Goal: Task Accomplishment & Management: Manage account settings

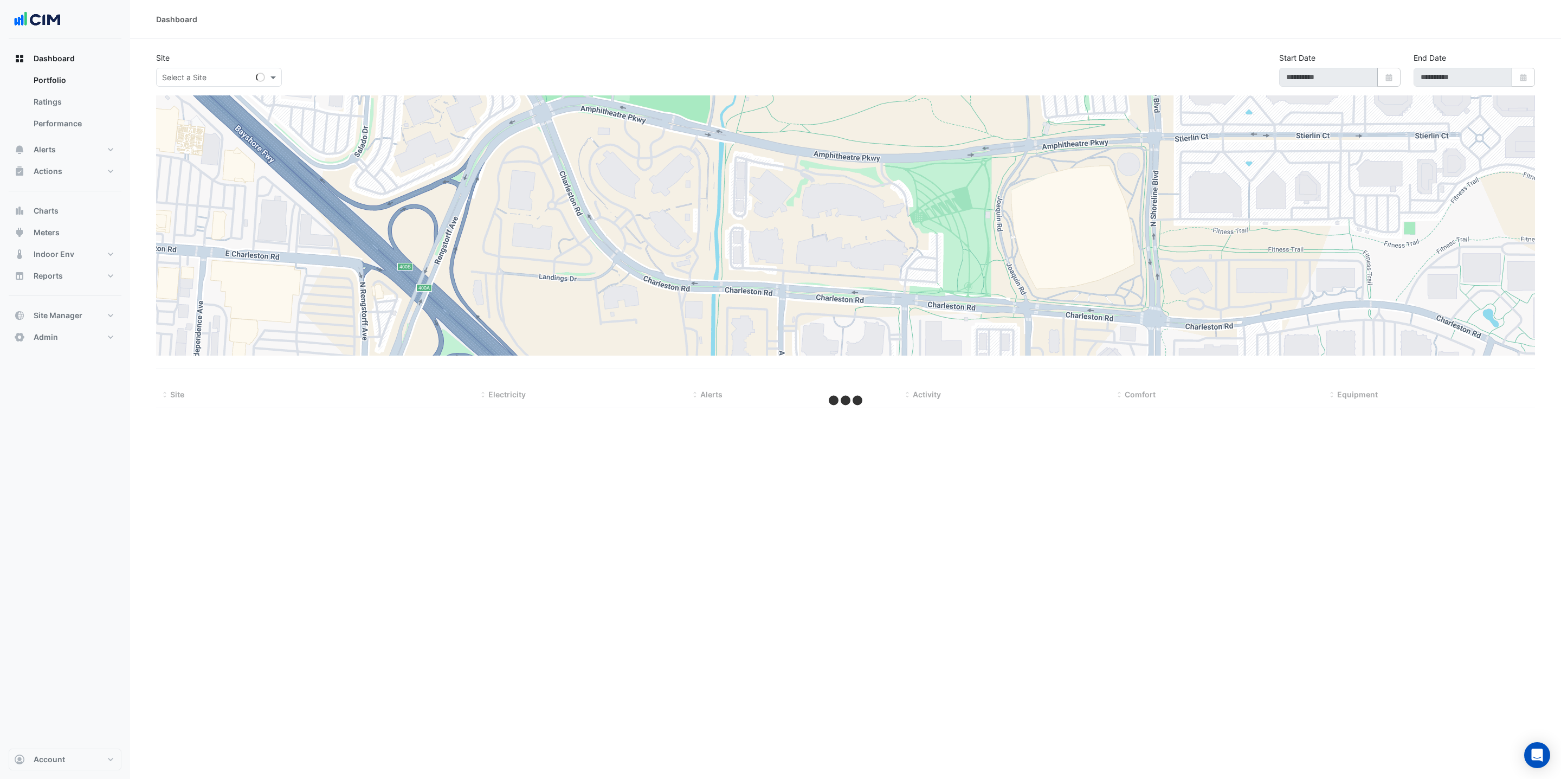
type input "**********"
select select "***"
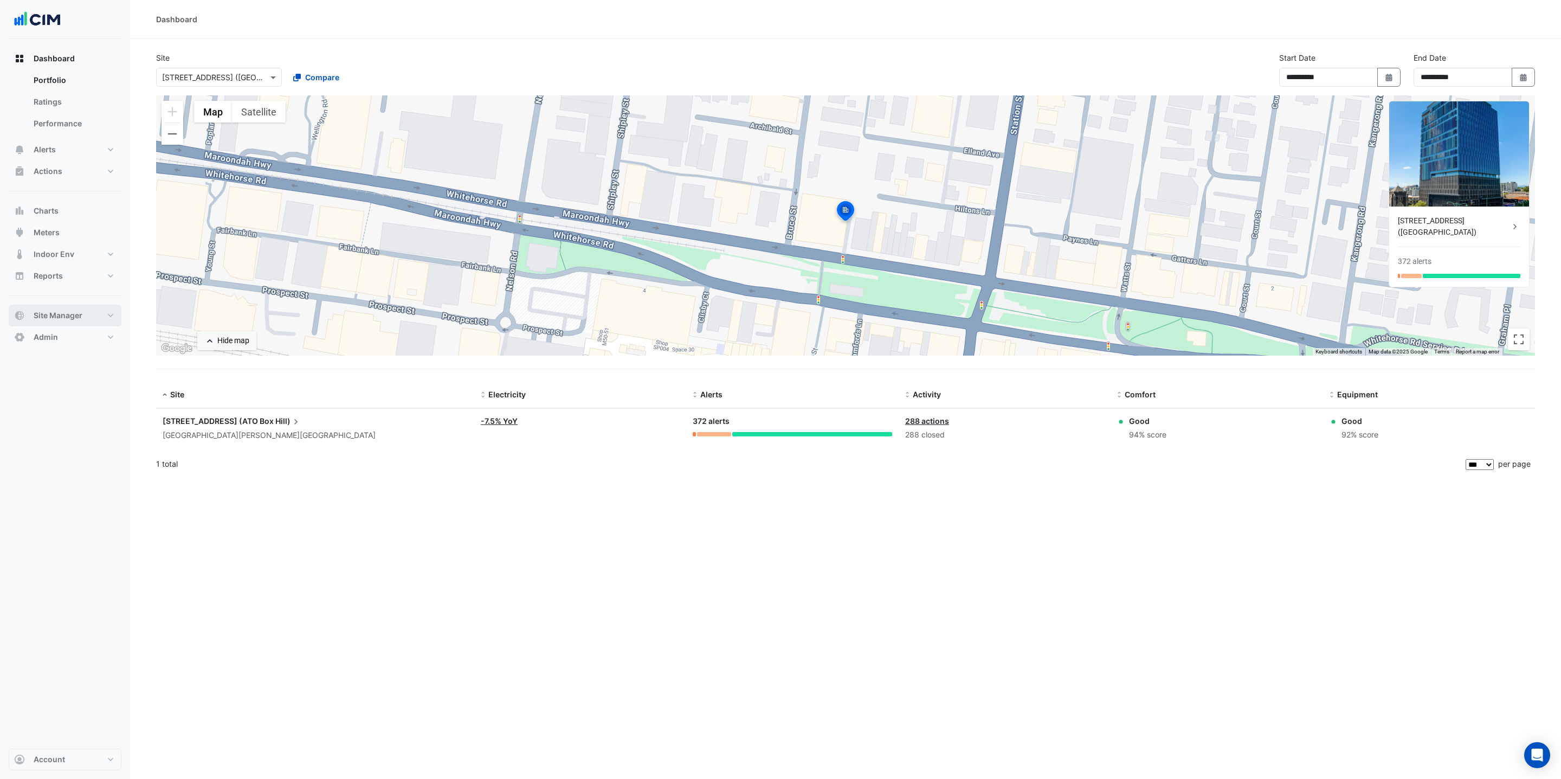
click at [70, 313] on span "Site Manager" at bounding box center [58, 315] width 49 height 11
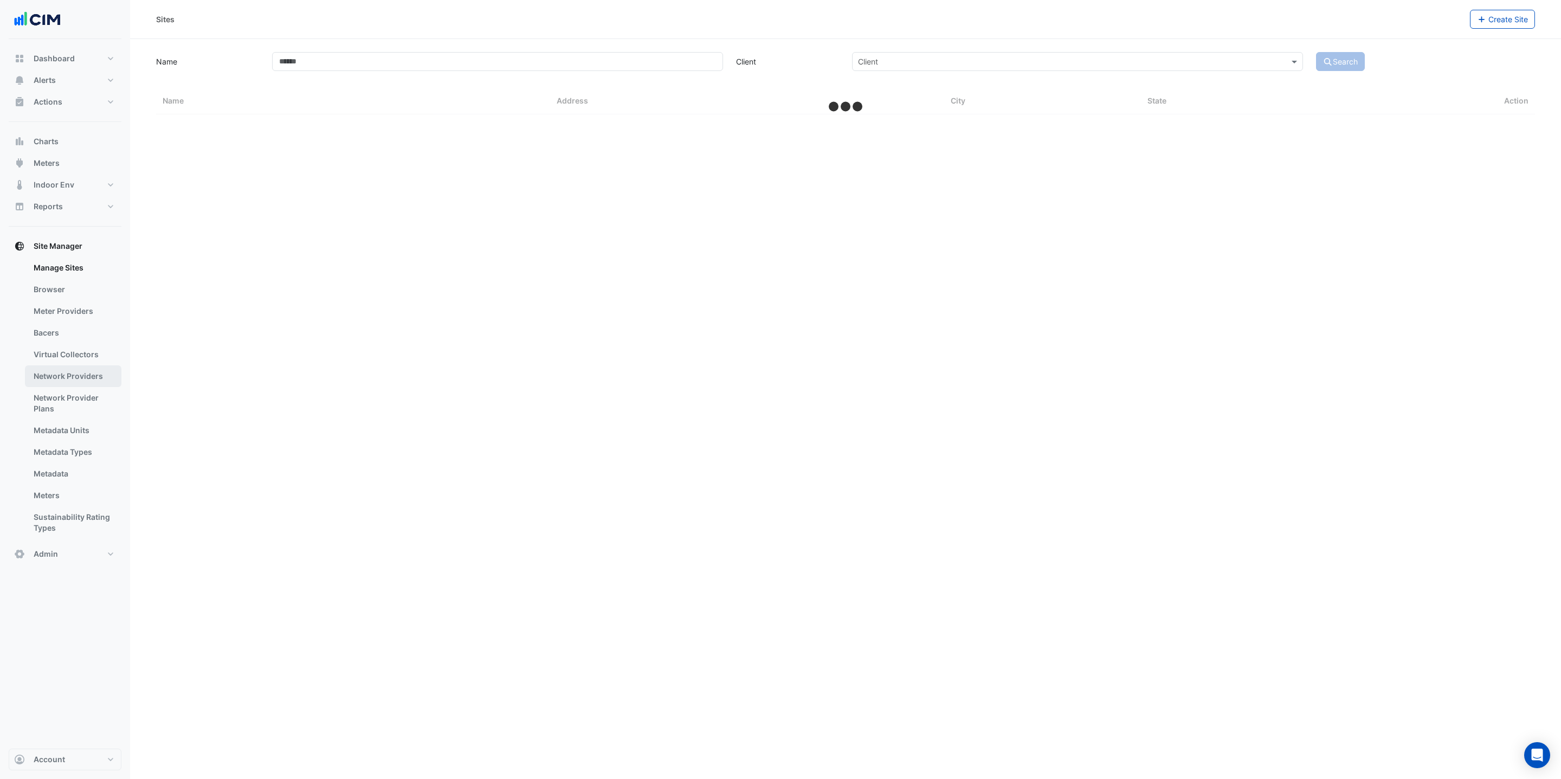
select select "***"
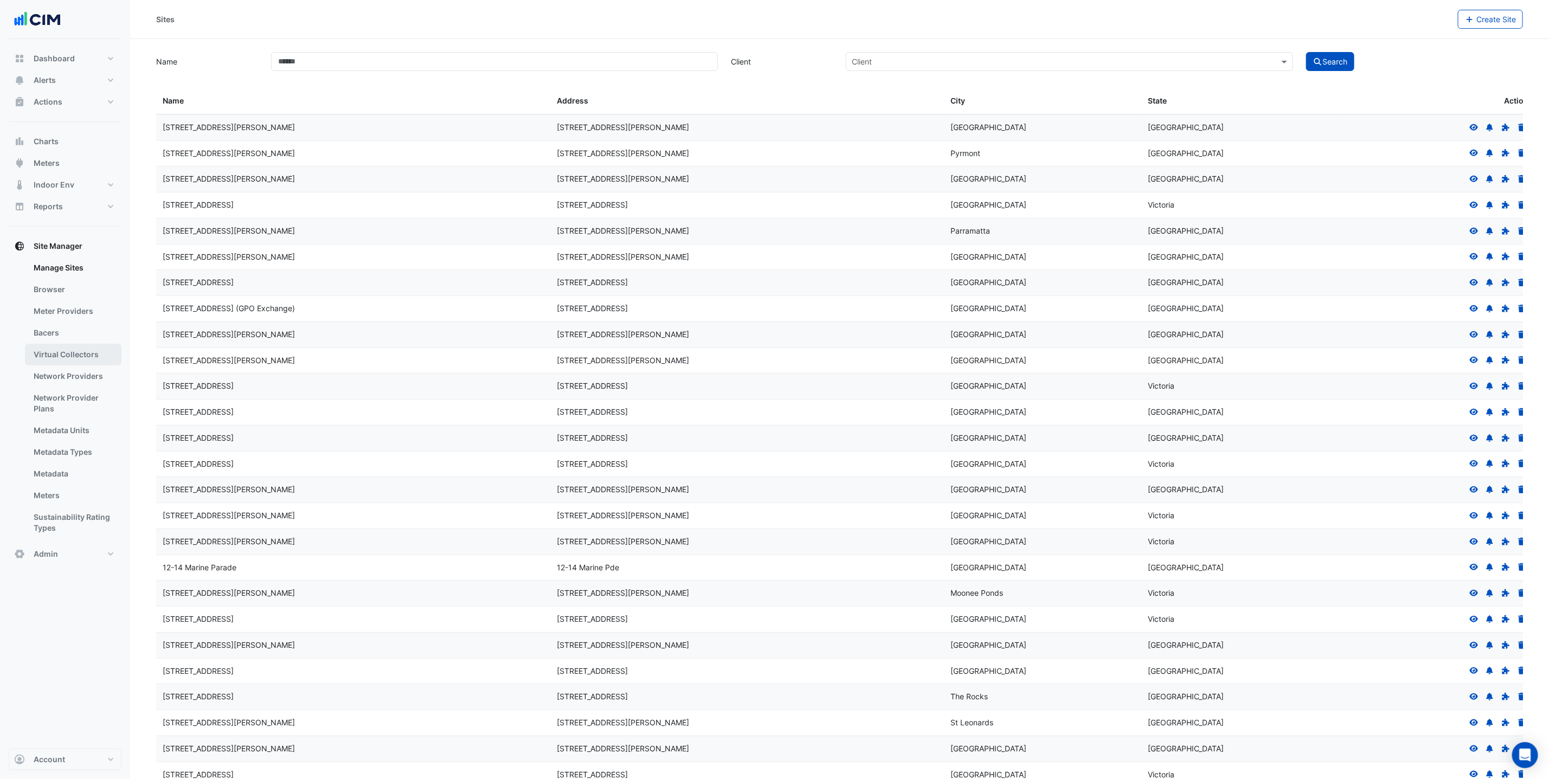
click at [77, 358] on link "Virtual Collectors" at bounding box center [73, 355] width 97 height 22
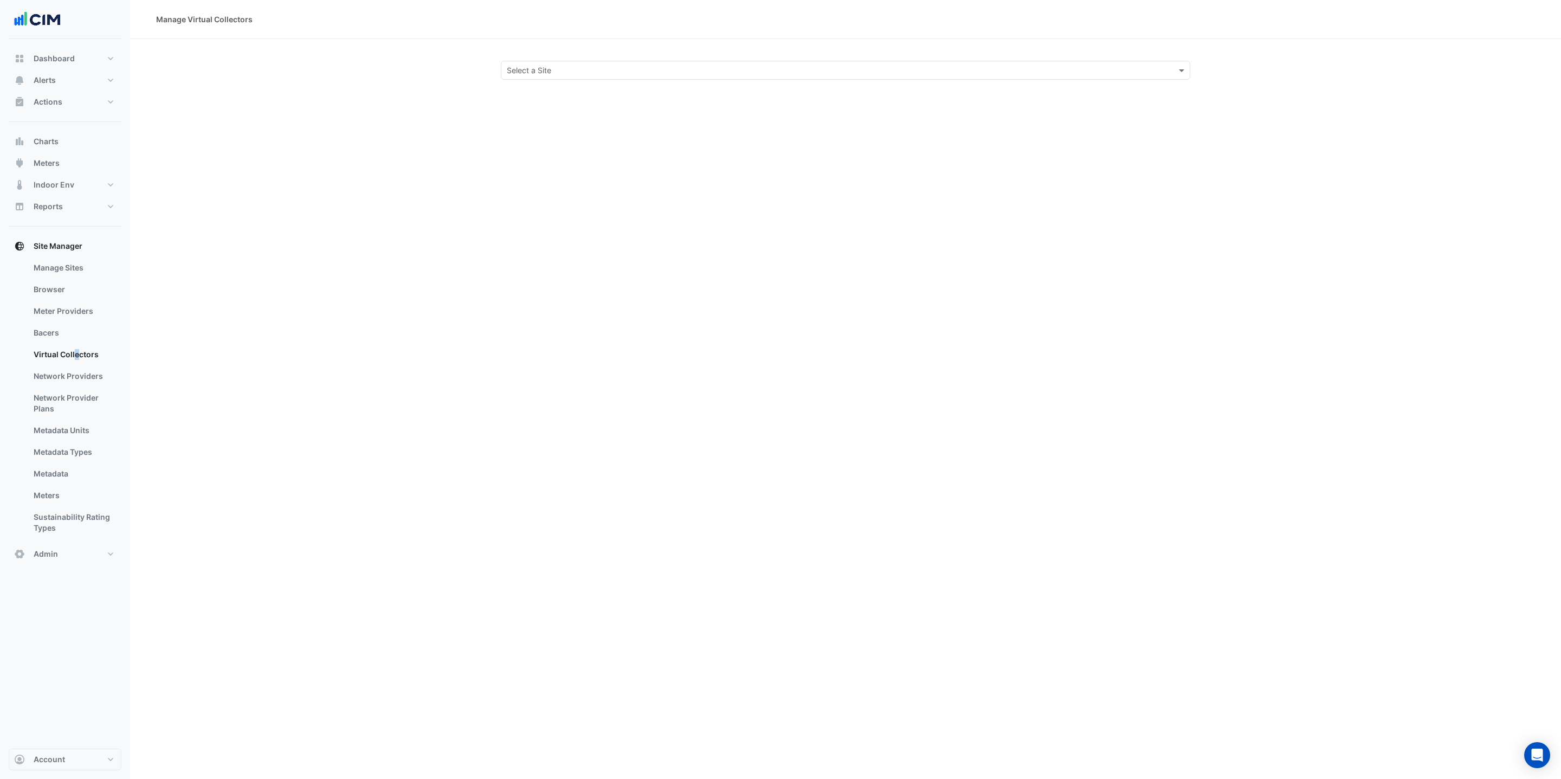
drag, startPoint x: 637, startPoint y: 63, endPoint x: 644, endPoint y: 76, distance: 15.3
click at [637, 62] on div "Select a Site" at bounding box center [846, 70] width 690 height 19
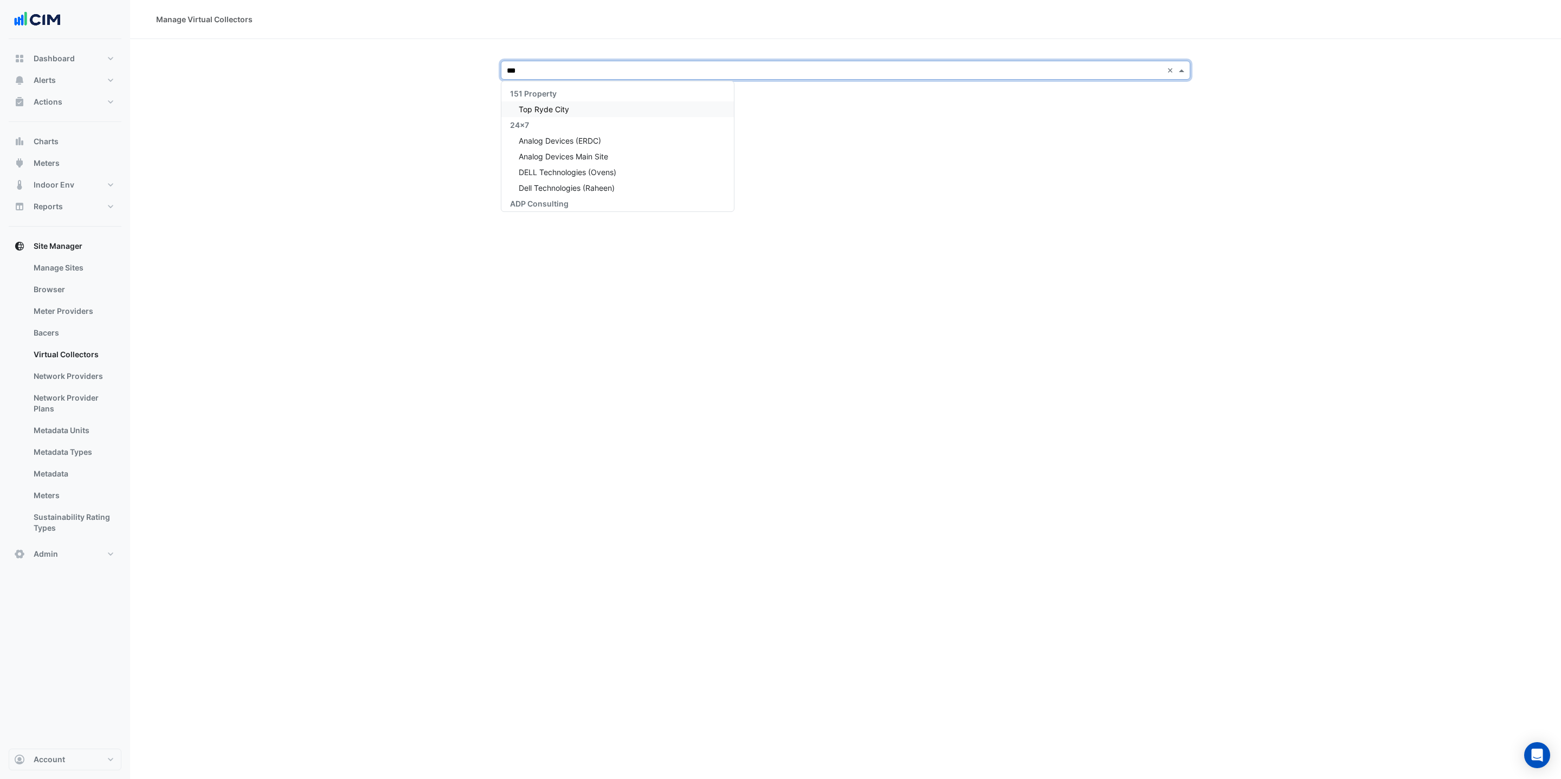
type input "****"
click at [564, 113] on span "Depuy Synthes - [GEOGRAPHIC_DATA]" at bounding box center [588, 109] width 138 height 9
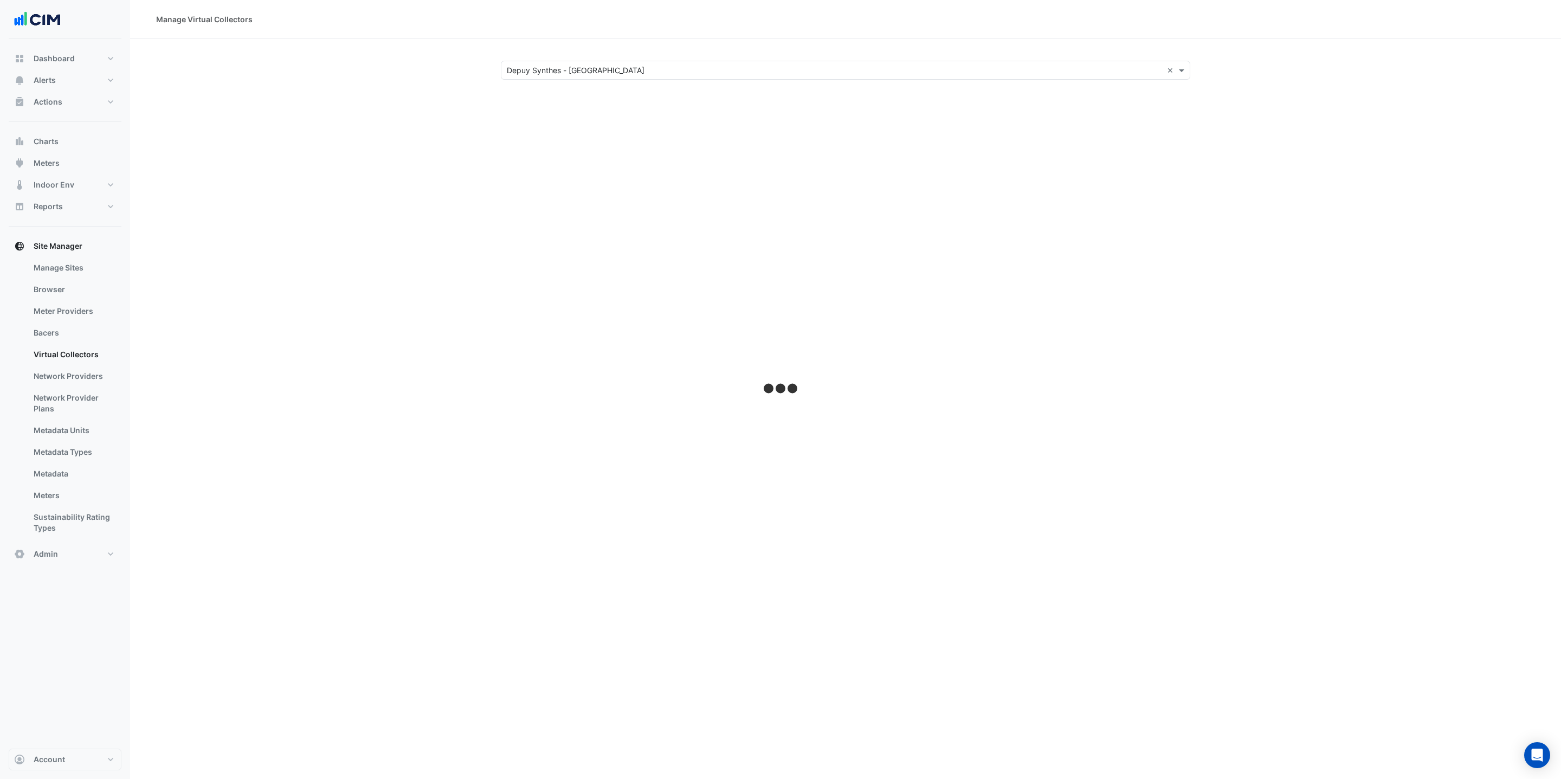
select select "***"
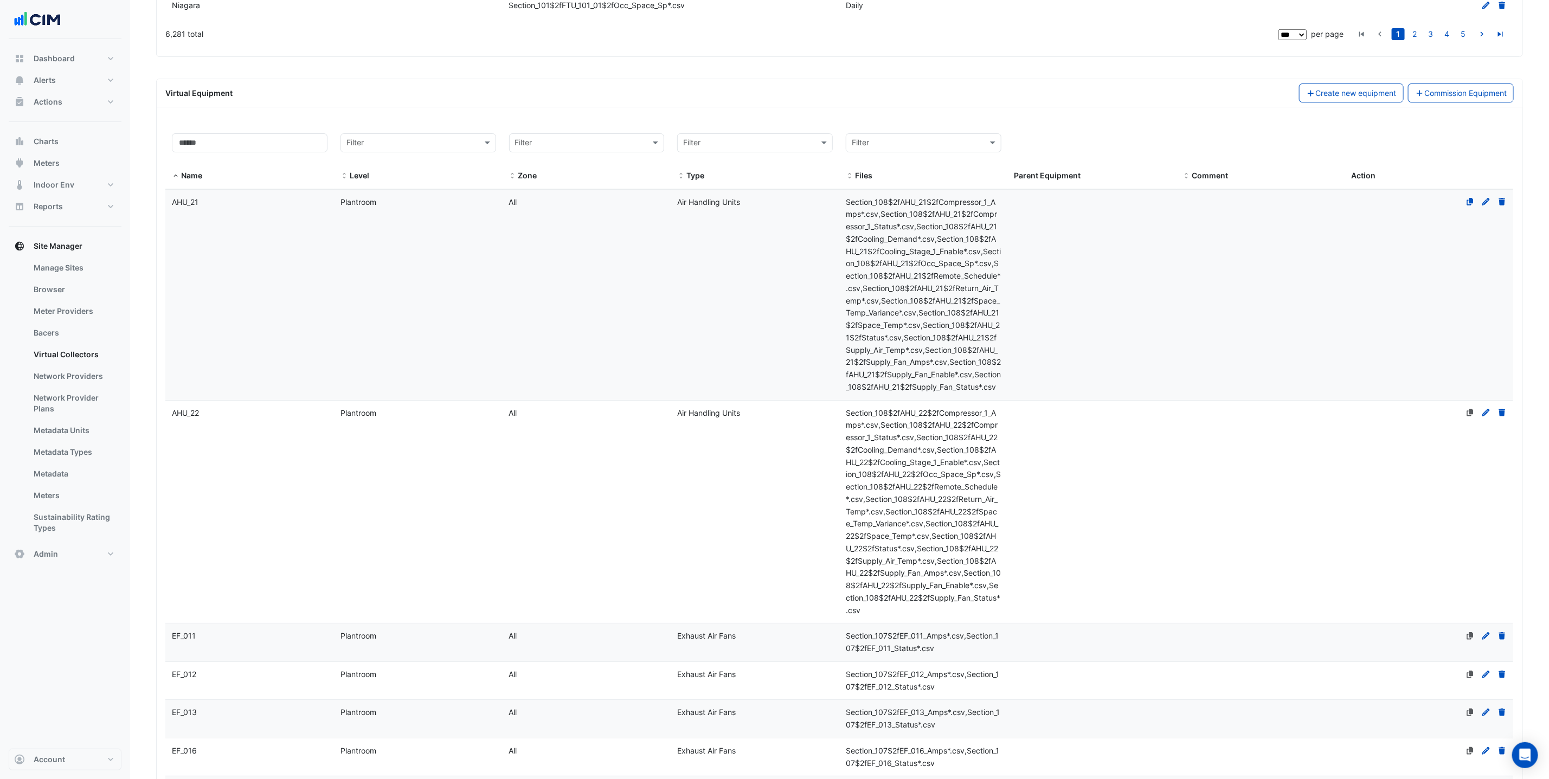
scroll to position [2422, 0]
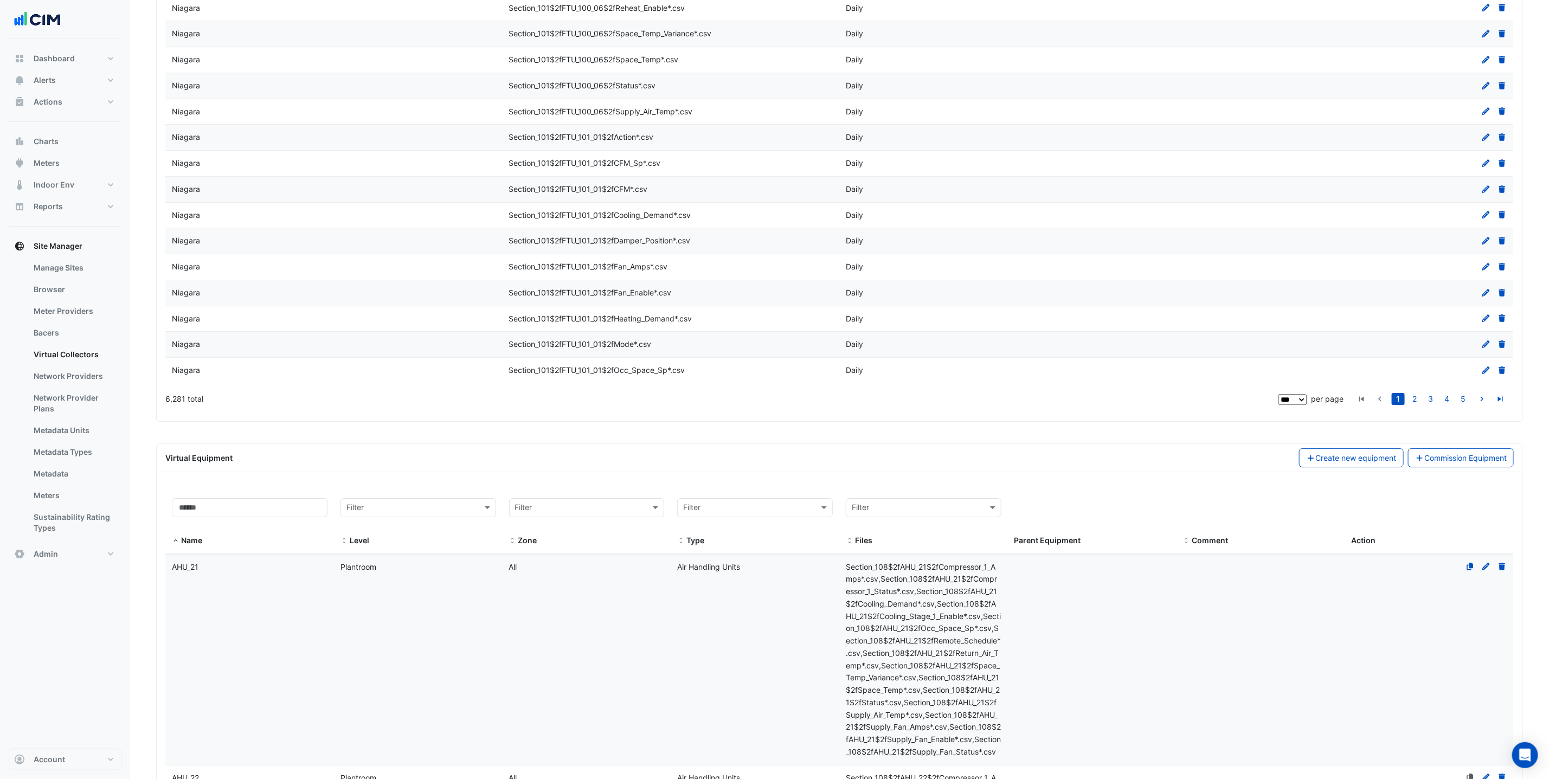
click at [1045, 665] on datatable-body-cell "Parent Equipment" at bounding box center [1092, 660] width 169 height 210
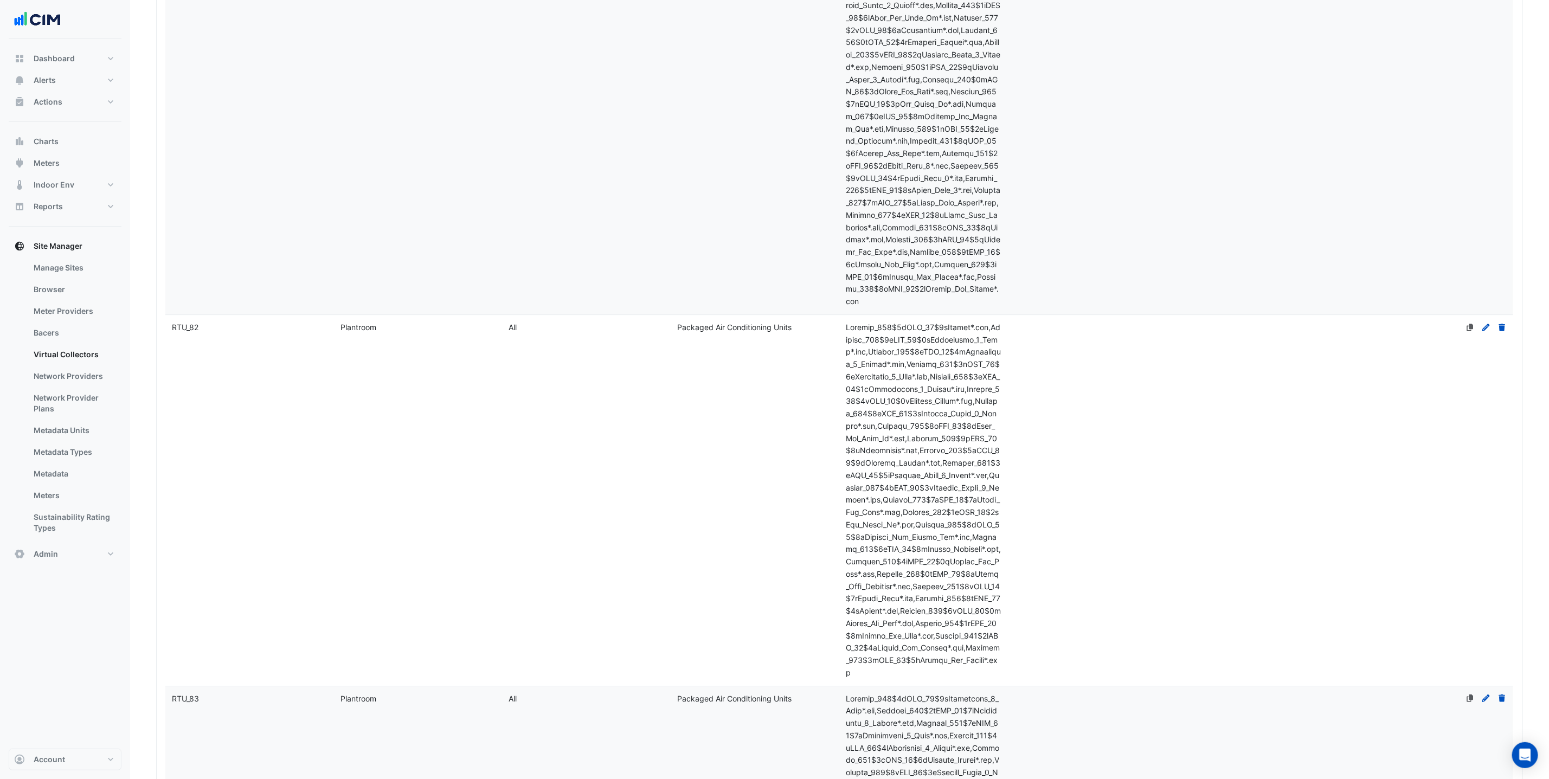
select select "***"
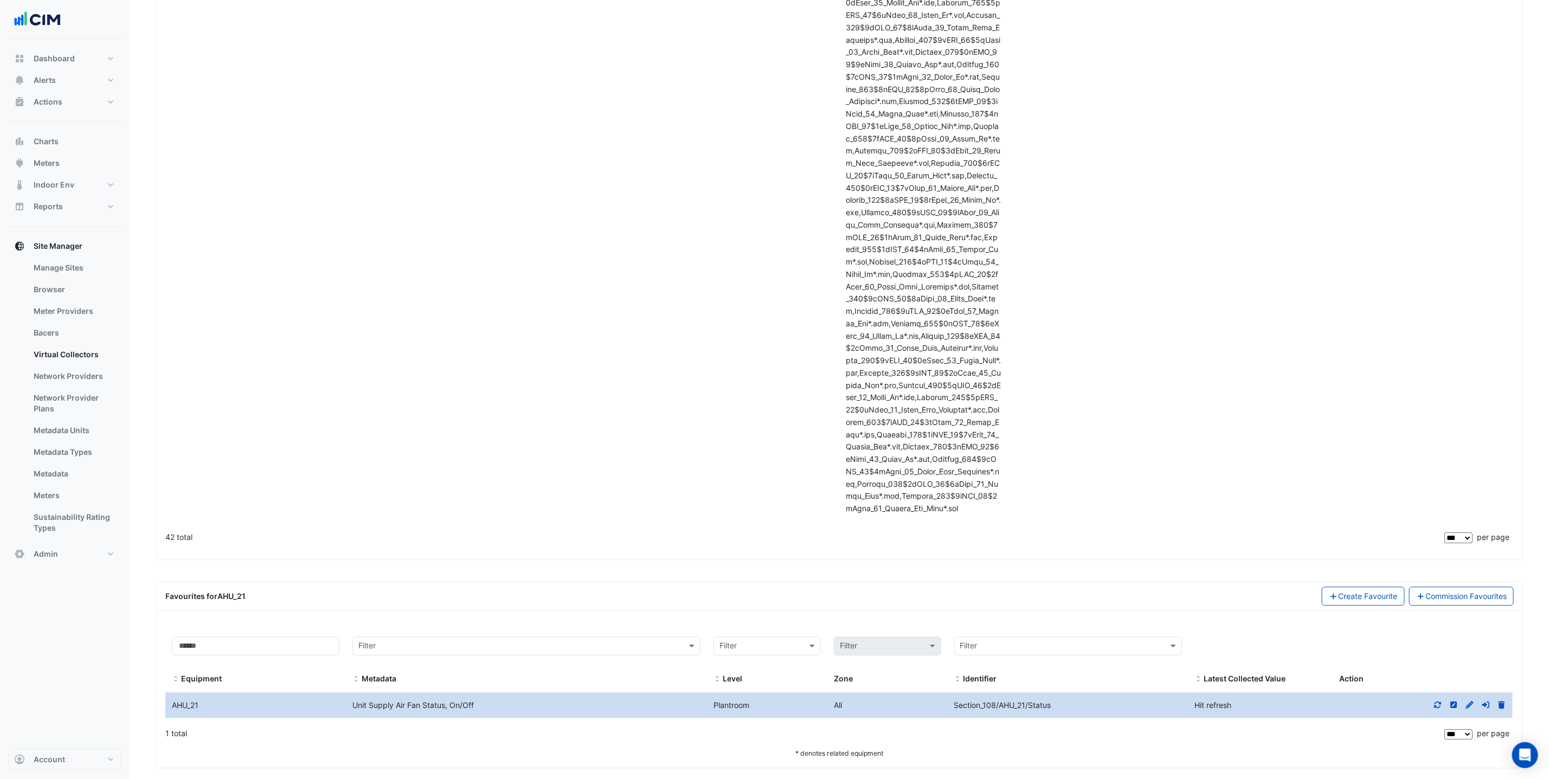
scroll to position [14135, 0]
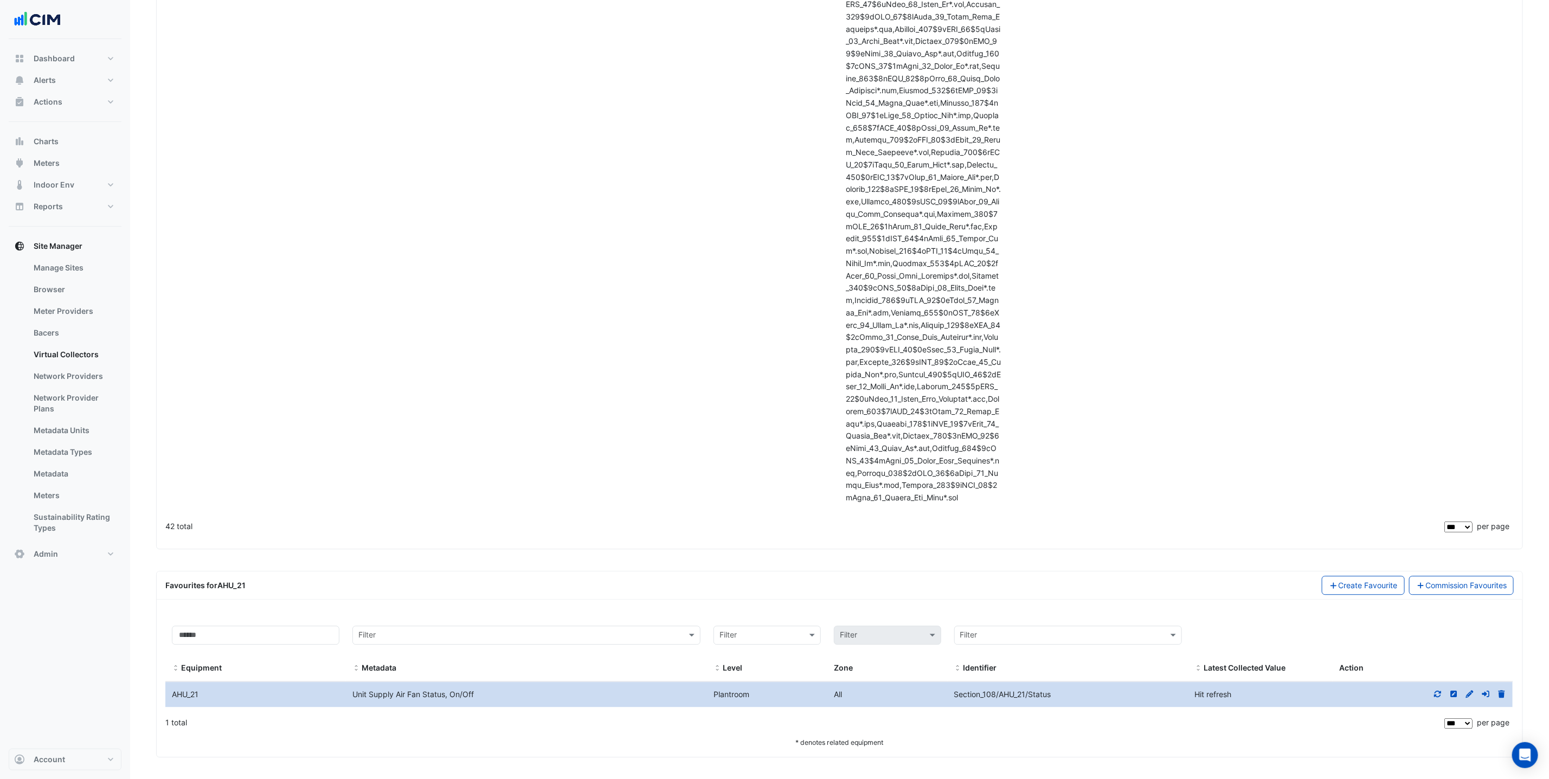
click at [1437, 696] on icon at bounding box center [1438, 694] width 10 height 8
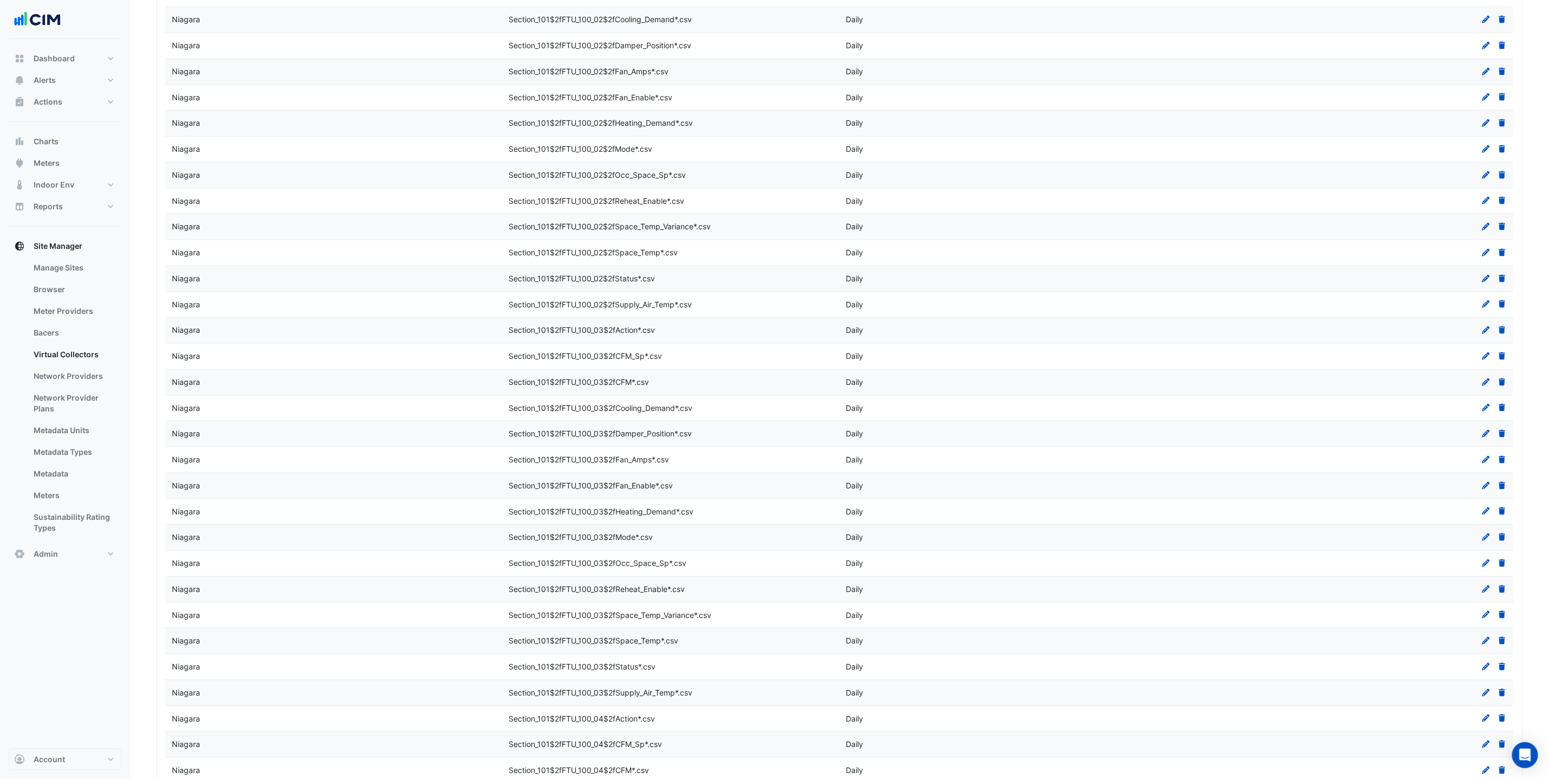
scroll to position [0, 0]
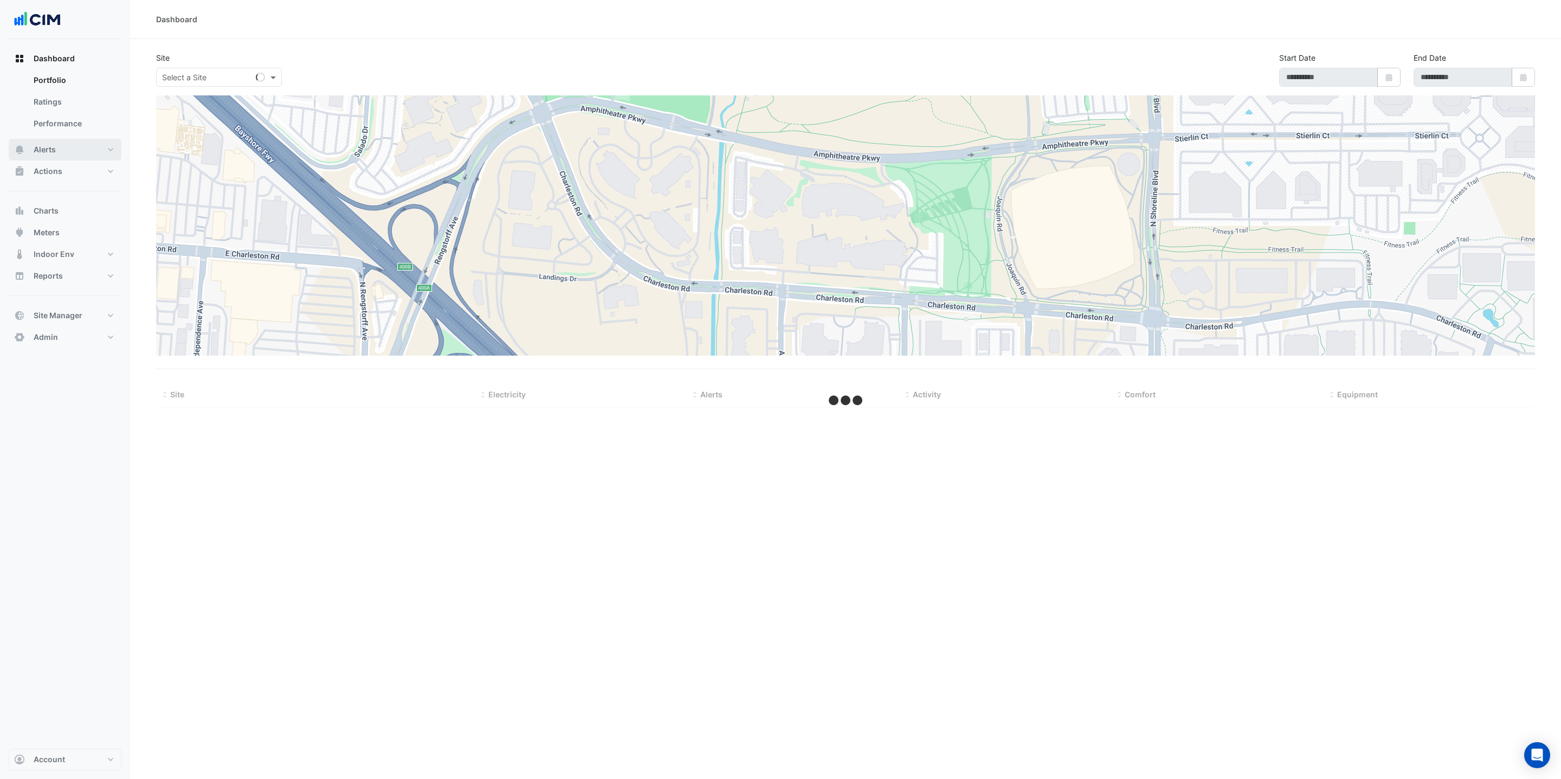
click at [88, 153] on button "Alerts" at bounding box center [65, 150] width 113 height 22
click at [223, 82] on input "text" at bounding box center [208, 77] width 92 height 11
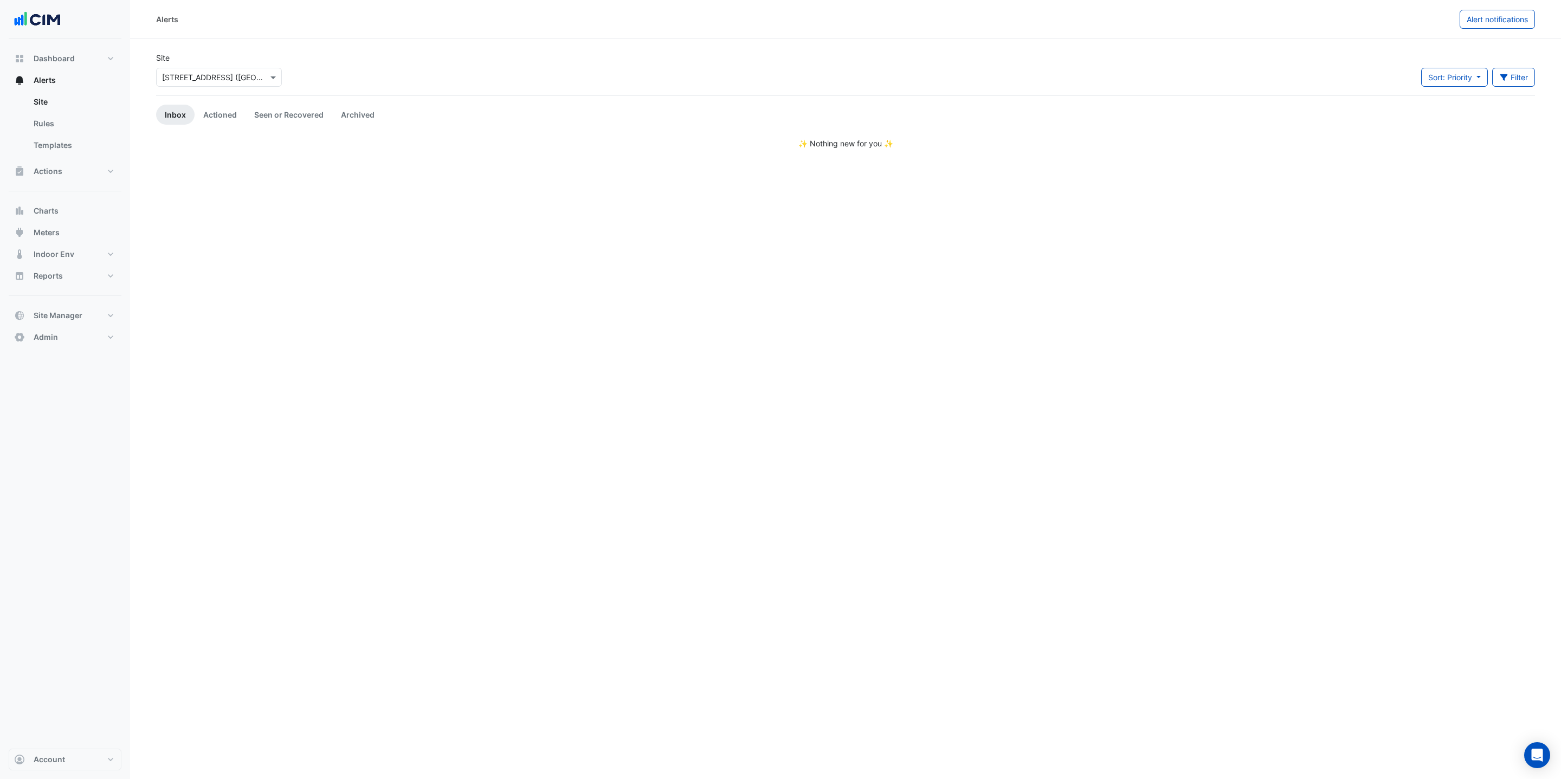
click at [189, 69] on div "Select a Site × 913 Whitehorse Rd (ATO Box Hill)" at bounding box center [219, 77] width 126 height 19
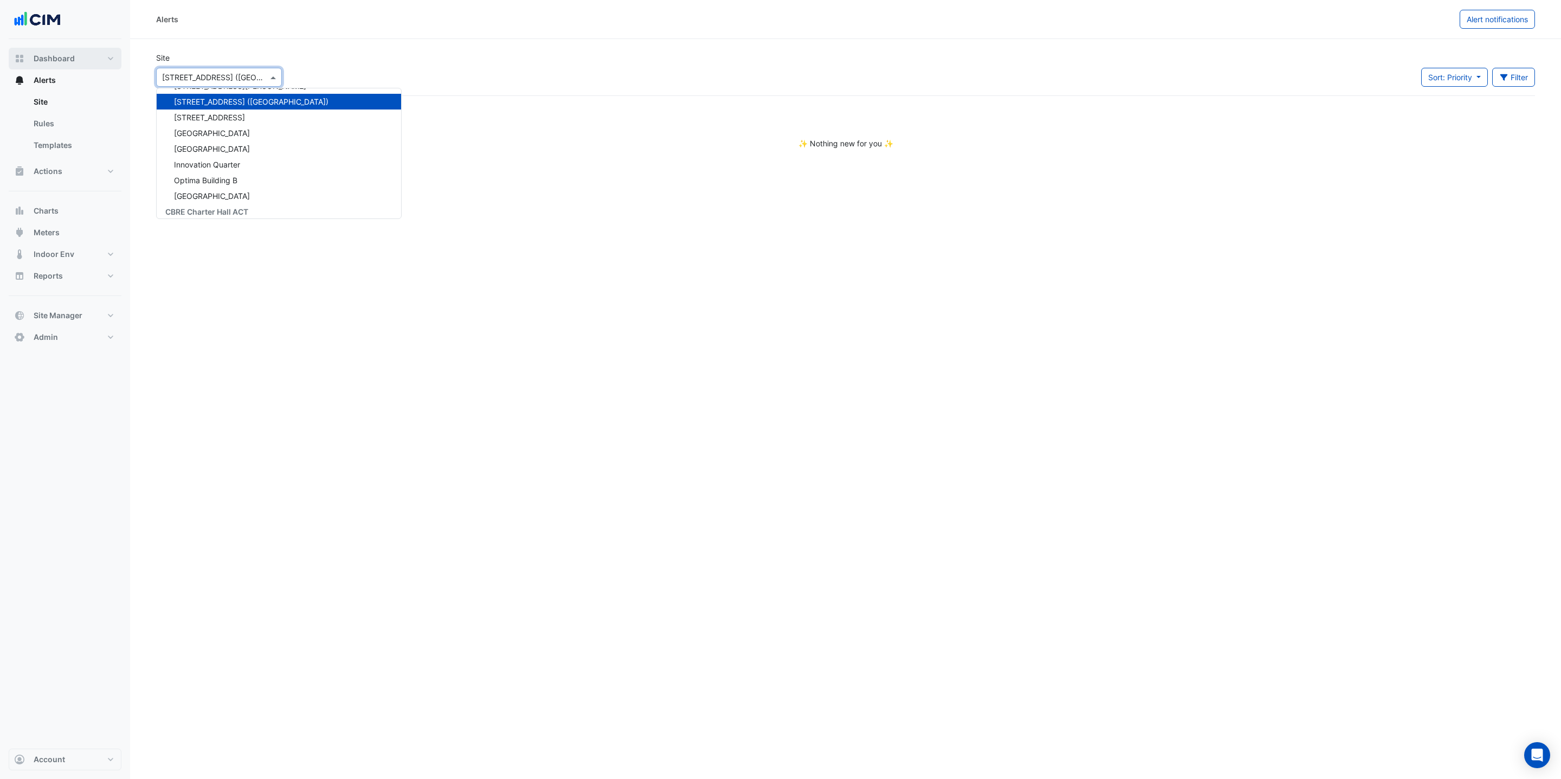
click at [46, 56] on span "Dashboard" at bounding box center [54, 58] width 41 height 11
select select "***"
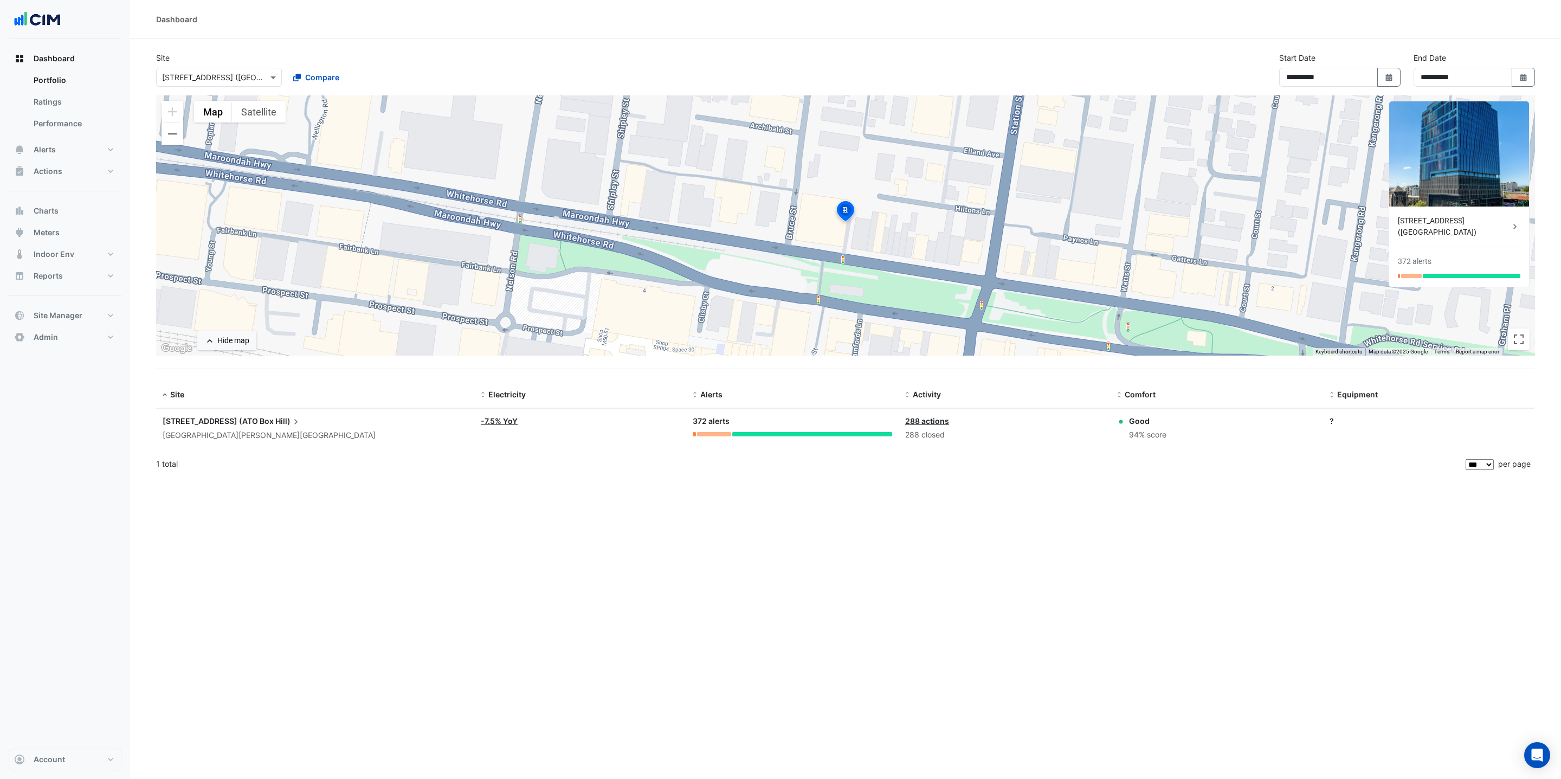
click at [215, 81] on input "text" at bounding box center [208, 77] width 92 height 11
type input "***"
click at [227, 125] on div "Pacific Alliance Group 367 Collins Street" at bounding box center [236, 108] width 158 height 40
click at [221, 104] on span "Pacific Alliance Group" at bounding box center [206, 100] width 82 height 9
click at [224, 124] on div "[STREET_ADDRESS][PERSON_NAME]" at bounding box center [236, 116] width 158 height 16
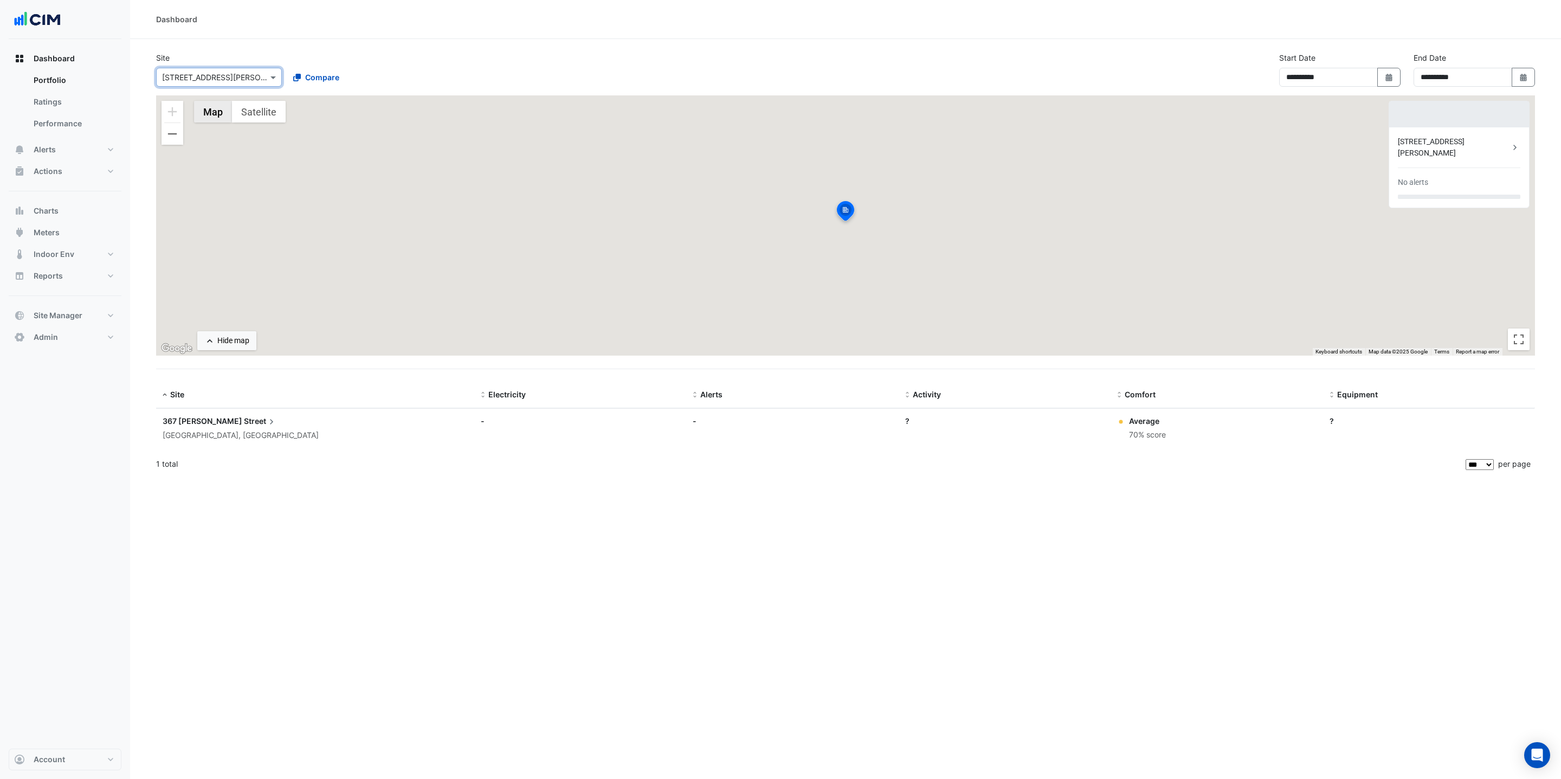
click at [223, 118] on button "Map" at bounding box center [213, 112] width 38 height 22
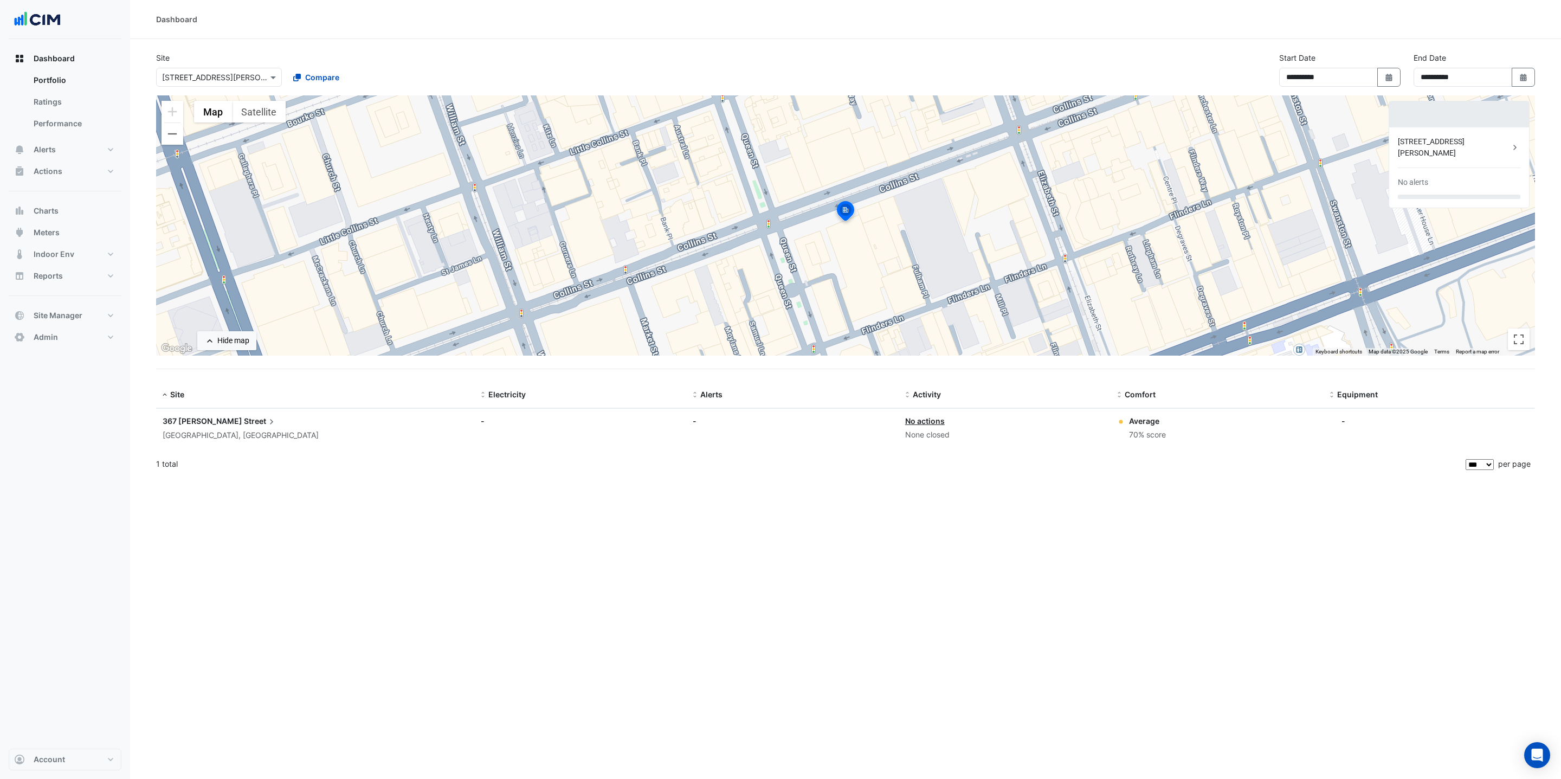
drag, startPoint x: 623, startPoint y: 660, endPoint x: 593, endPoint y: 634, distance: 39.2
click at [623, 659] on div "**********" at bounding box center [845, 389] width 1431 height 779
click at [428, 25] on div "Dashboard" at bounding box center [845, 19] width 1431 height 39
click at [1524, 83] on button "Select Date" at bounding box center [1524, 77] width 24 height 19
click at [1517, 99] on span "Next month" at bounding box center [1514, 100] width 8 height 8
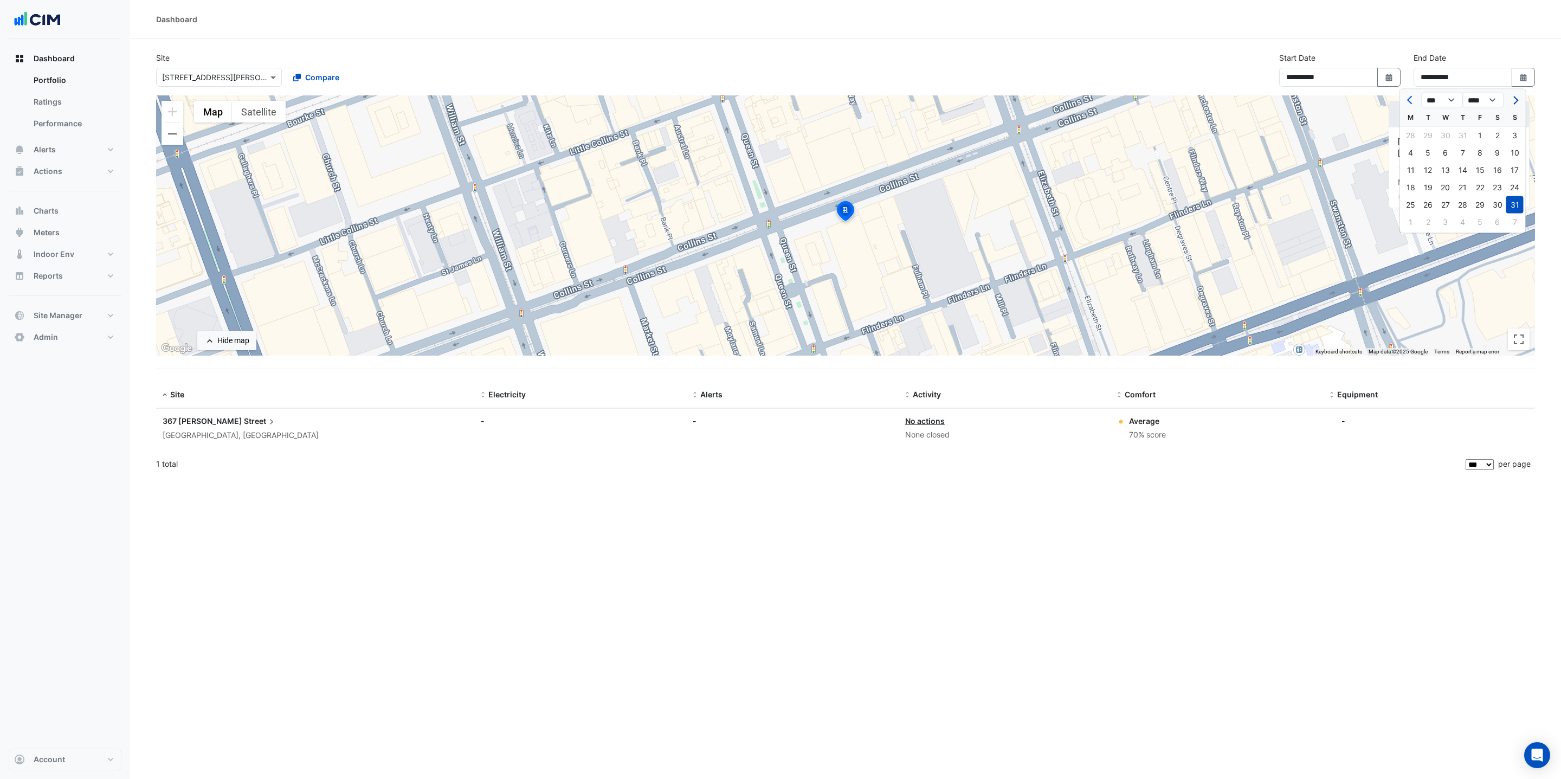
select select "*"
click at [1432, 202] on div "30" at bounding box center [1428, 204] width 17 height 17
type input "**********"
click at [1364, 564] on div "**********" at bounding box center [845, 389] width 1431 height 779
click at [998, 548] on div "**********" at bounding box center [845, 389] width 1431 height 779
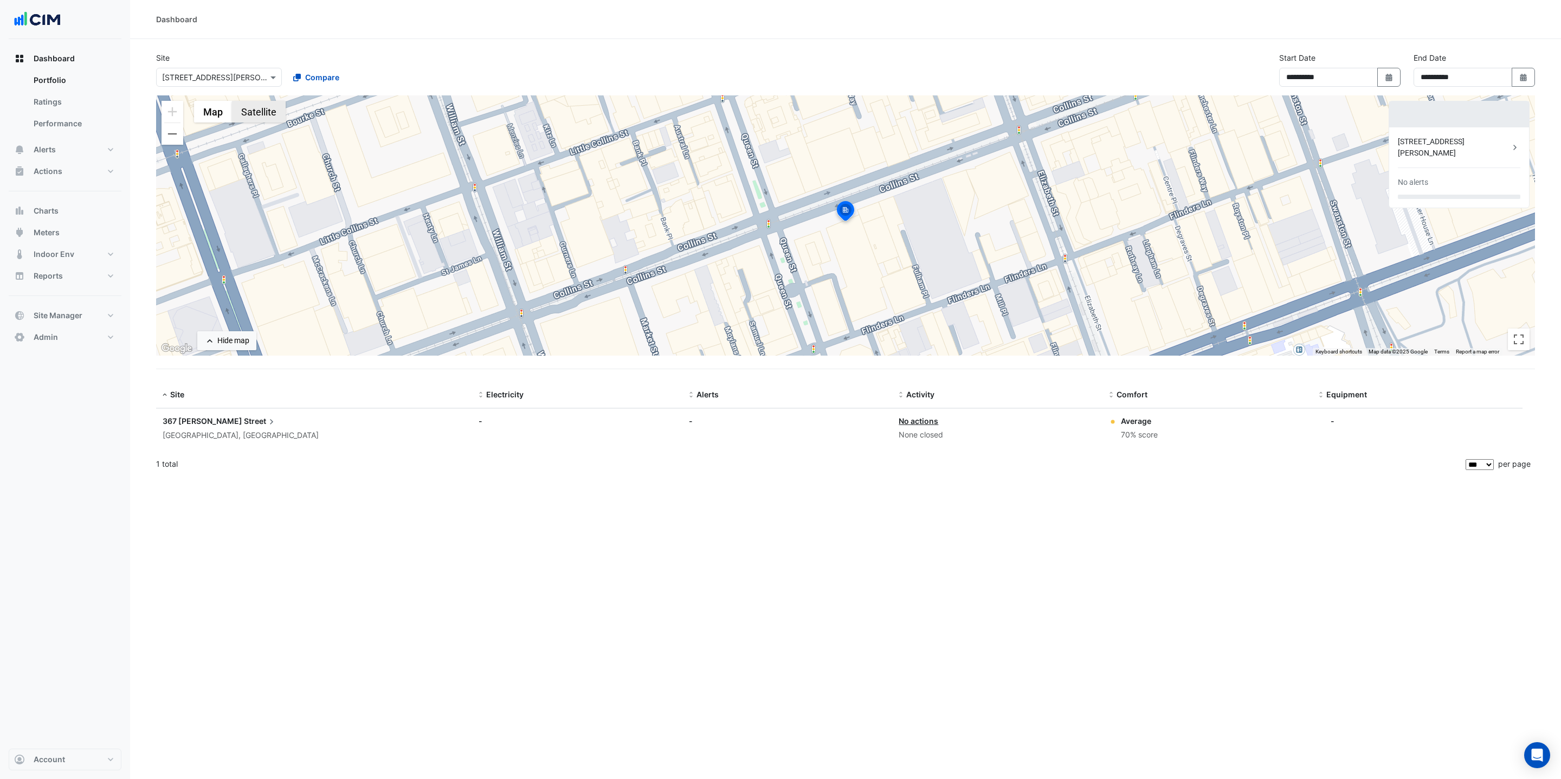
click at [261, 114] on button "Satellite" at bounding box center [259, 112] width 54 height 22
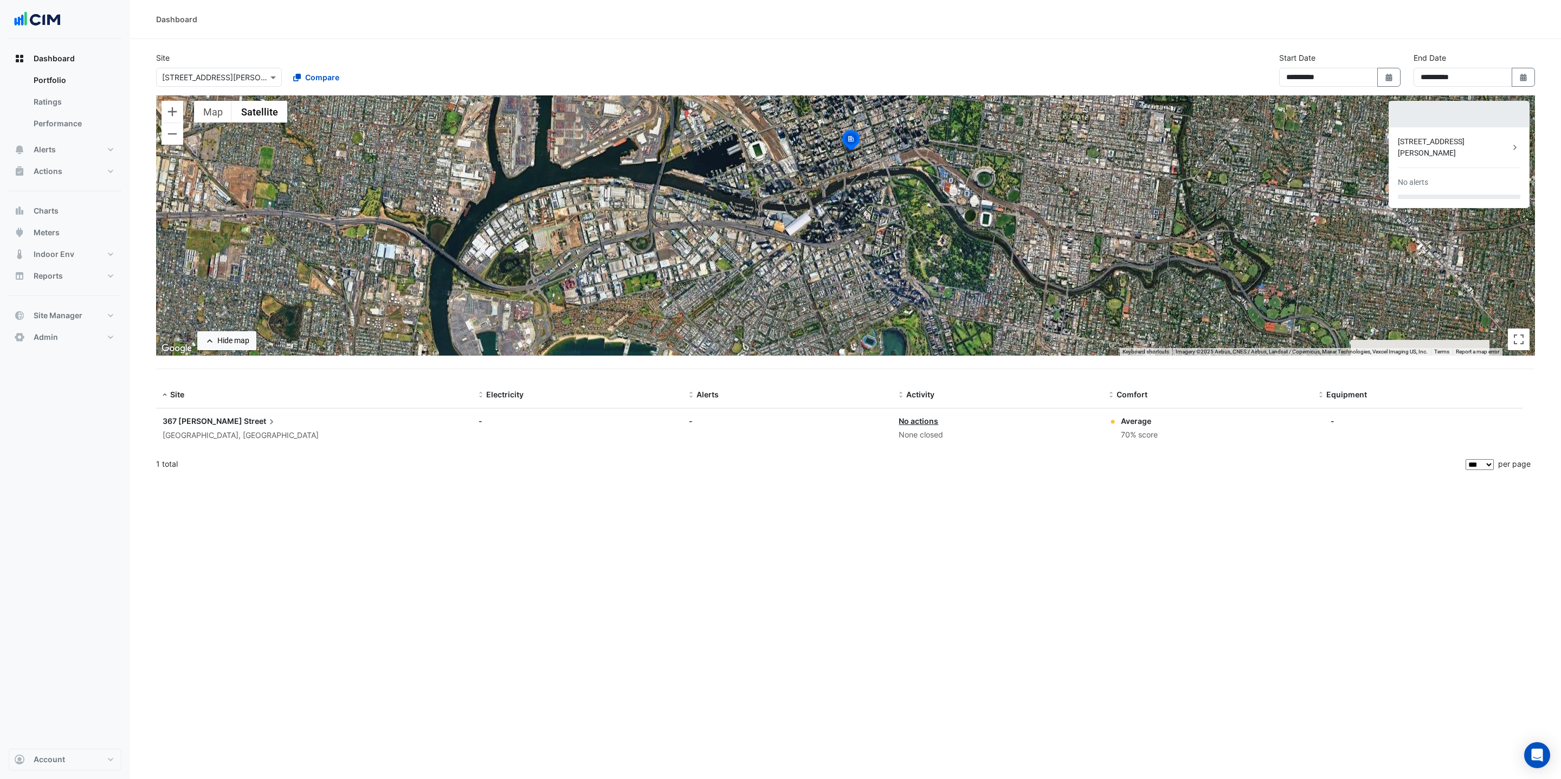
drag, startPoint x: 988, startPoint y: 305, endPoint x: 953, endPoint y: 221, distance: 91.1
click at [953, 221] on div "To activate drag with keyboard, press Alt + Enter. Once in keyboard drag state,…" at bounding box center [845, 225] width 1379 height 260
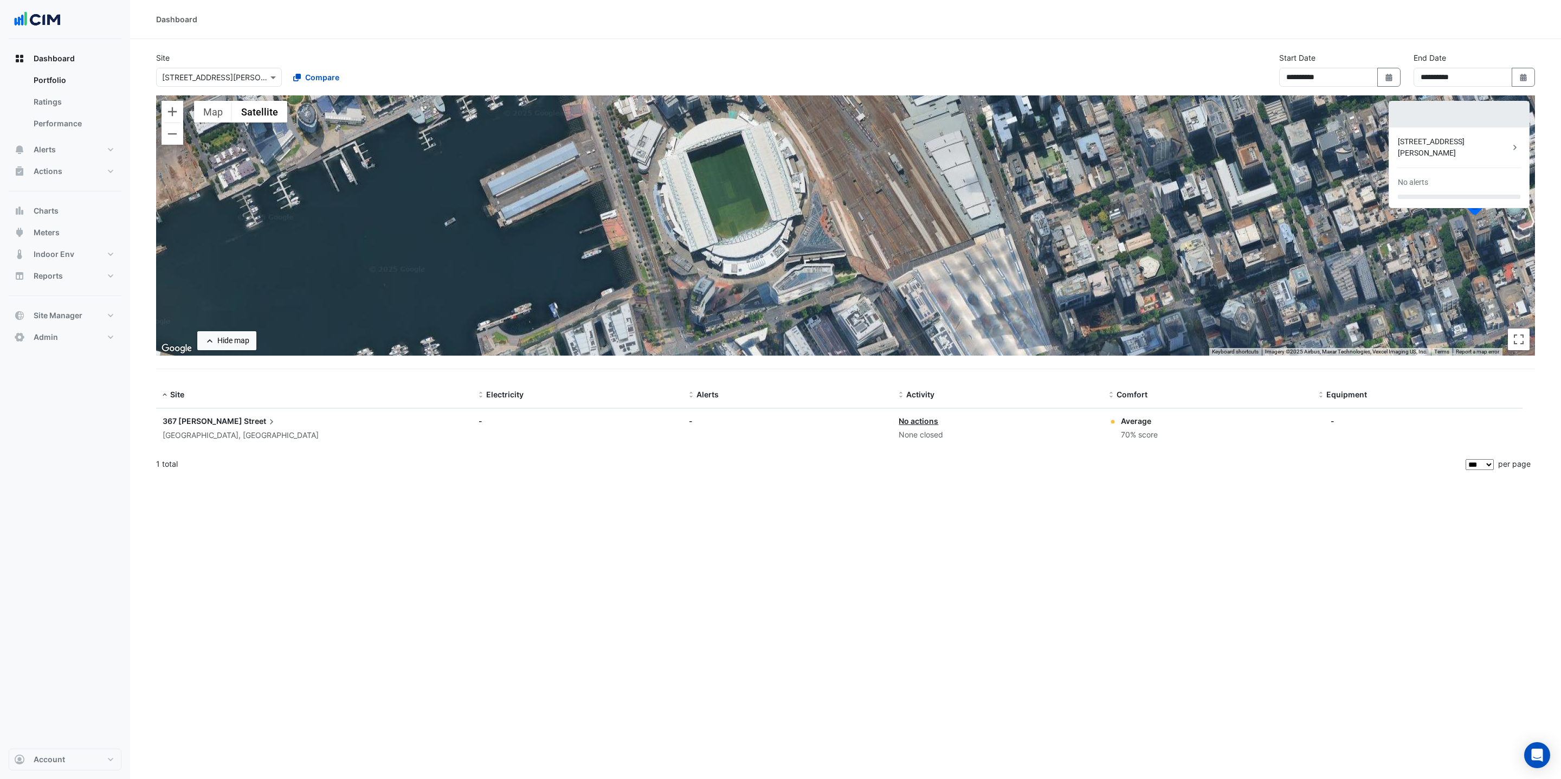
drag, startPoint x: 795, startPoint y: 174, endPoint x: 750, endPoint y: 310, distance: 142.8
click at [734, 352] on div "To activate drag with keyboard, press Alt + Enter. Once in keyboard drag state,…" at bounding box center [845, 225] width 1379 height 260
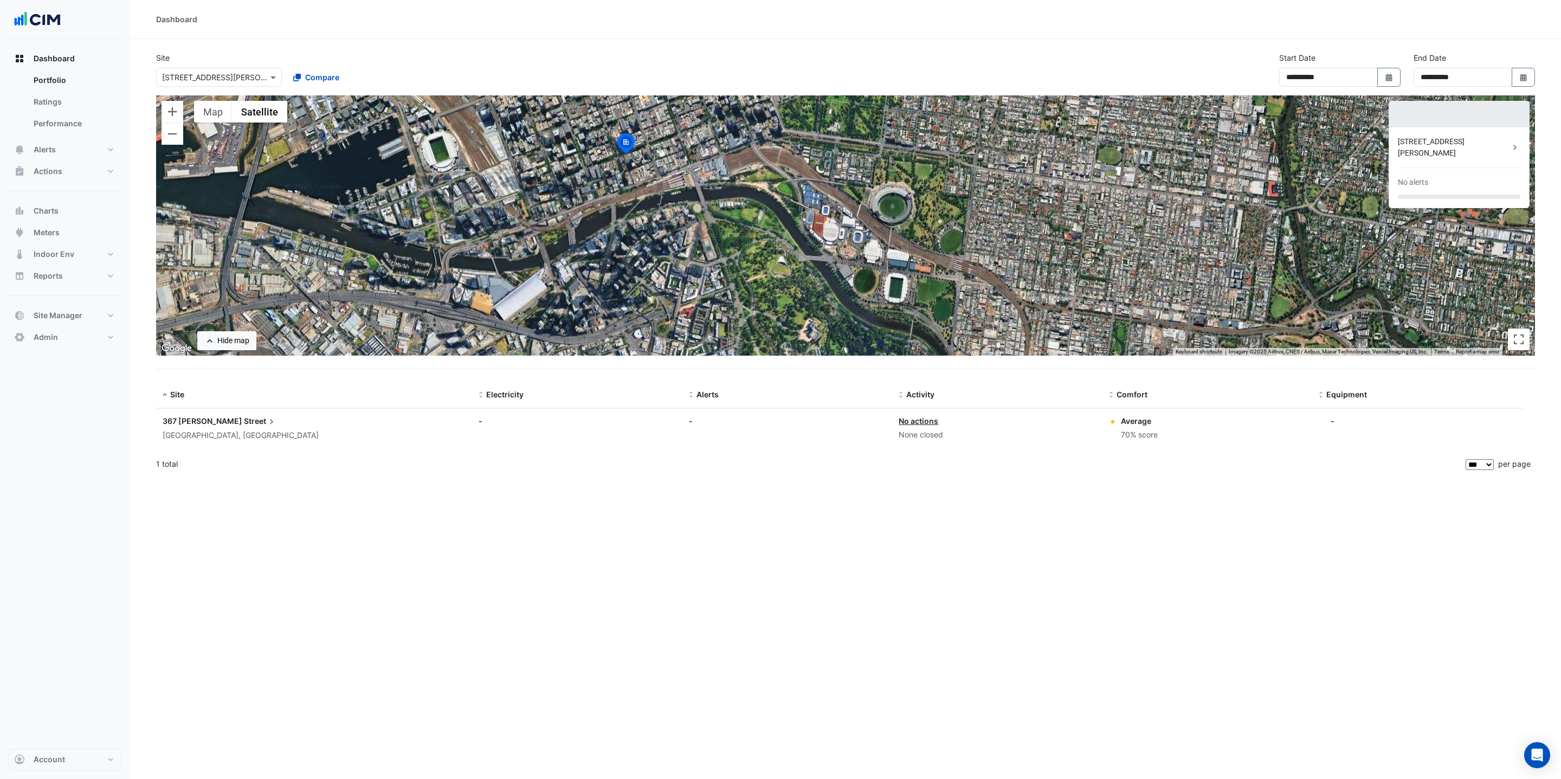
drag, startPoint x: 1096, startPoint y: 236, endPoint x: 671, endPoint y: 181, distance: 429.2
click at [671, 181] on div "To activate drag with keyboard, press Alt + Enter. Once in keyboard drag state,…" at bounding box center [845, 225] width 1379 height 260
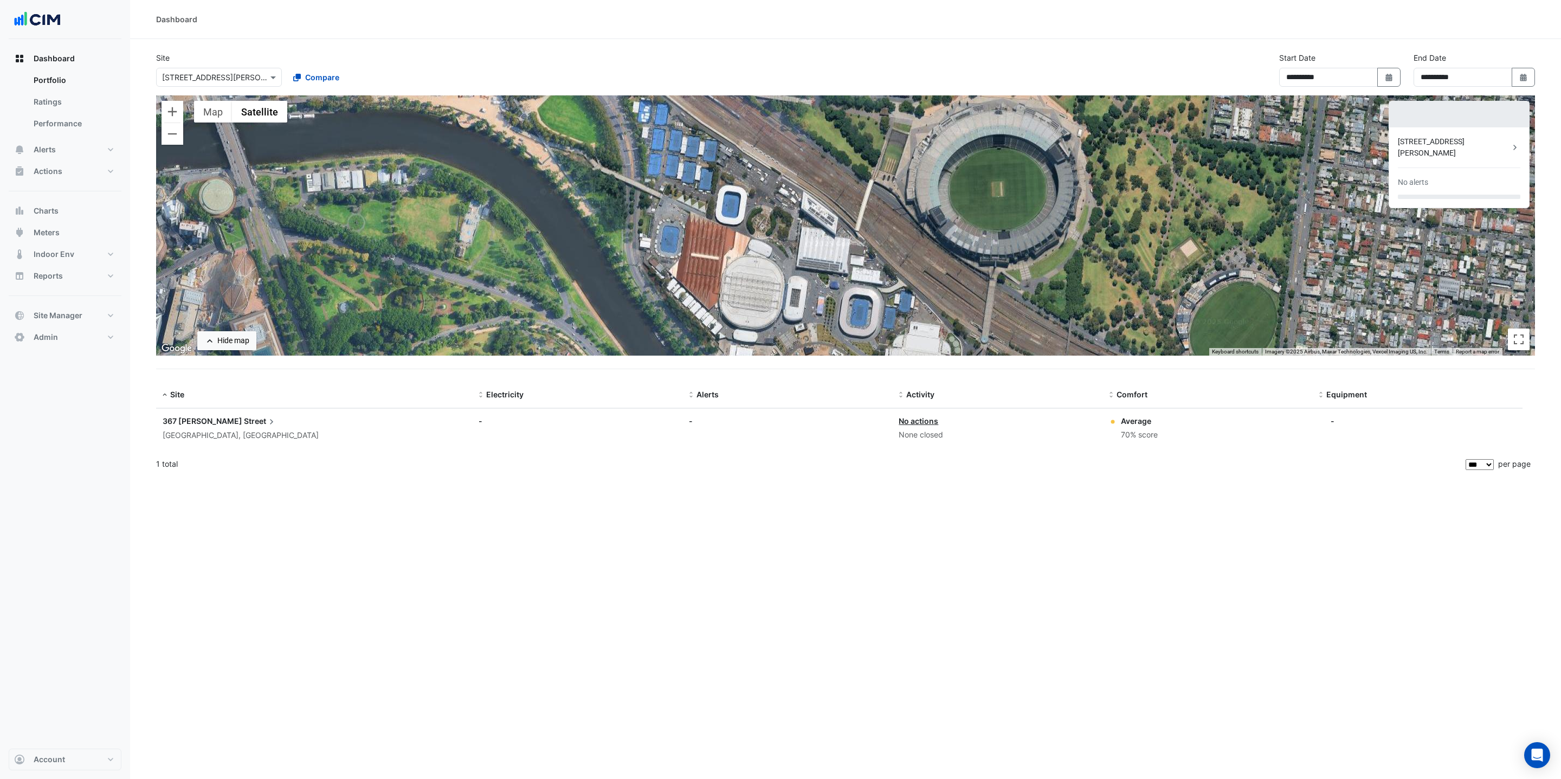
drag, startPoint x: 742, startPoint y: 220, endPoint x: 875, endPoint y: 308, distance: 160.0
click at [875, 308] on div "To activate drag with keyboard, press Alt + Enter. Once in keyboard drag state,…" at bounding box center [845, 225] width 1379 height 260
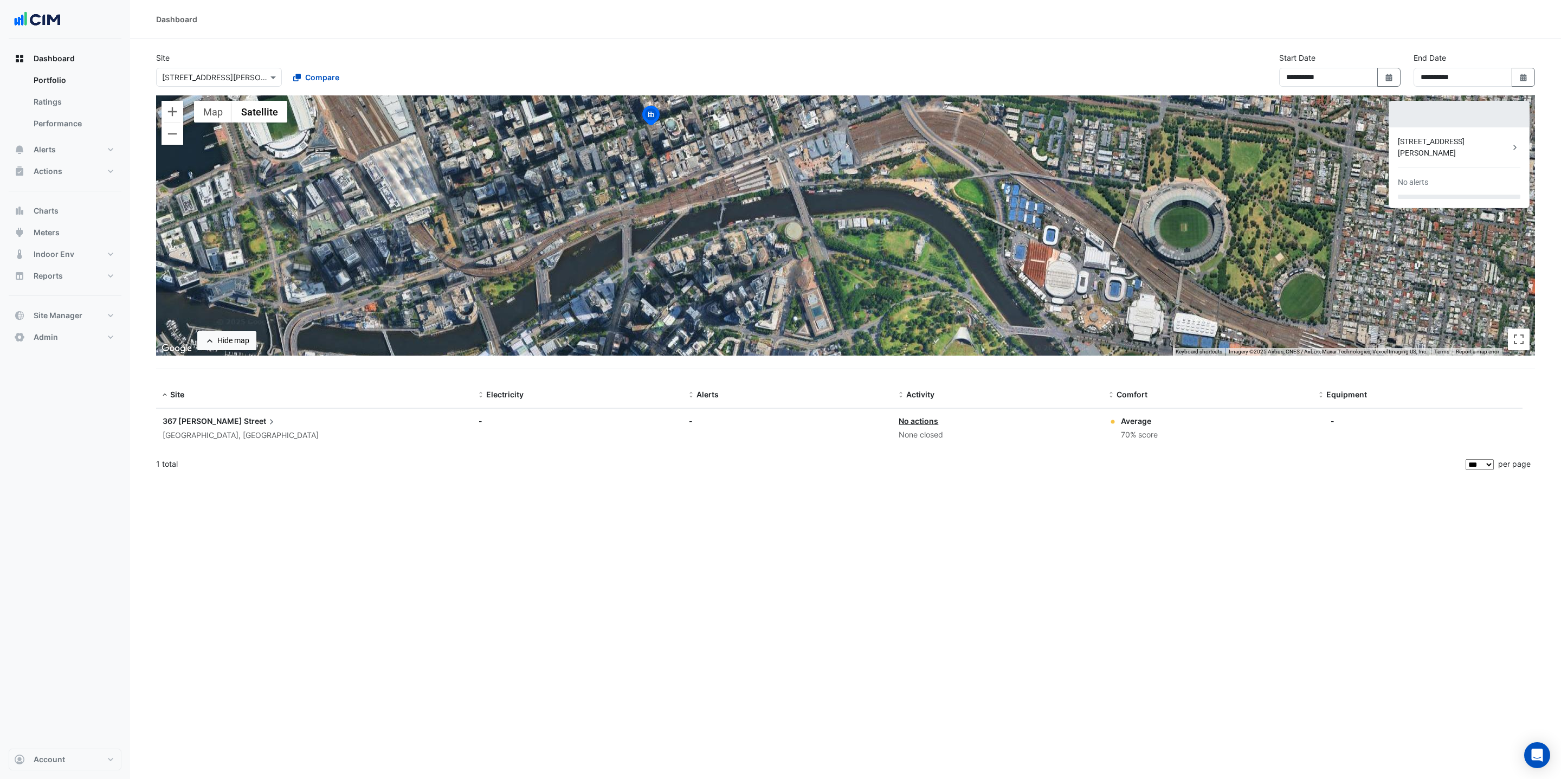
drag, startPoint x: 477, startPoint y: 230, endPoint x: 817, endPoint y: 246, distance: 340.3
click at [817, 246] on div "To activate drag with keyboard, press Alt + Enter. Once in keyboard drag state,…" at bounding box center [845, 225] width 1379 height 260
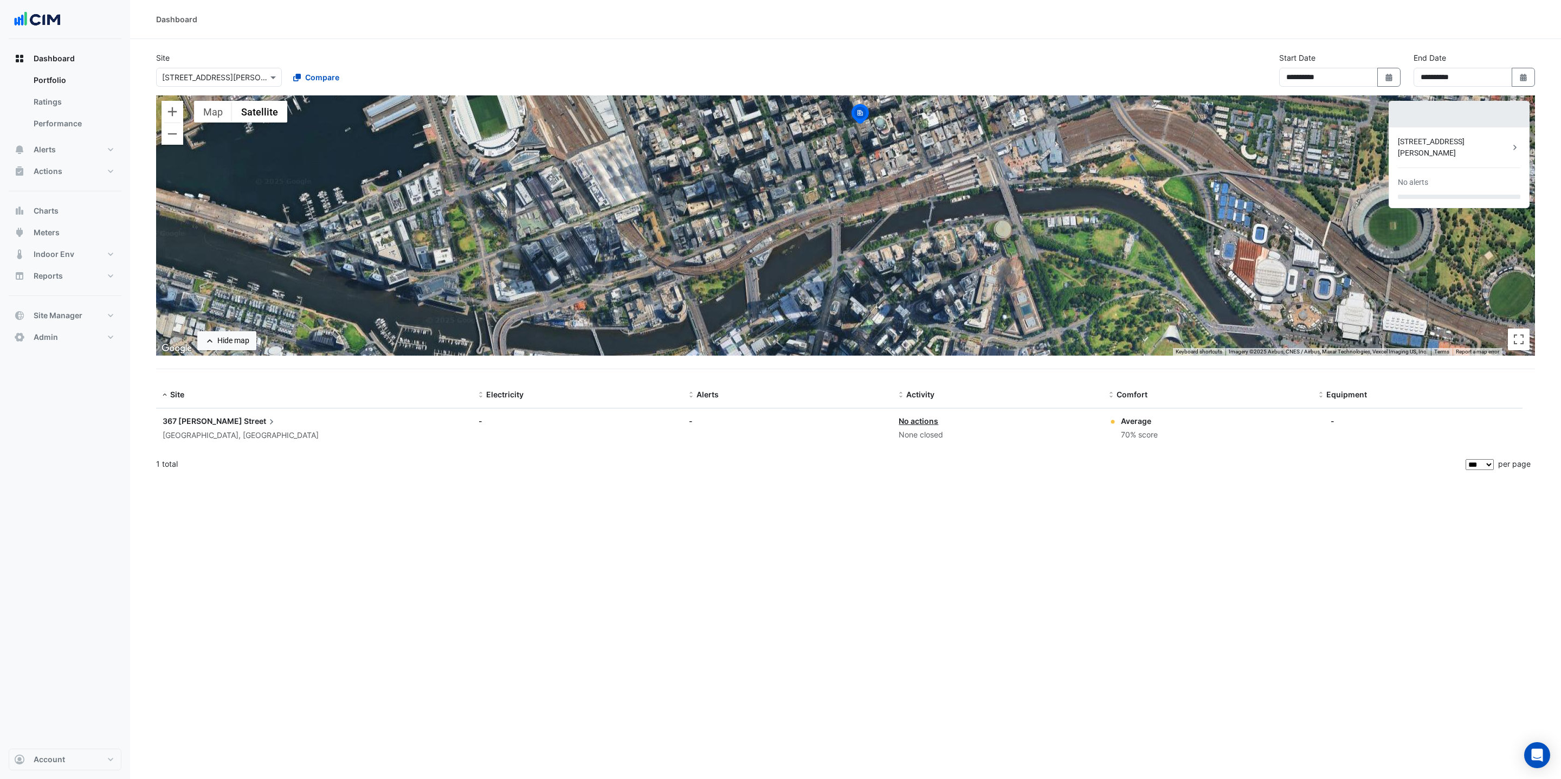
drag, startPoint x: 750, startPoint y: 168, endPoint x: 913, endPoint y: 168, distance: 163.2
click at [913, 168] on div "To activate drag with keyboard, press Alt + Enter. Once in keyboard drag state,…" at bounding box center [845, 225] width 1379 height 260
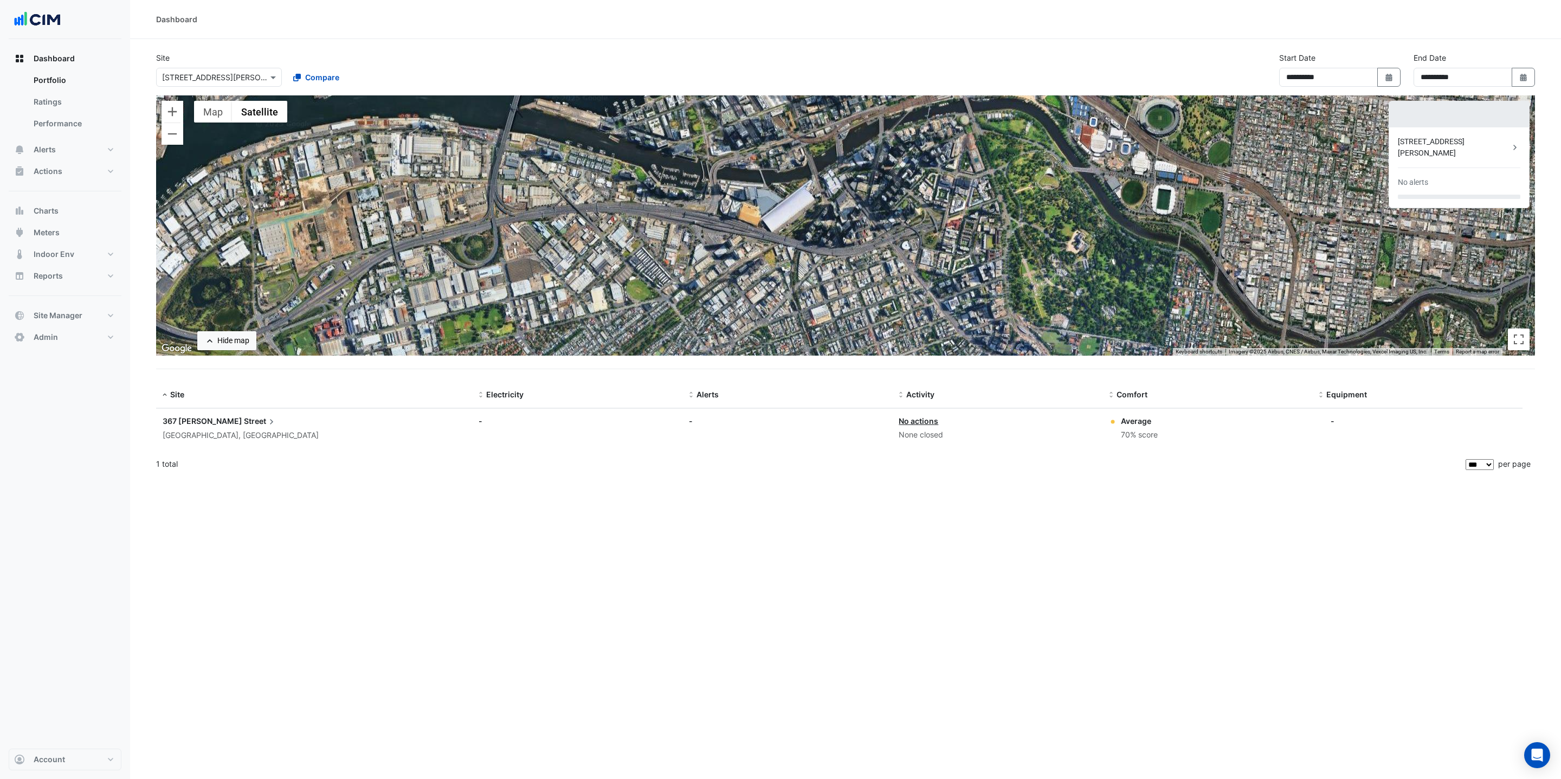
drag, startPoint x: 1077, startPoint y: 254, endPoint x: 1045, endPoint y: 153, distance: 105.8
click at [1045, 153] on div "To activate drag with keyboard, press Alt + Enter. Once in keyboard drag state,…" at bounding box center [845, 225] width 1379 height 260
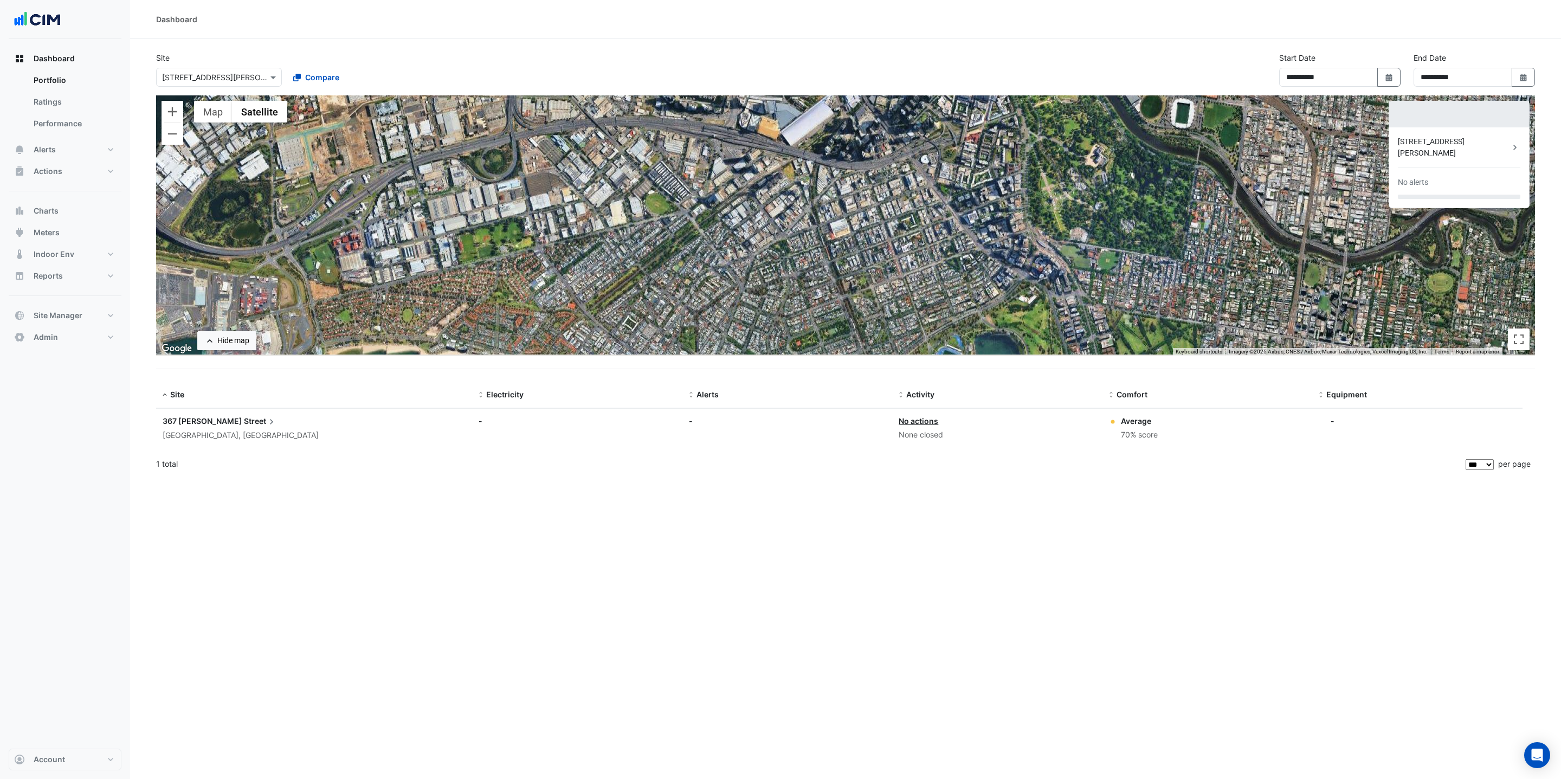
drag, startPoint x: 891, startPoint y: 226, endPoint x: 909, endPoint y: 137, distance: 91.2
click at [909, 137] on div "To activate drag with keyboard, press Alt + Enter. Once in keyboard drag state,…" at bounding box center [845, 225] width 1379 height 260
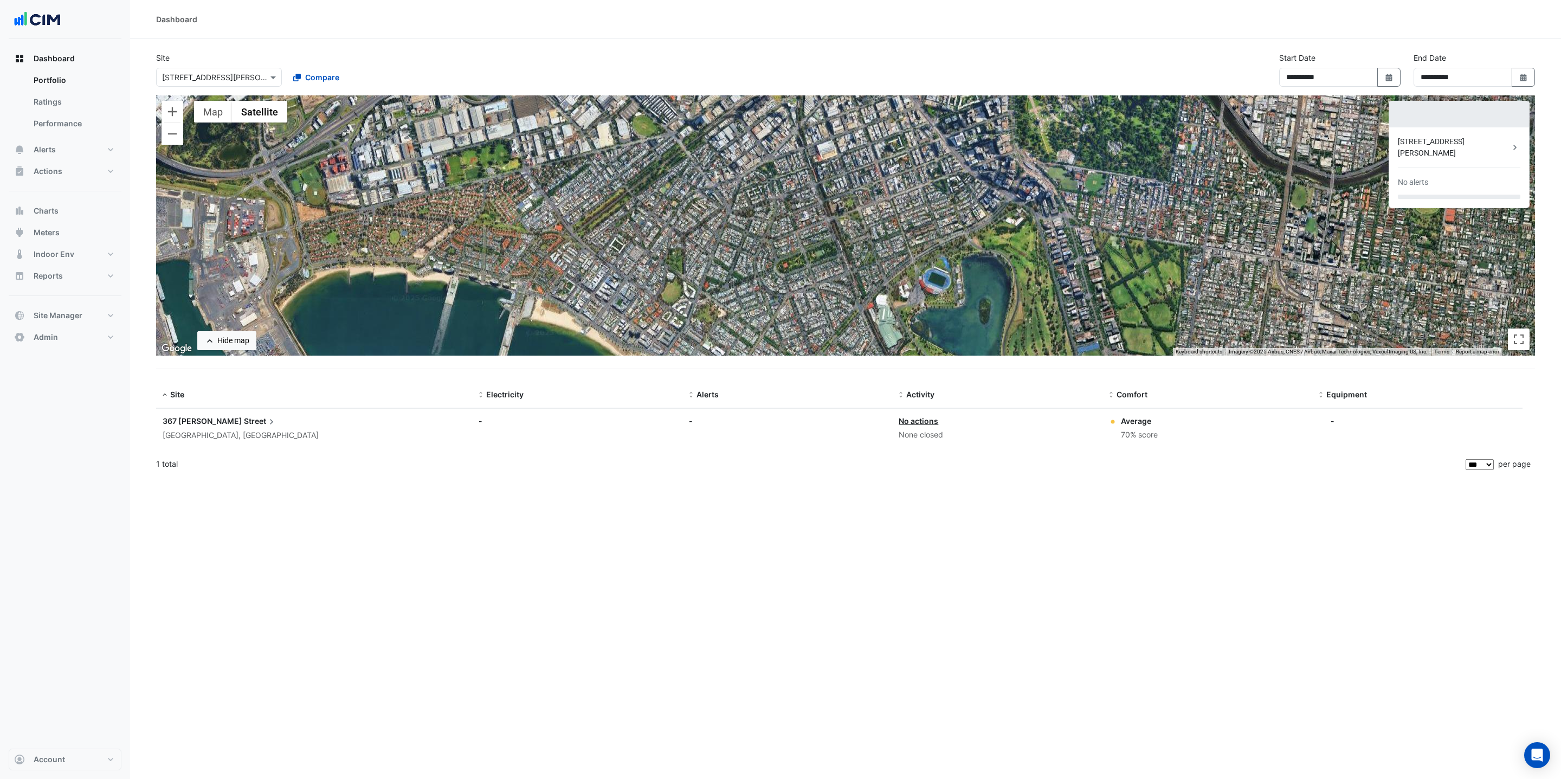
drag, startPoint x: 910, startPoint y: 216, endPoint x: 895, endPoint y: 134, distance: 82.7
click at [895, 134] on div "To activate drag with keyboard, press Alt + Enter. Once in keyboard drag state,…" at bounding box center [845, 225] width 1379 height 260
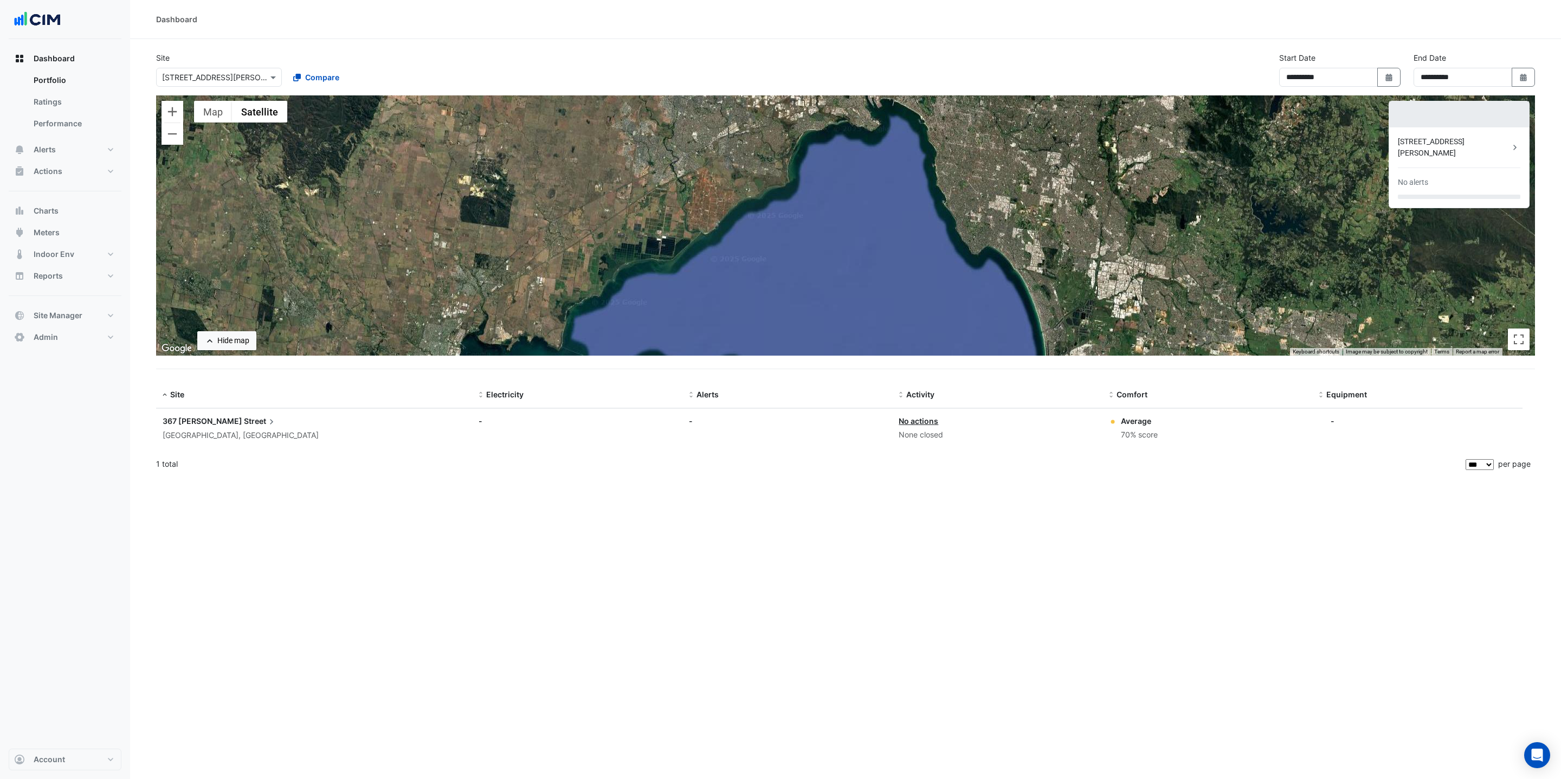
drag, startPoint x: 901, startPoint y: 273, endPoint x: 898, endPoint y: 142, distance: 131.2
click at [898, 142] on div "To activate drag with keyboard, press Alt + Enter. Once in keyboard drag state,…" at bounding box center [845, 225] width 1379 height 260
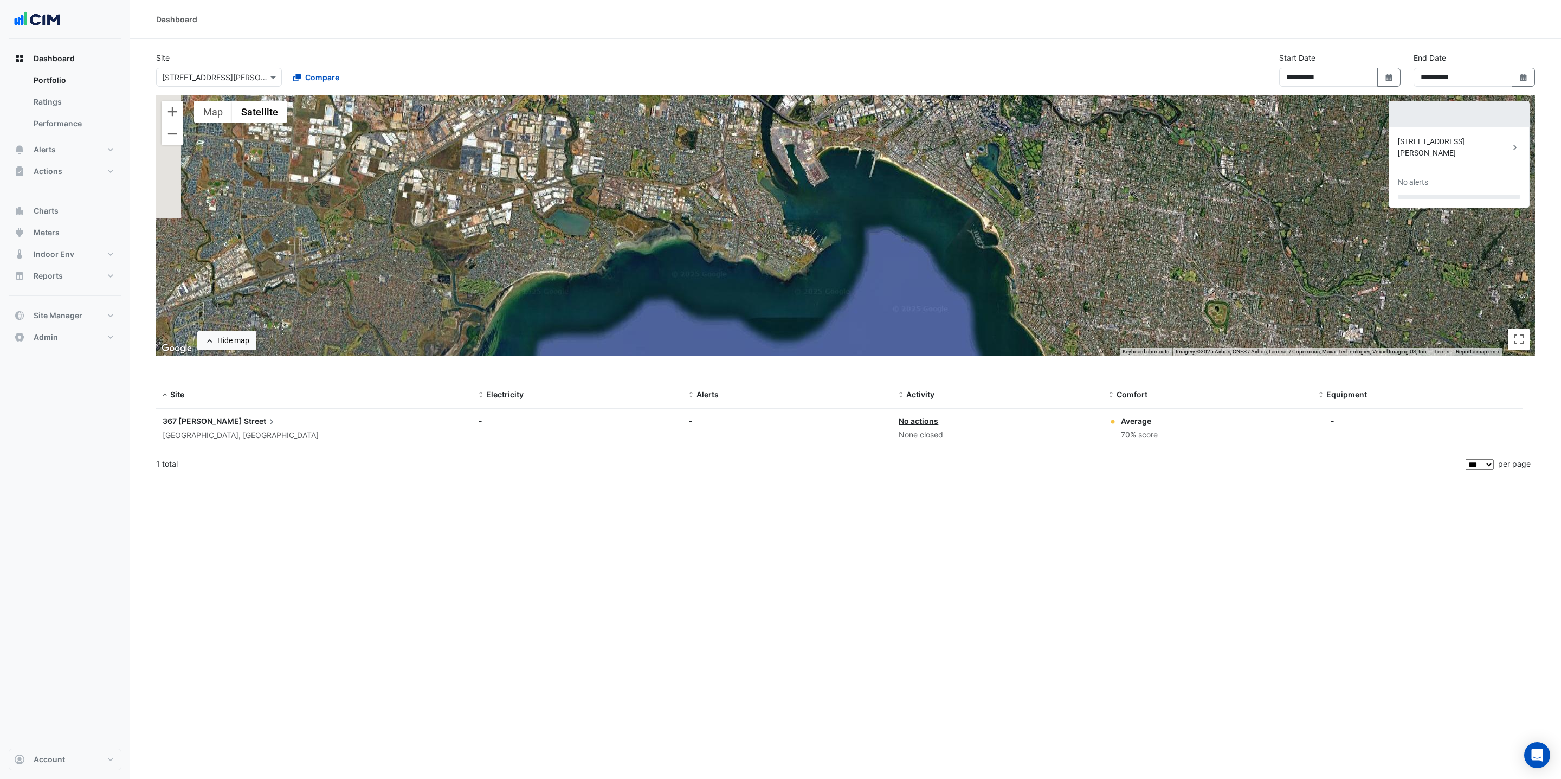
drag, startPoint x: 910, startPoint y: 99, endPoint x: 902, endPoint y: 341, distance: 241.9
click at [903, 342] on div "To activate drag with keyboard, press Alt + Enter. Once in keyboard drag state,…" at bounding box center [845, 225] width 1379 height 260
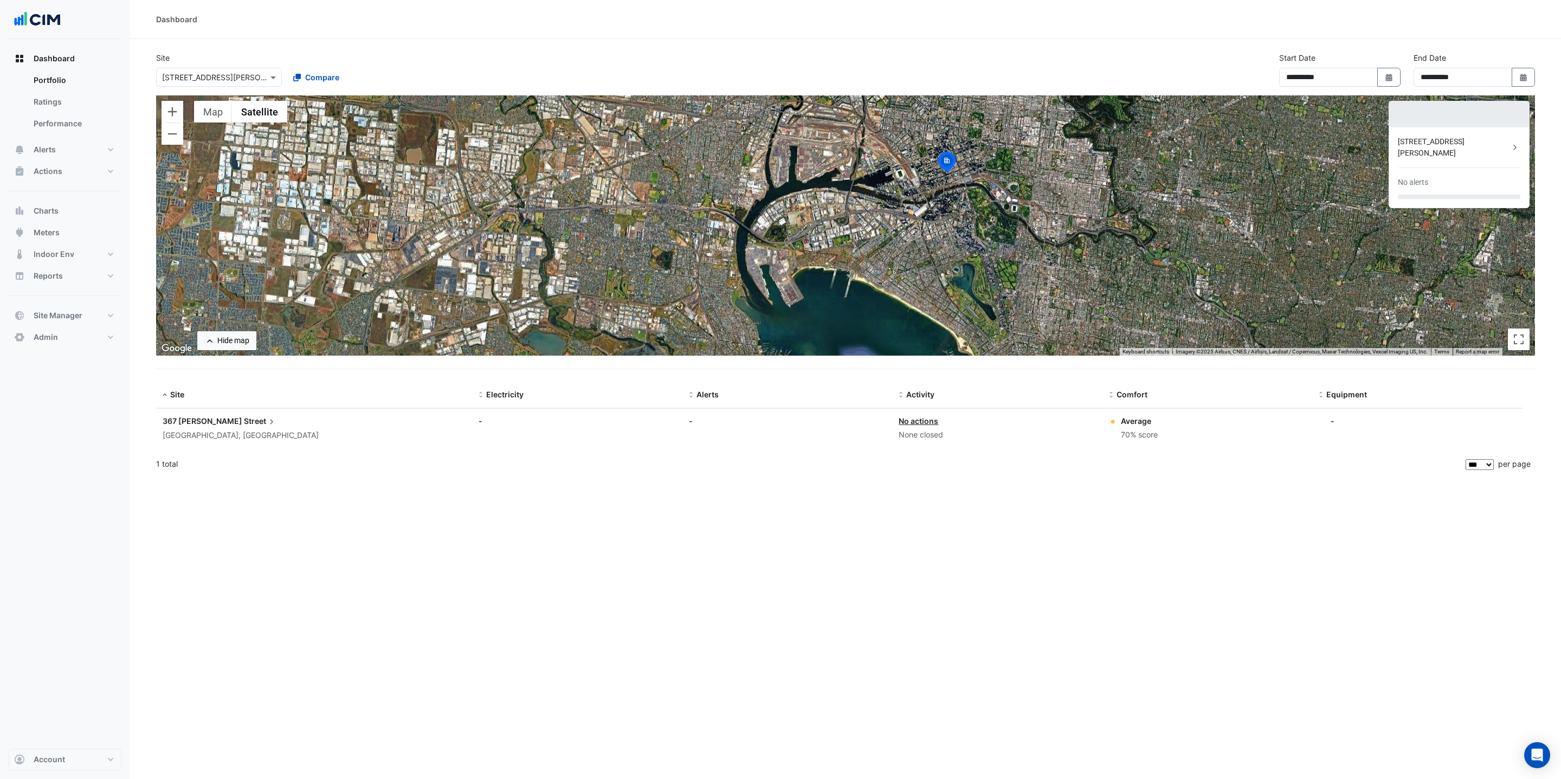
drag, startPoint x: 897, startPoint y: 198, endPoint x: 887, endPoint y: 256, distance: 58.8
click at [887, 256] on div "To activate drag with keyboard, press Alt + Enter. Once in keyboard drag state,…" at bounding box center [845, 225] width 1379 height 260
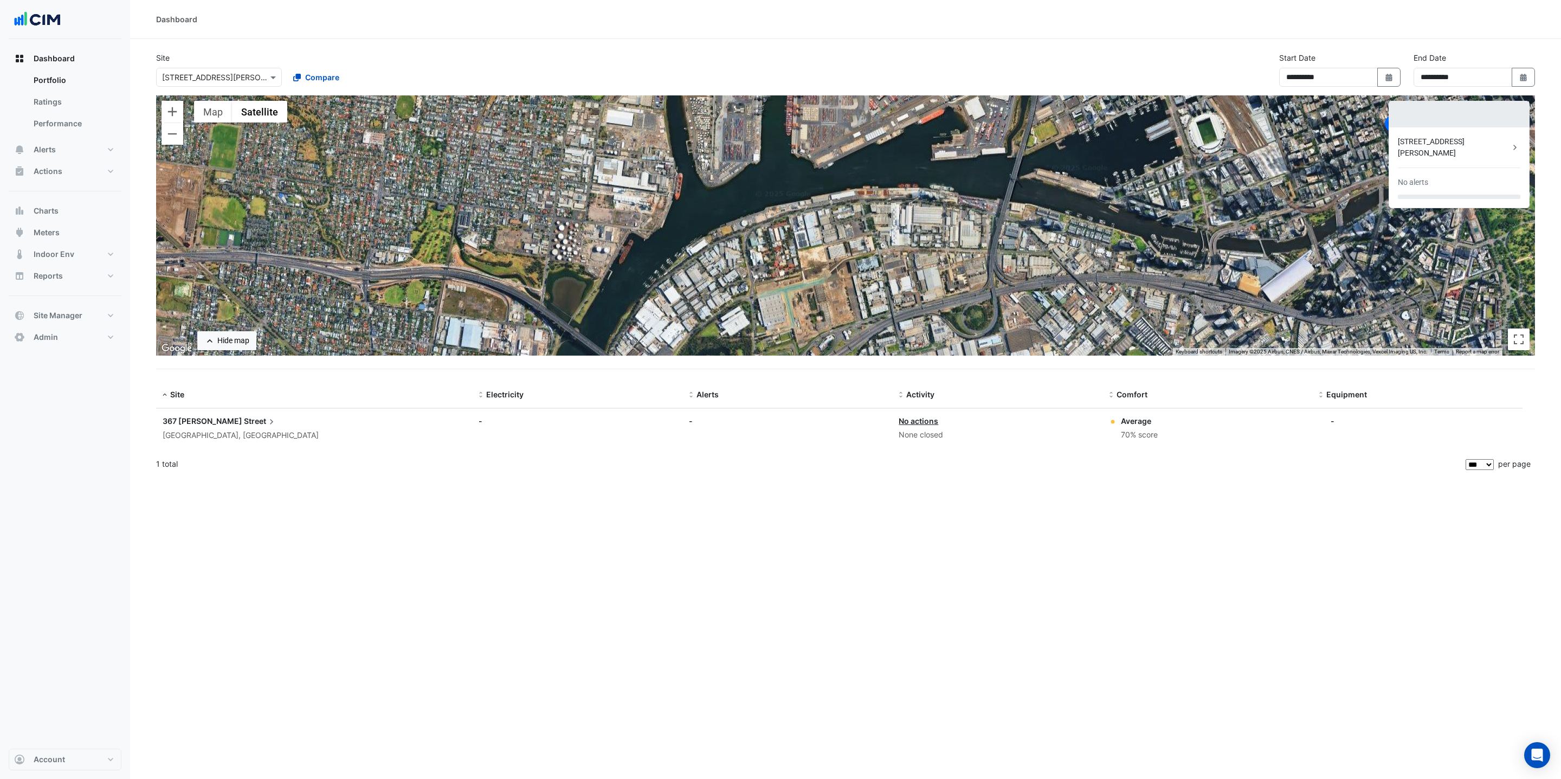
drag, startPoint x: 952, startPoint y: 157, endPoint x: 1085, endPoint y: 211, distance: 144.2
click at [1087, 212] on div "To activate drag with keyboard, press Alt + Enter. Once in keyboard drag state,…" at bounding box center [845, 225] width 1379 height 260
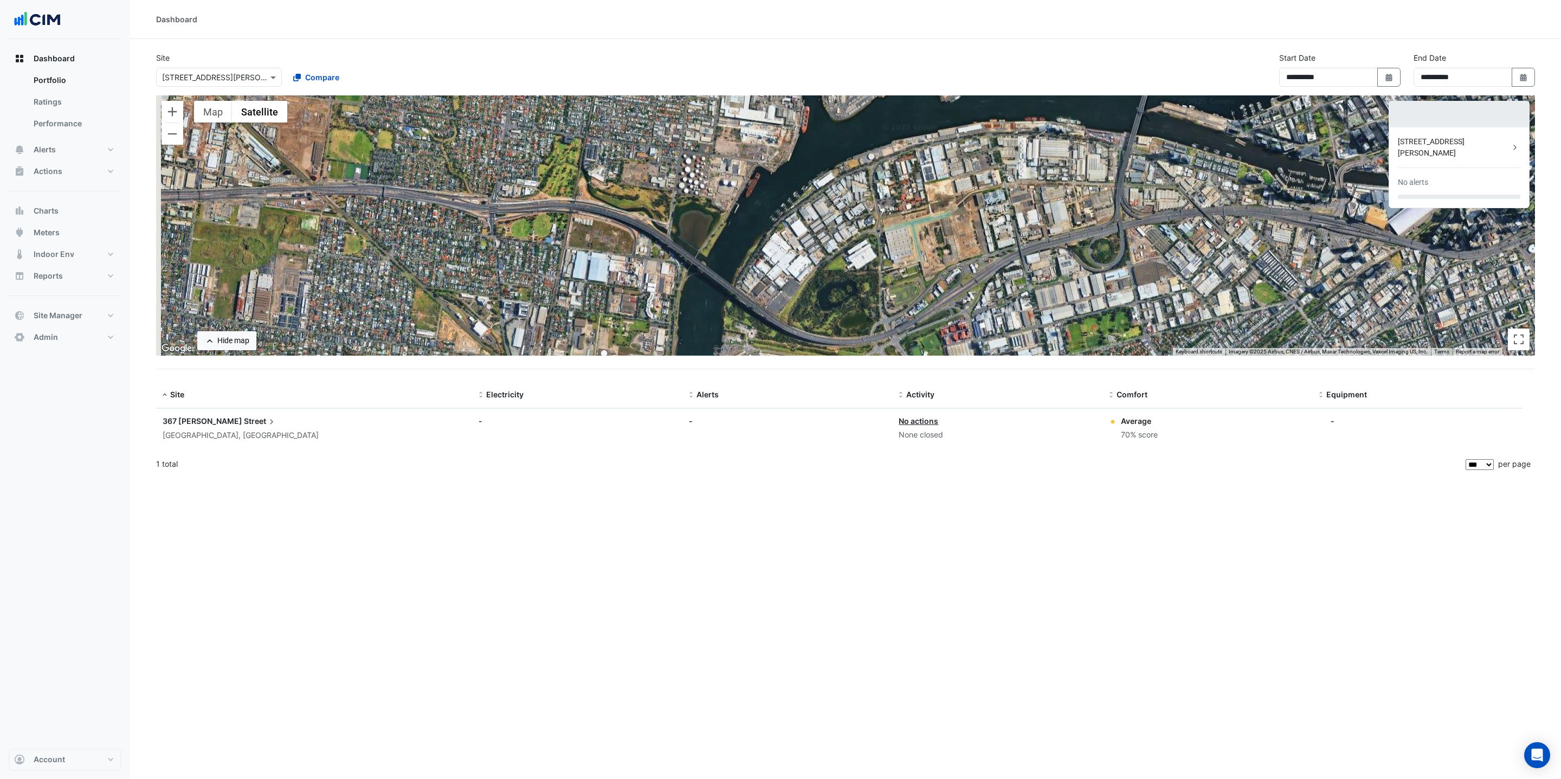
drag, startPoint x: 782, startPoint y: 242, endPoint x: 987, endPoint y: 157, distance: 221.4
click at [976, 157] on div "To activate drag with keyboard, press Alt + Enter. Once in keyboard drag state,…" at bounding box center [845, 225] width 1379 height 260
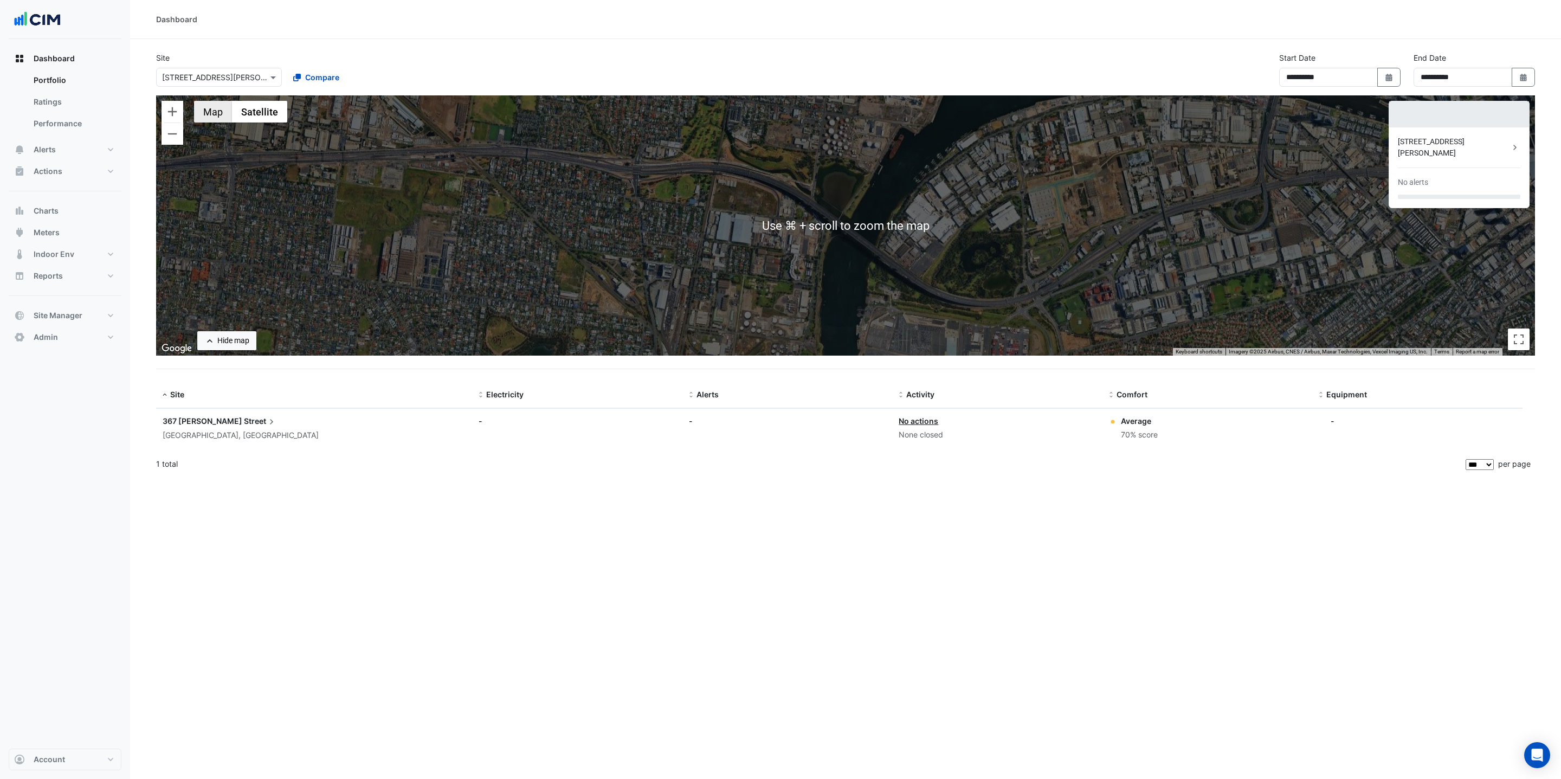
click at [219, 120] on button "Map" at bounding box center [213, 112] width 38 height 22
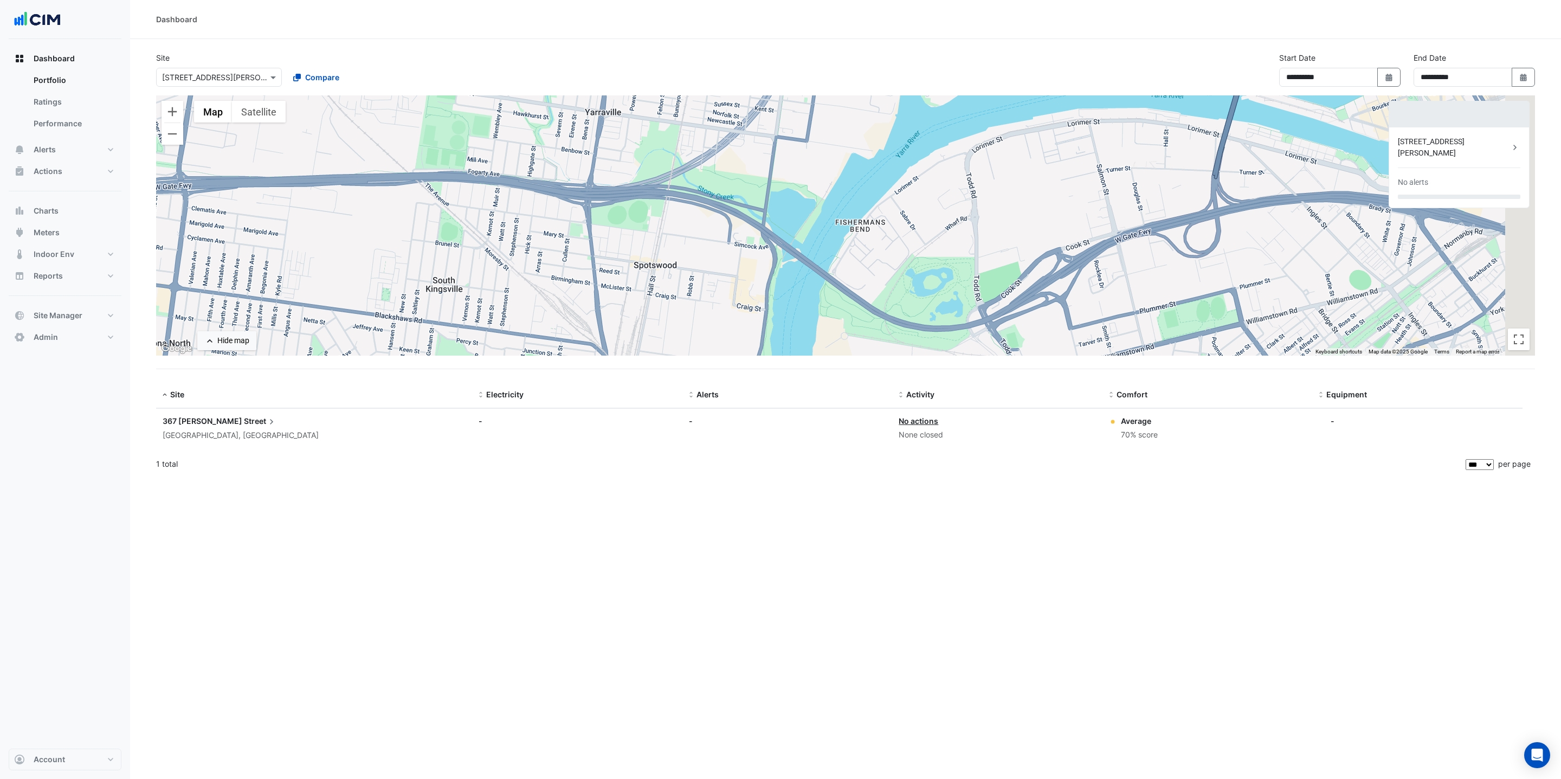
drag, startPoint x: 914, startPoint y: 282, endPoint x: 795, endPoint y: 335, distance: 130.4
click at [792, 342] on div "To activate drag with keyboard, press Alt + Enter. Once in keyboard drag state,…" at bounding box center [845, 225] width 1379 height 260
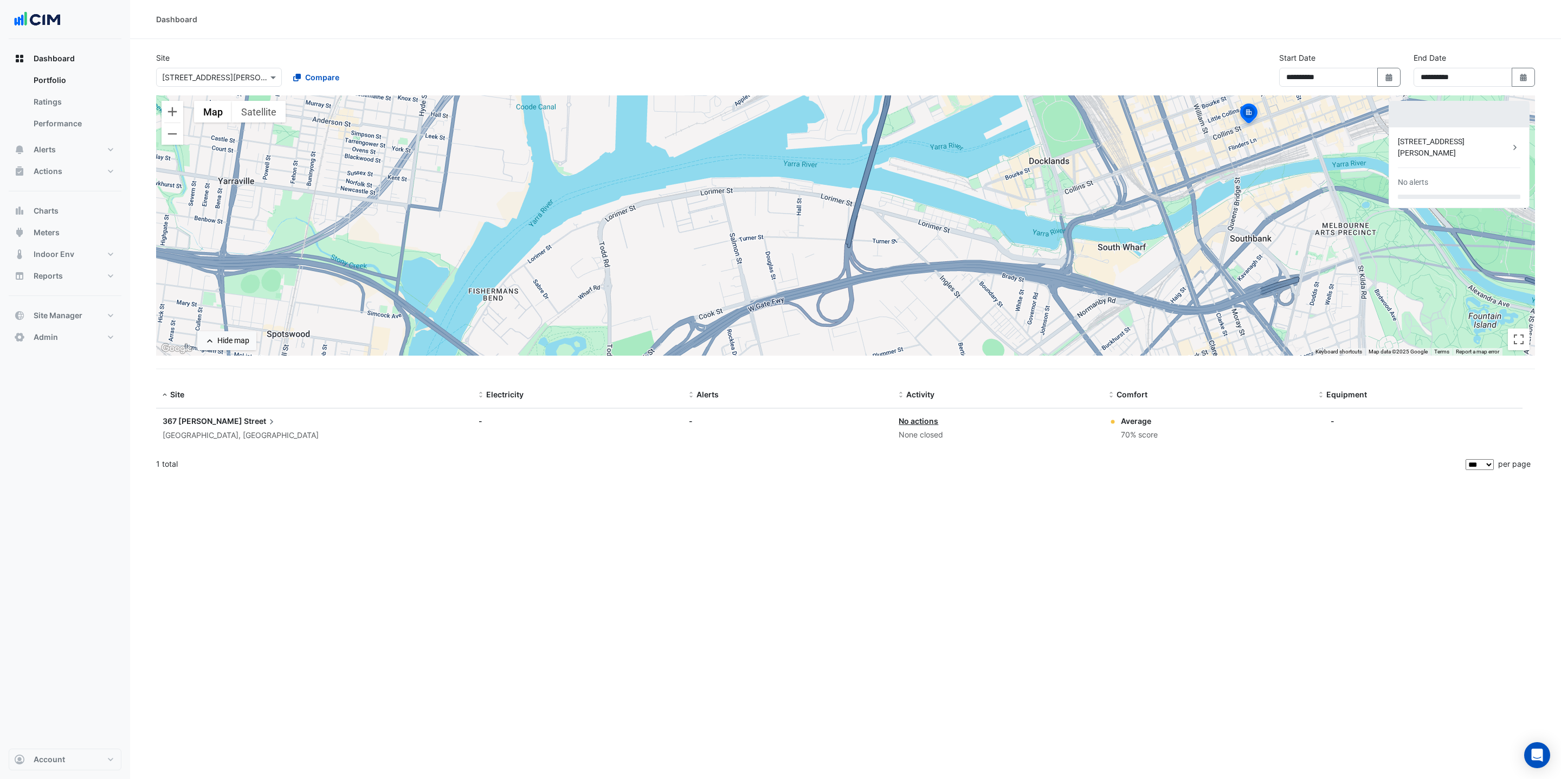
drag, startPoint x: 992, startPoint y: 233, endPoint x: 858, endPoint y: 211, distance: 135.7
click at [853, 211] on div "To activate drag with keyboard, press Alt + Enter. Once in keyboard drag state,…" at bounding box center [845, 225] width 1379 height 260
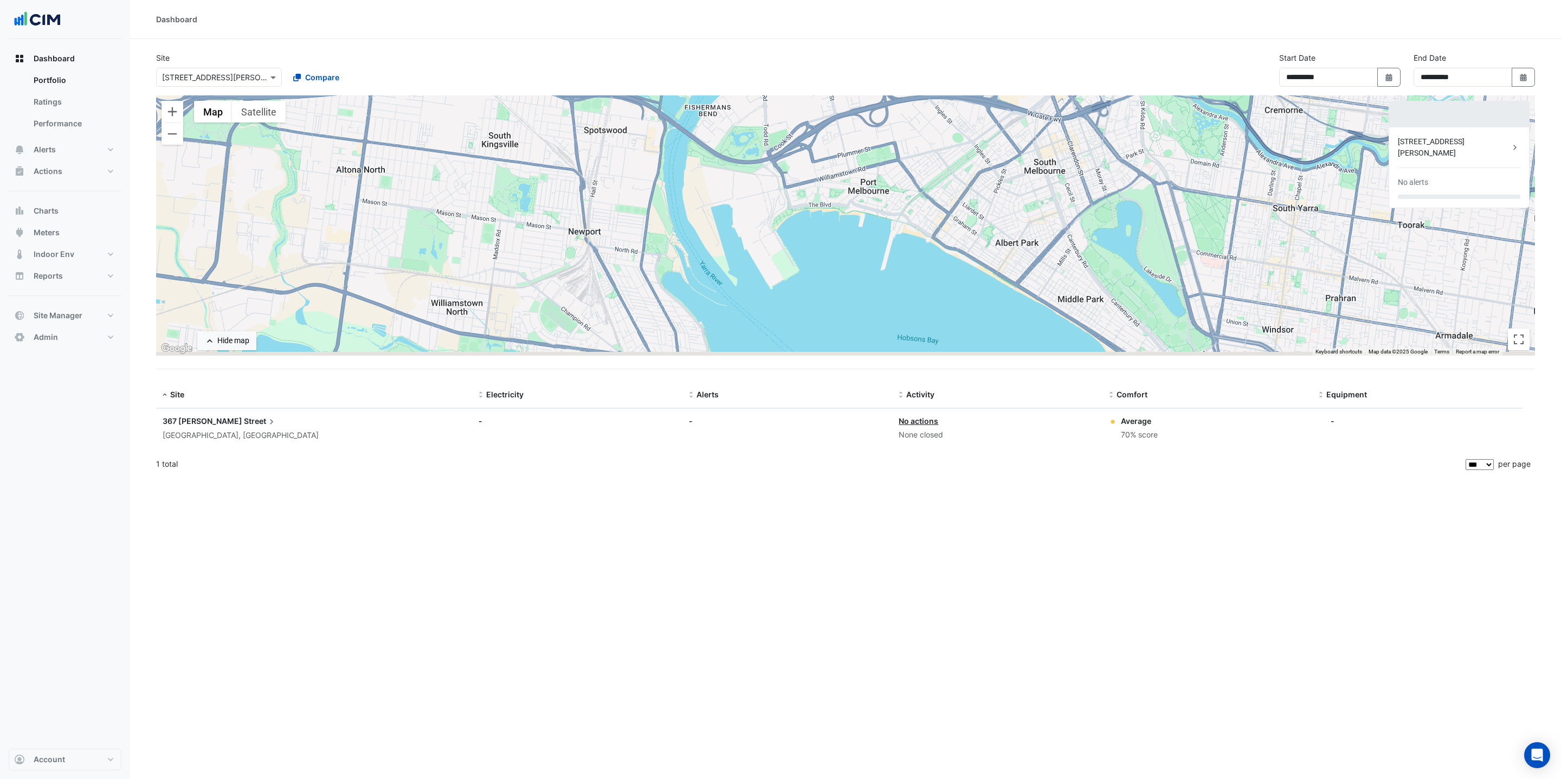
drag, startPoint x: 727, startPoint y: 290, endPoint x: 766, endPoint y: 168, distance: 128.4
click at [766, 168] on div "To activate drag with keyboard, press Alt + Enter. Once in keyboard drag state,…" at bounding box center [845, 225] width 1379 height 260
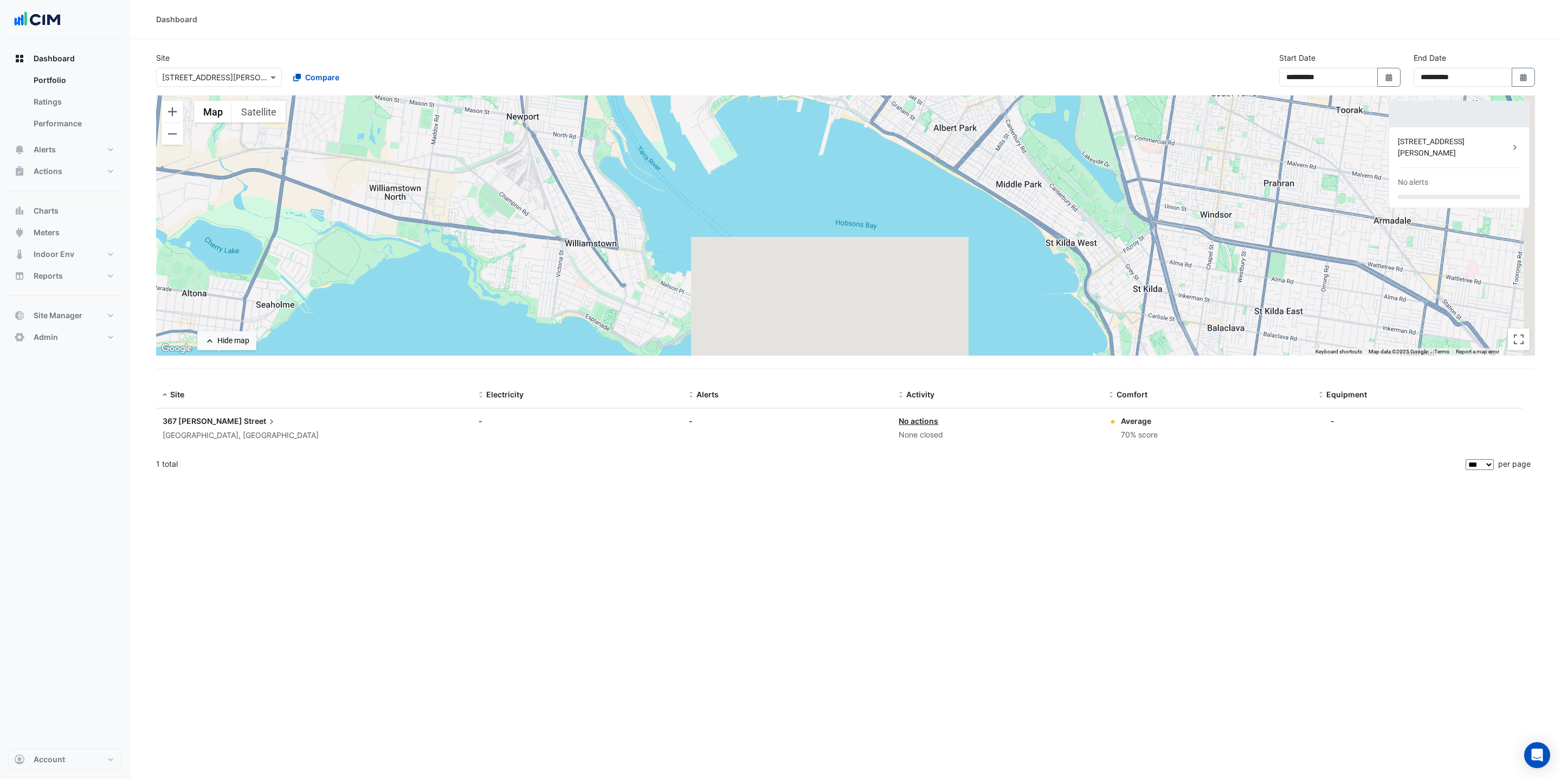
drag, startPoint x: 776, startPoint y: 270, endPoint x: 712, endPoint y: 147, distance: 138.5
click at [712, 147] on div "To activate drag with keyboard, press Alt + Enter. Once in keyboard drag state,…" at bounding box center [845, 225] width 1379 height 260
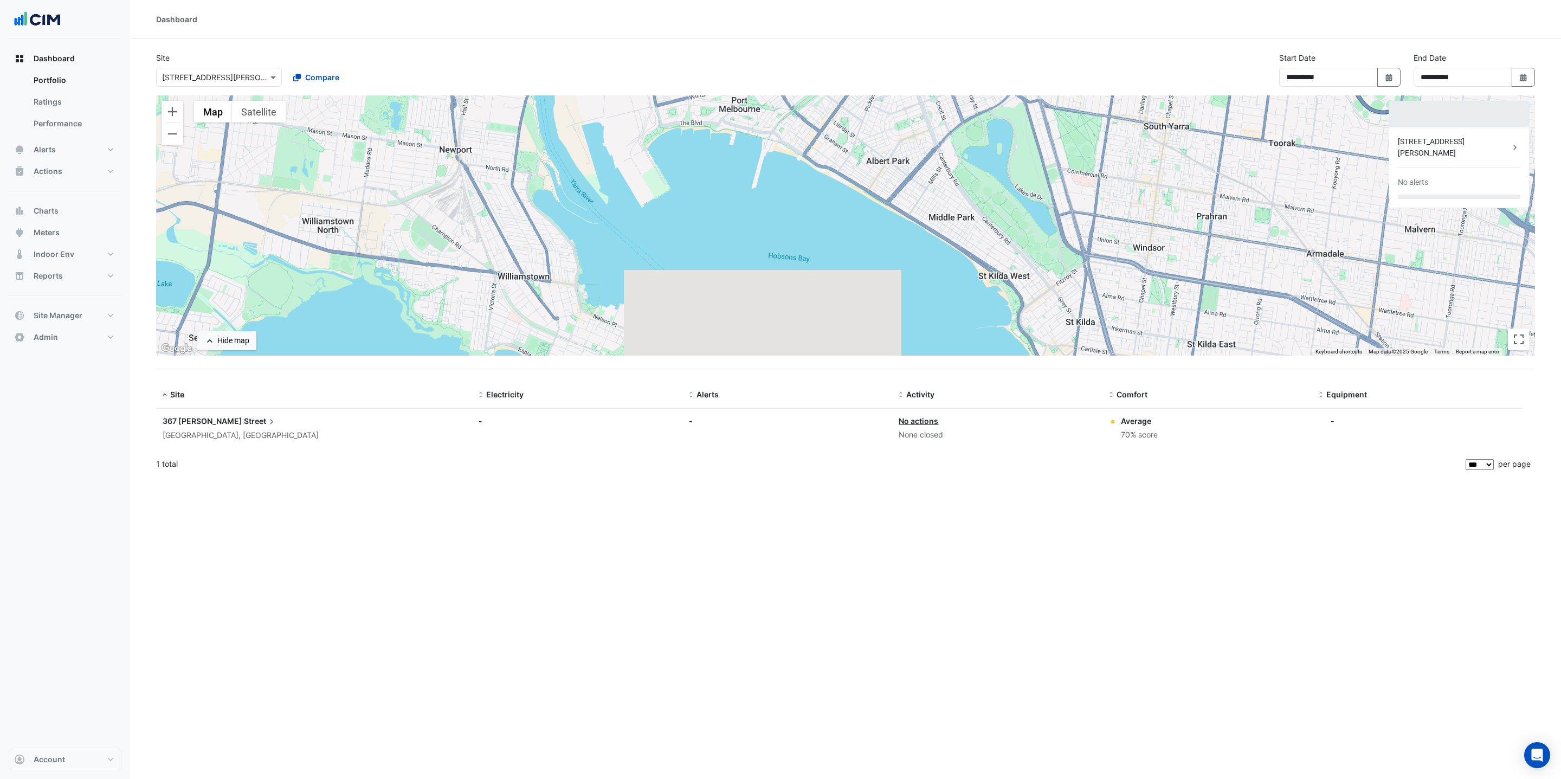
drag, startPoint x: 812, startPoint y: 265, endPoint x: 742, endPoint y: 298, distance: 77.4
click at [742, 298] on div "To activate drag with keyboard, press Alt + Enter. Once in keyboard drag state,…" at bounding box center [845, 225] width 1379 height 260
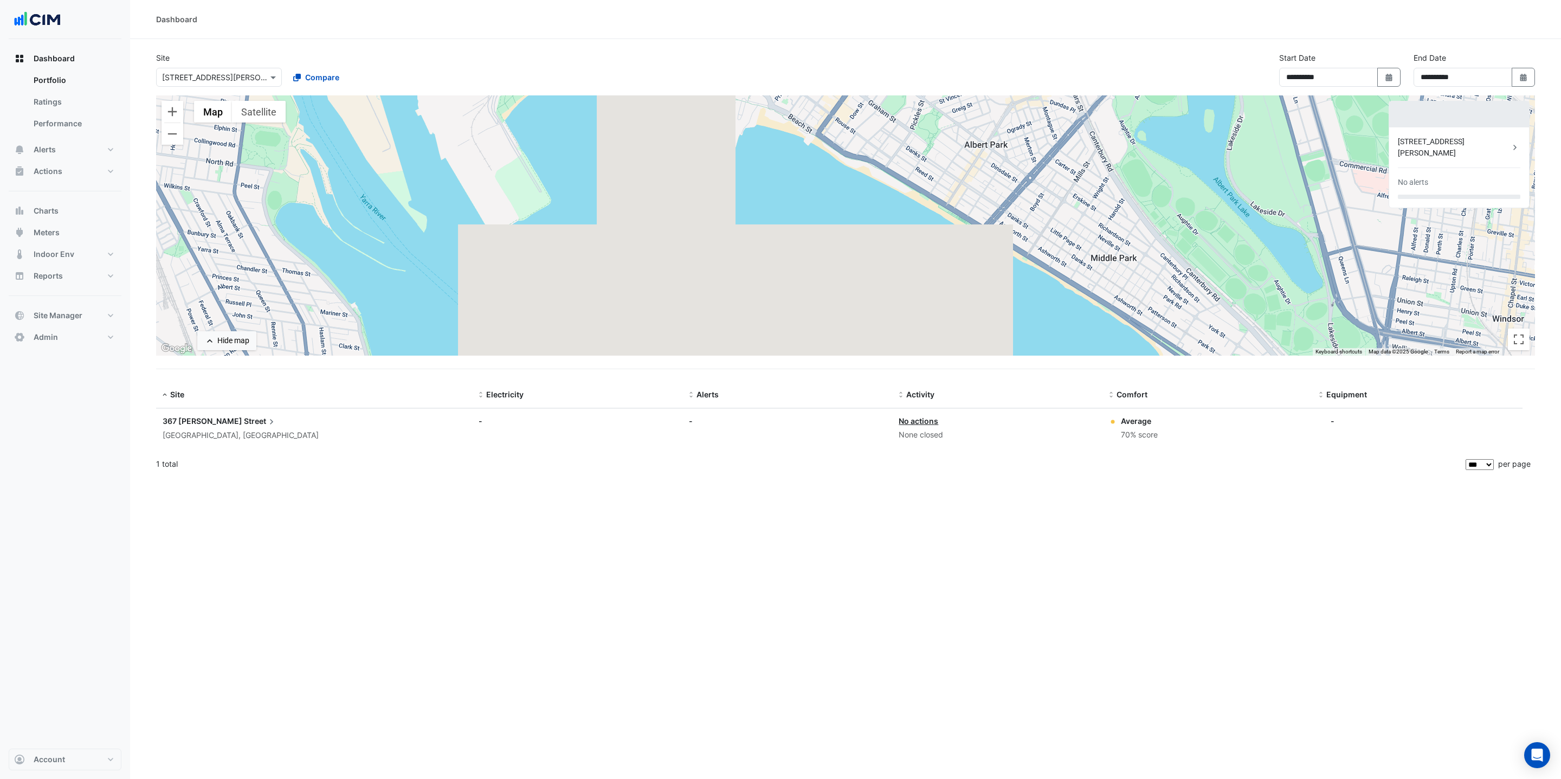
drag, startPoint x: 857, startPoint y: 209, endPoint x: 882, endPoint y: 350, distance: 143.7
click at [882, 350] on div "To activate drag with keyboard, press Alt + Enter. Once in keyboard drag state,…" at bounding box center [845, 225] width 1379 height 260
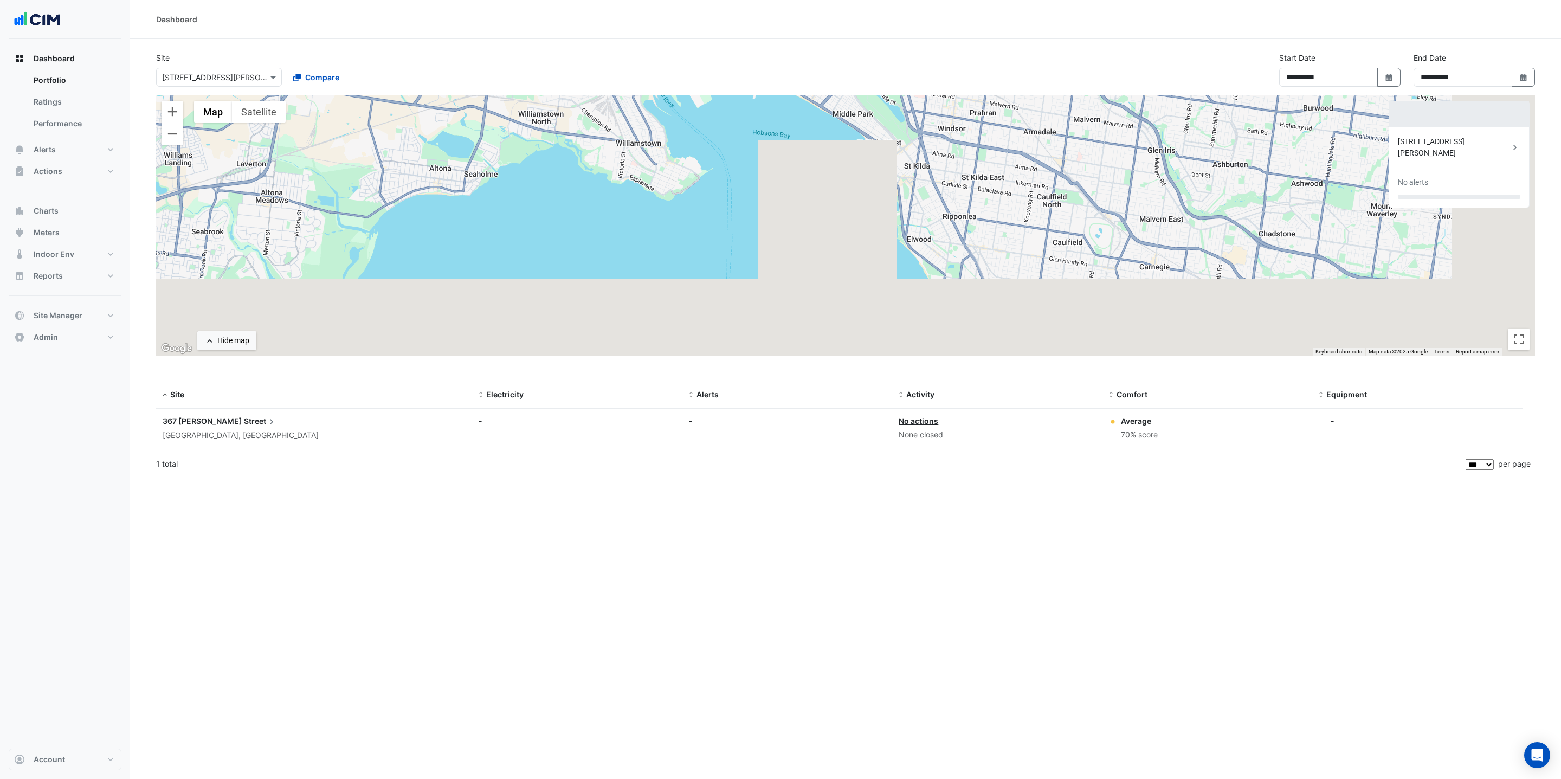
drag, startPoint x: 941, startPoint y: 278, endPoint x: 802, endPoint y: 120, distance: 209.7
click at [803, 120] on div "To activate drag with keyboard, press Alt + Enter. Once in keyboard drag state,…" at bounding box center [845, 225] width 1379 height 260
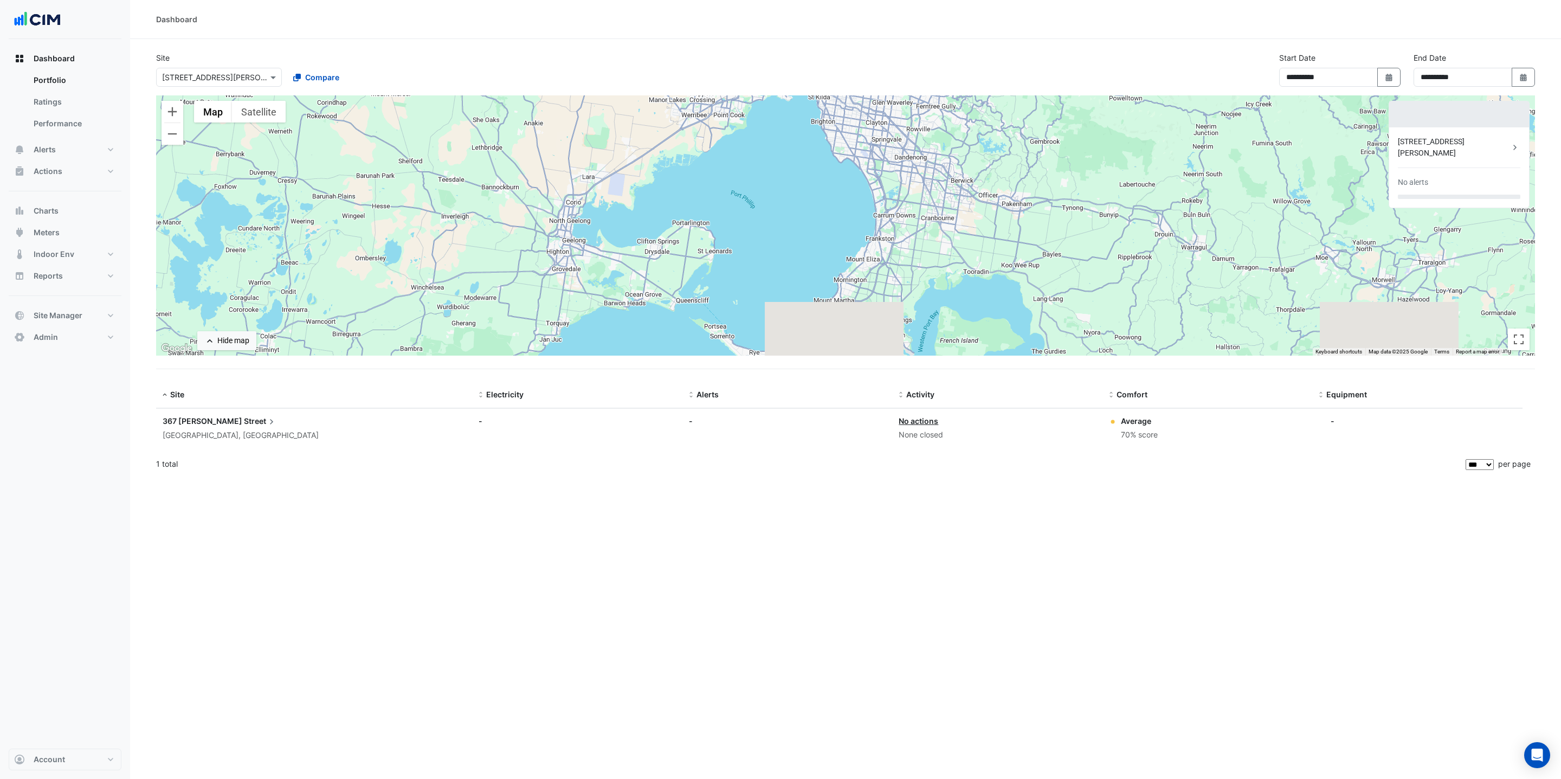
drag, startPoint x: 806, startPoint y: 202, endPoint x: 786, endPoint y: 111, distance: 93.8
click at [786, 111] on div "To activate drag with keyboard, press Alt + Enter. Once in keyboard drag state,…" at bounding box center [845, 225] width 1379 height 260
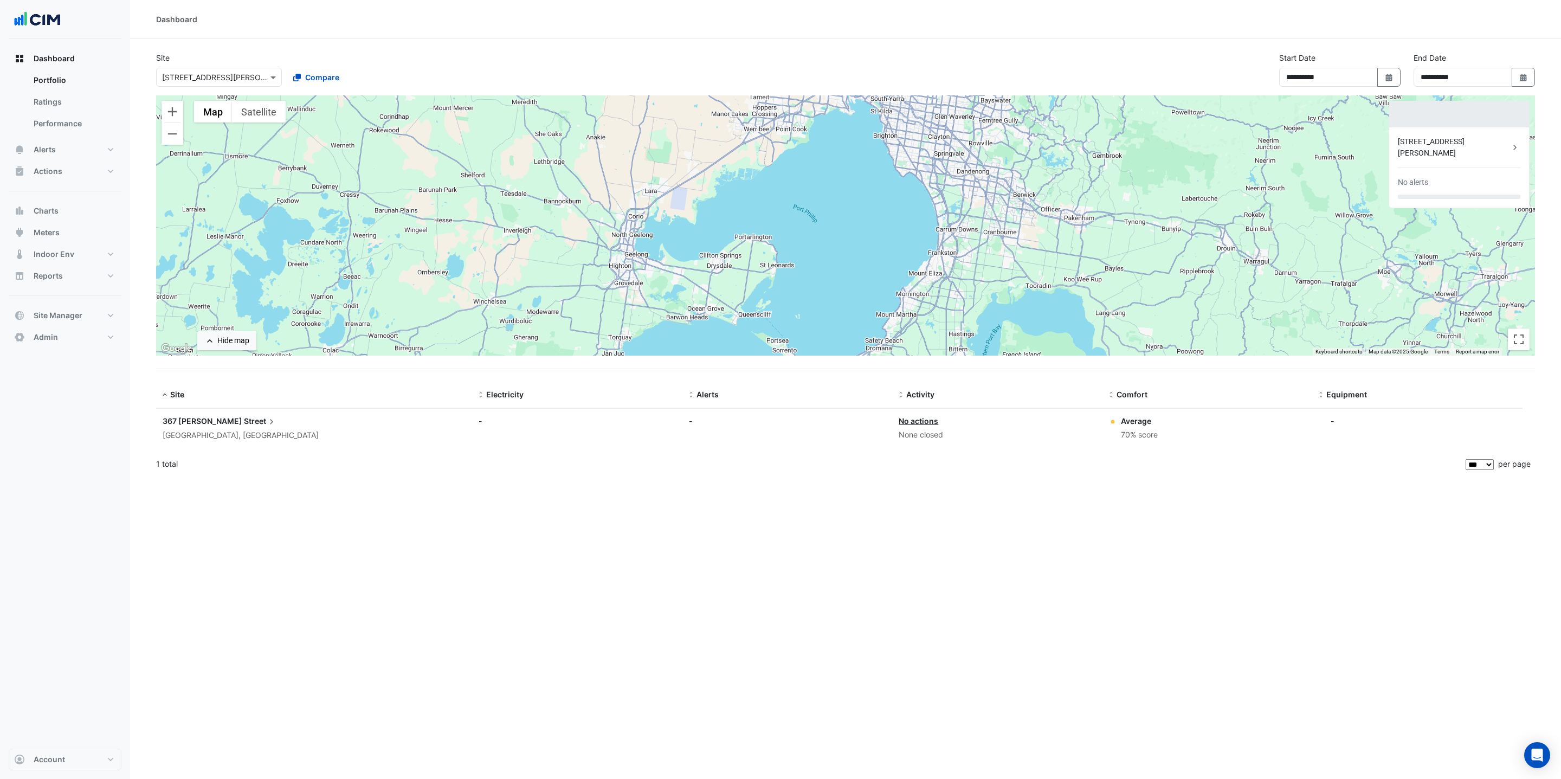
drag, startPoint x: 821, startPoint y: 241, endPoint x: 886, endPoint y: 251, distance: 66.4
click at [886, 251] on div "To activate drag with keyboard, press Alt + Enter. Once in keyboard drag state,…" at bounding box center [845, 225] width 1379 height 260
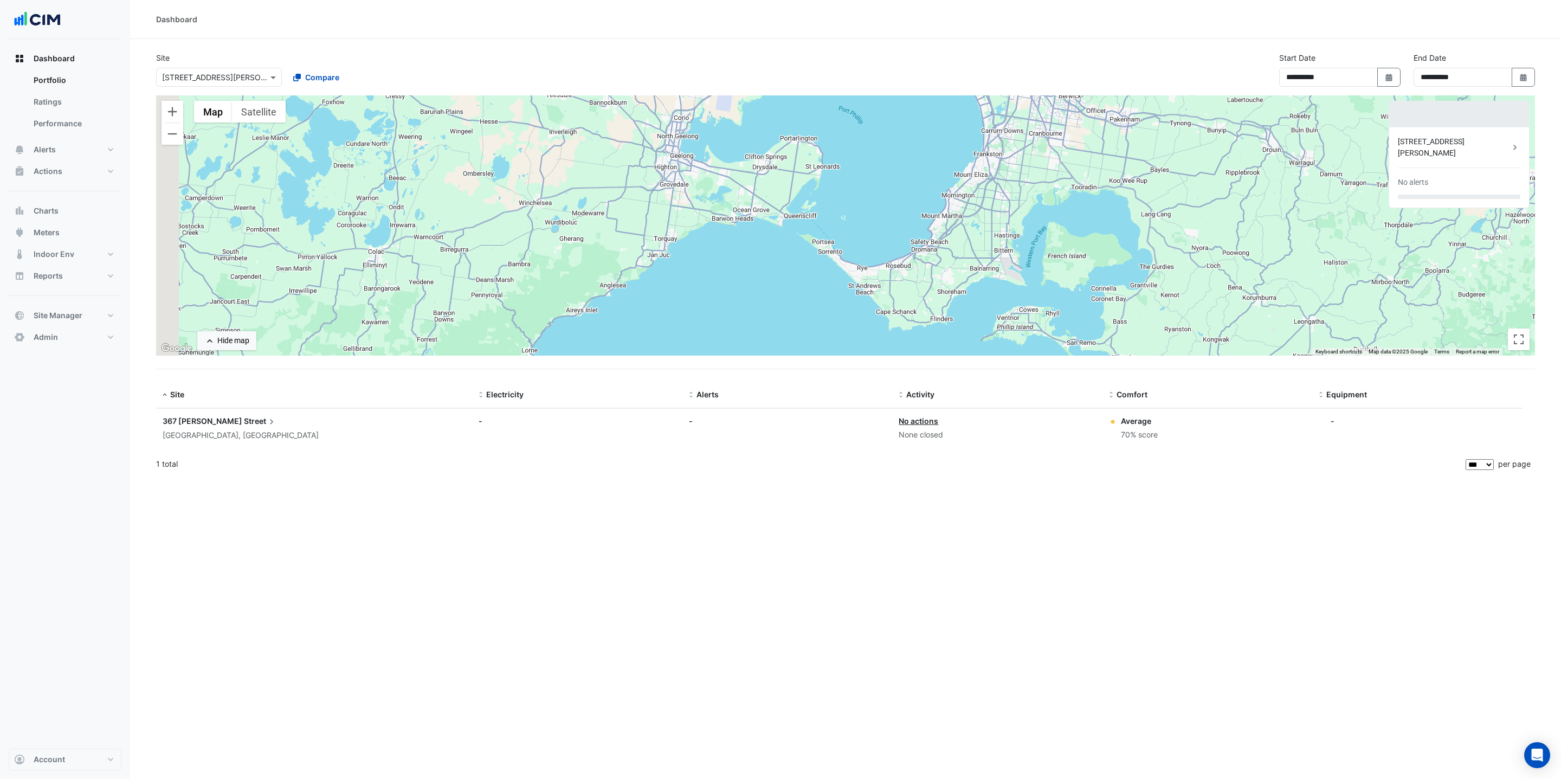
drag, startPoint x: 849, startPoint y: 253, endPoint x: 864, endPoint y: 207, distance: 48.9
click at [864, 207] on div "To activate drag with keyboard, press Alt + Enter. Once in keyboard drag state,…" at bounding box center [845, 225] width 1379 height 260
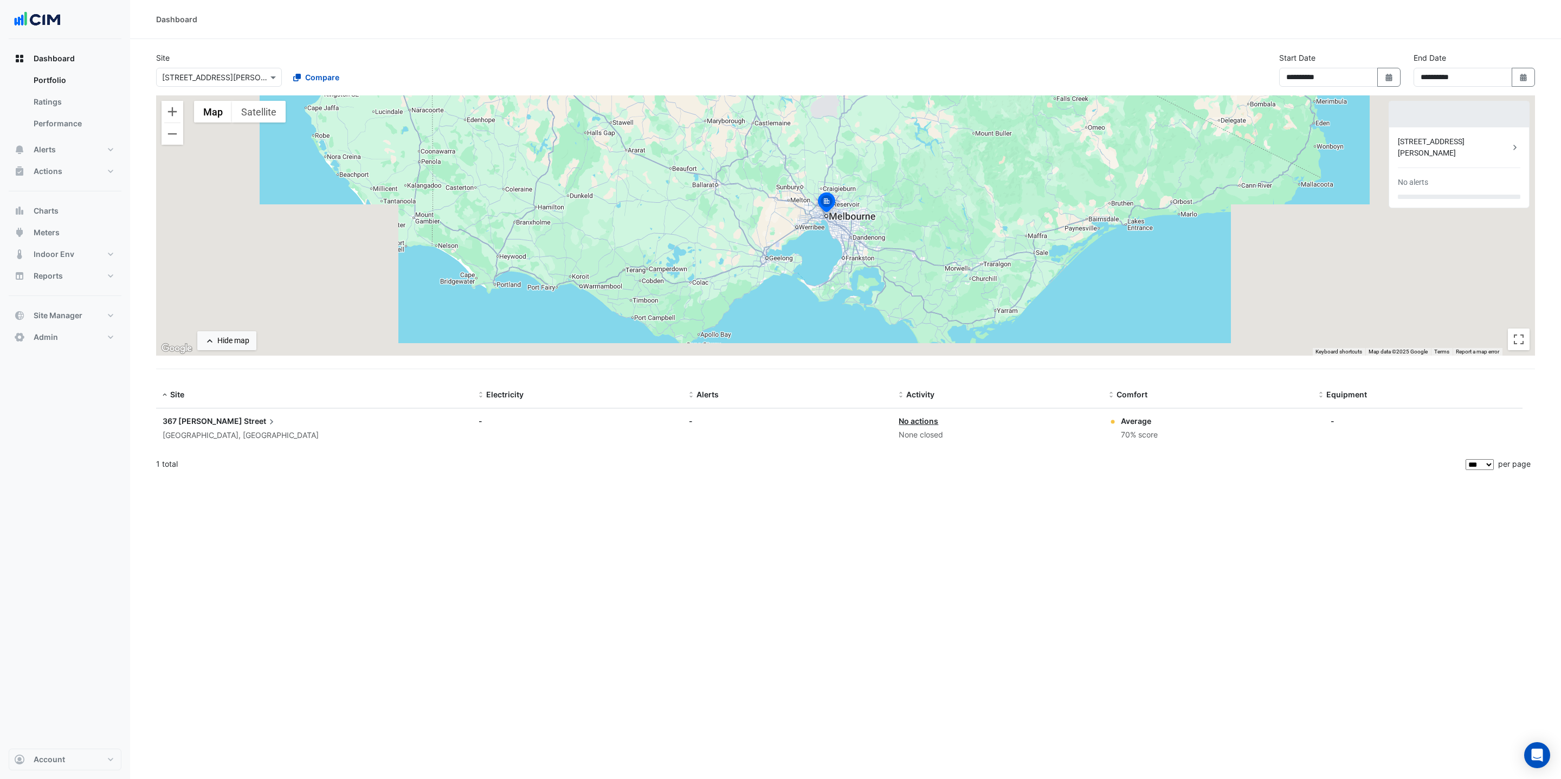
drag, startPoint x: 913, startPoint y: 165, endPoint x: 860, endPoint y: 237, distance: 89.1
click at [860, 237] on div "To activate drag with keyboard, press Alt + Enter. Once in keyboard drag state,…" at bounding box center [845, 225] width 1379 height 260
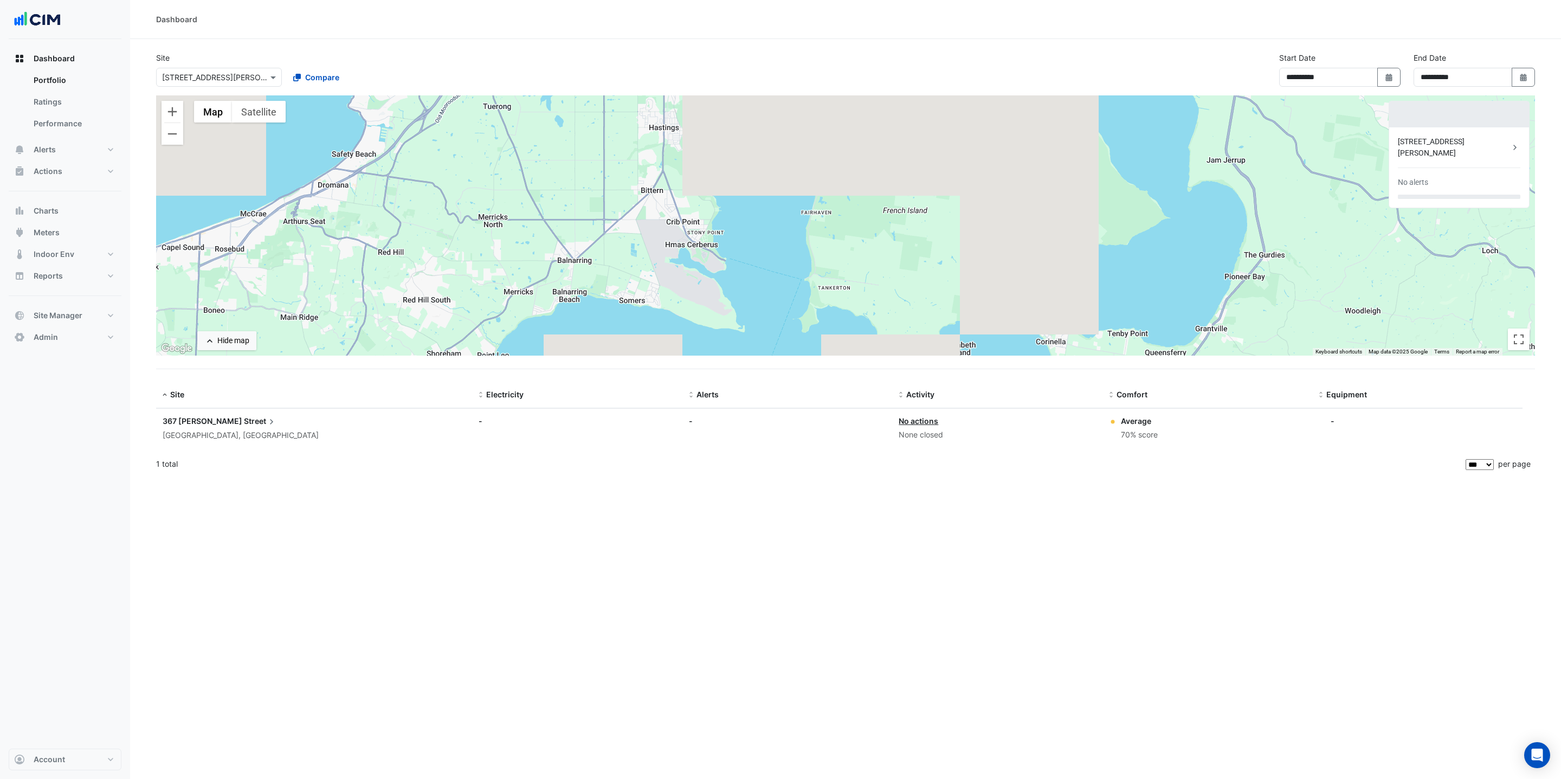
drag, startPoint x: 870, startPoint y: 205, endPoint x: 880, endPoint y: 266, distance: 61.6
click at [880, 266] on div "To activate drag with keyboard, press Alt + Enter. Once in keyboard drag state,…" at bounding box center [845, 225] width 1379 height 260
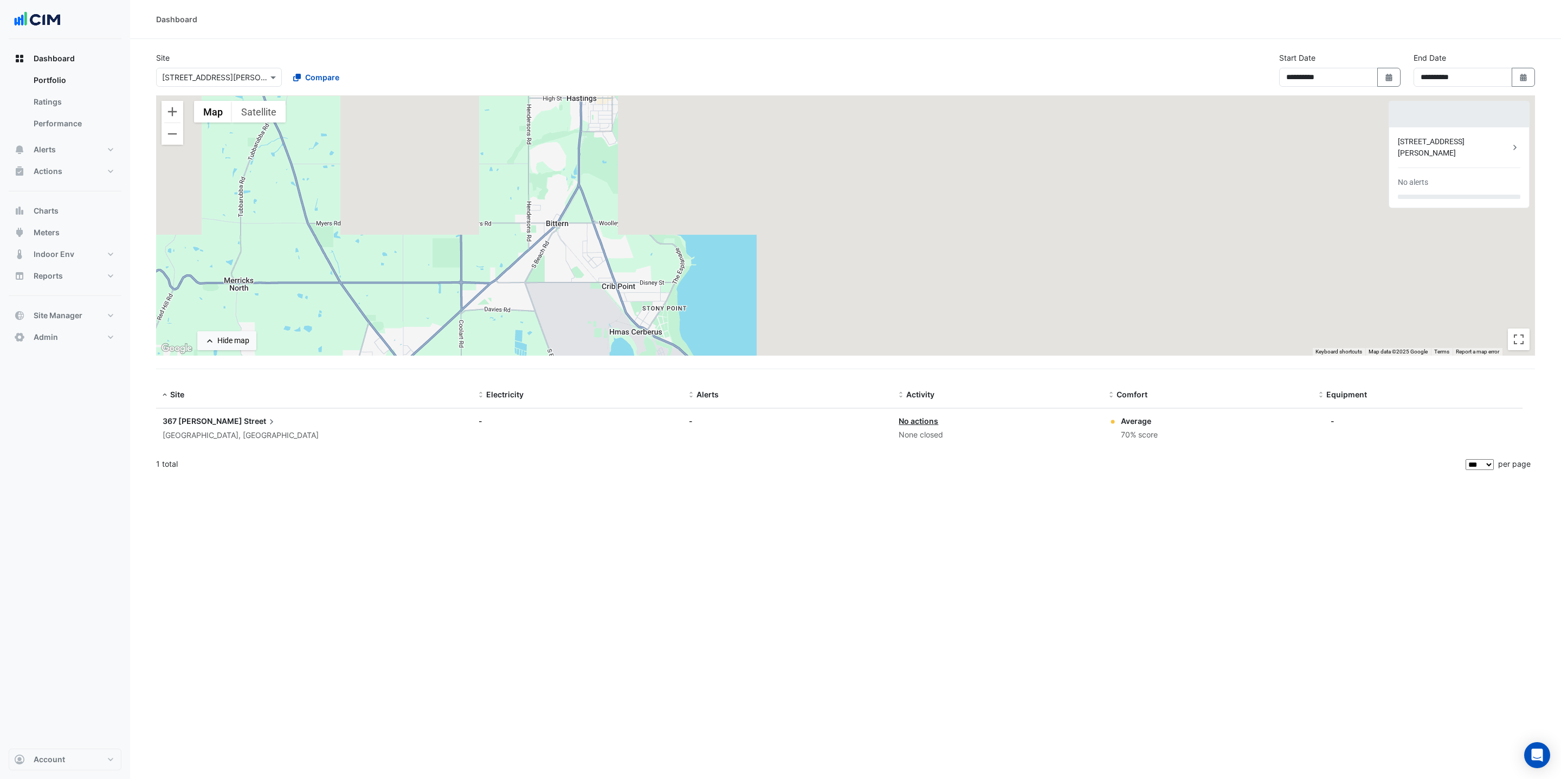
drag, startPoint x: 1043, startPoint y: 188, endPoint x: 987, endPoint y: 253, distance: 85.3
click at [987, 253] on div "To activate drag with keyboard, press Alt + Enter. Once in keyboard drag state,…" at bounding box center [845, 225] width 1379 height 260
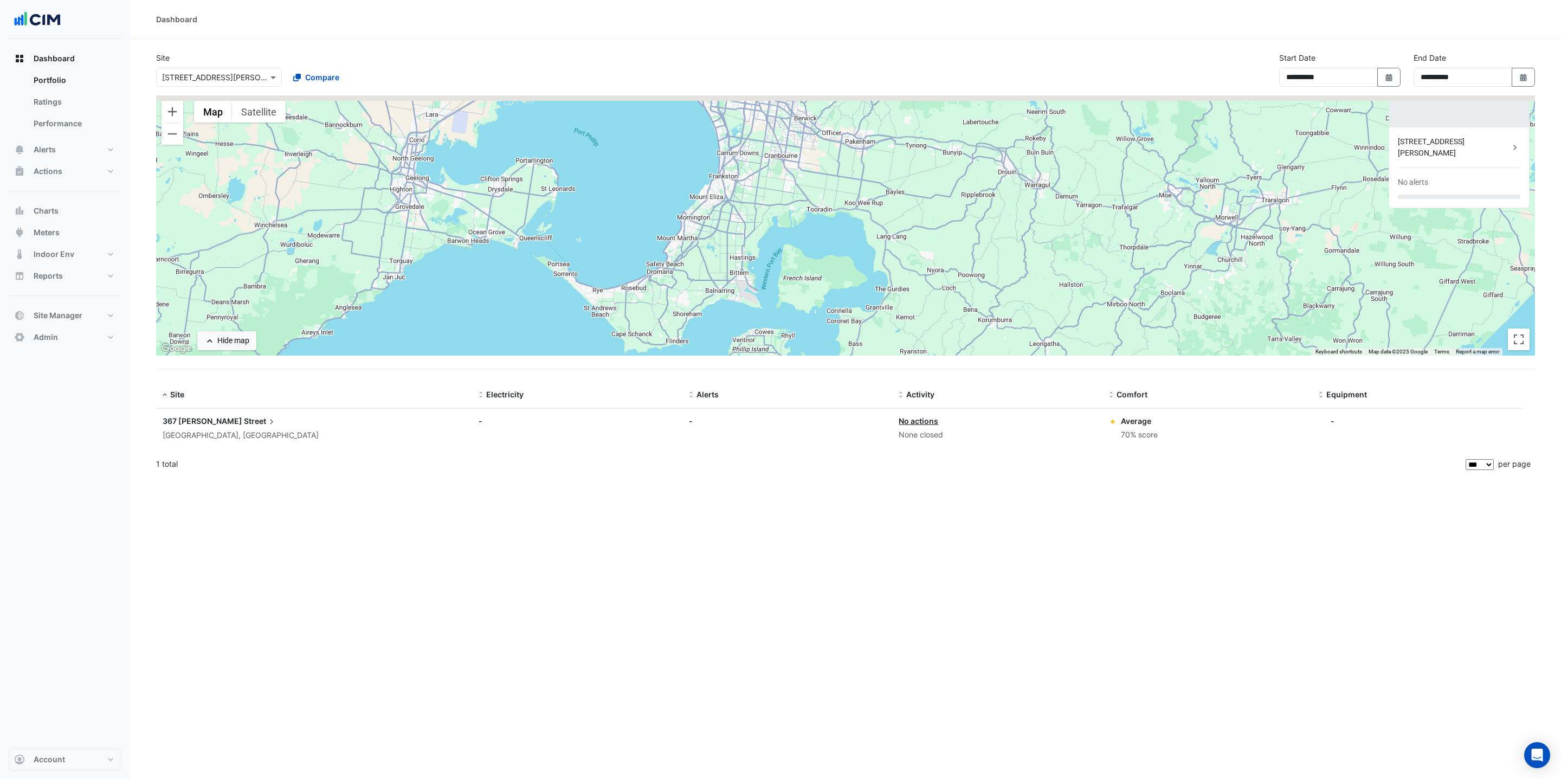
drag, startPoint x: 1037, startPoint y: 228, endPoint x: 838, endPoint y: 262, distance: 202.5
click at [838, 262] on div "To activate drag with keyboard, press Alt + Enter. Once in keyboard drag state,…" at bounding box center [845, 225] width 1379 height 260
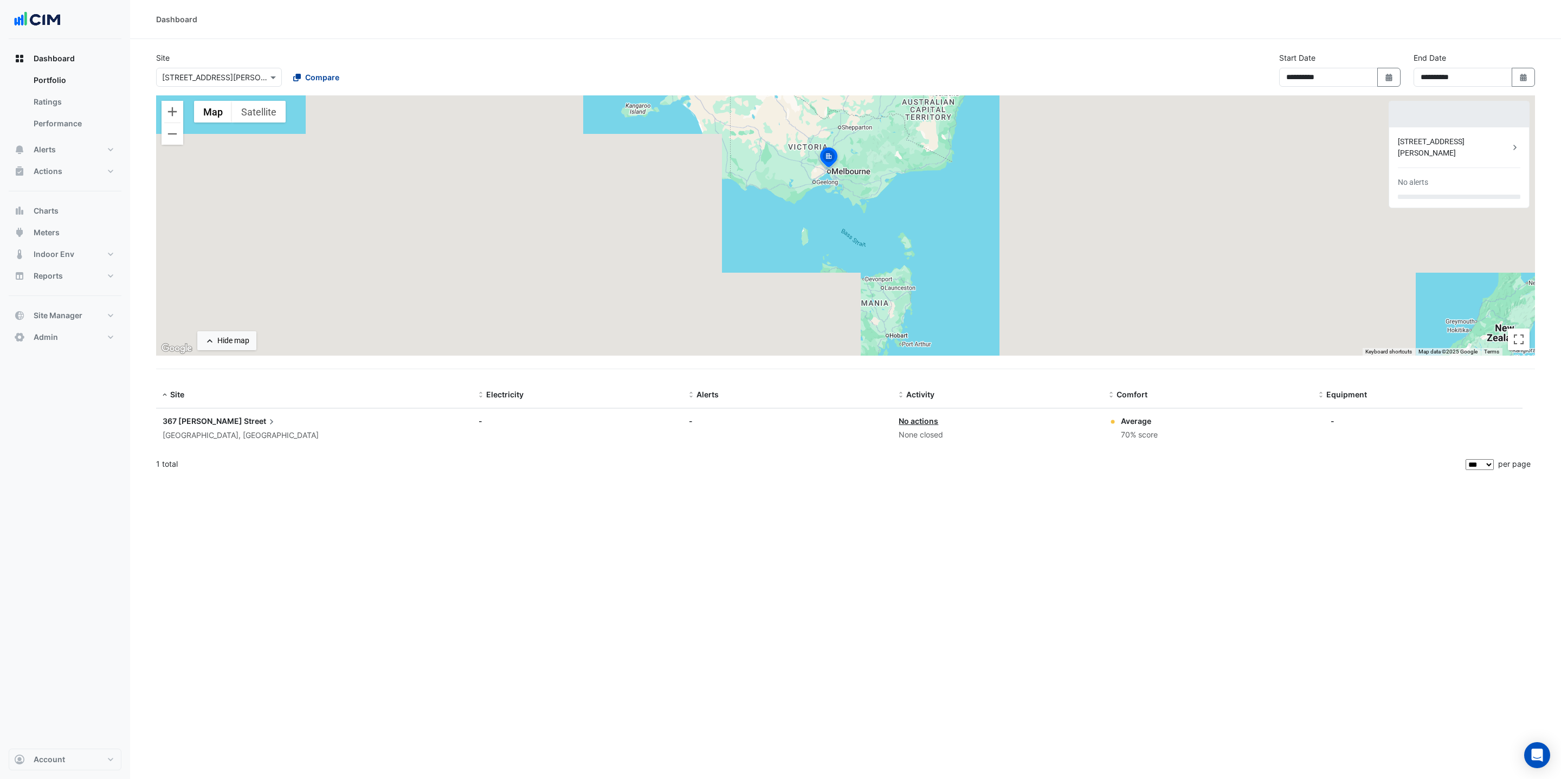
click at [320, 69] on button "Compare" at bounding box center [316, 77] width 60 height 19
click at [330, 113] on span "[STREET_ADDRESS]" at bounding box center [339, 116] width 71 height 9
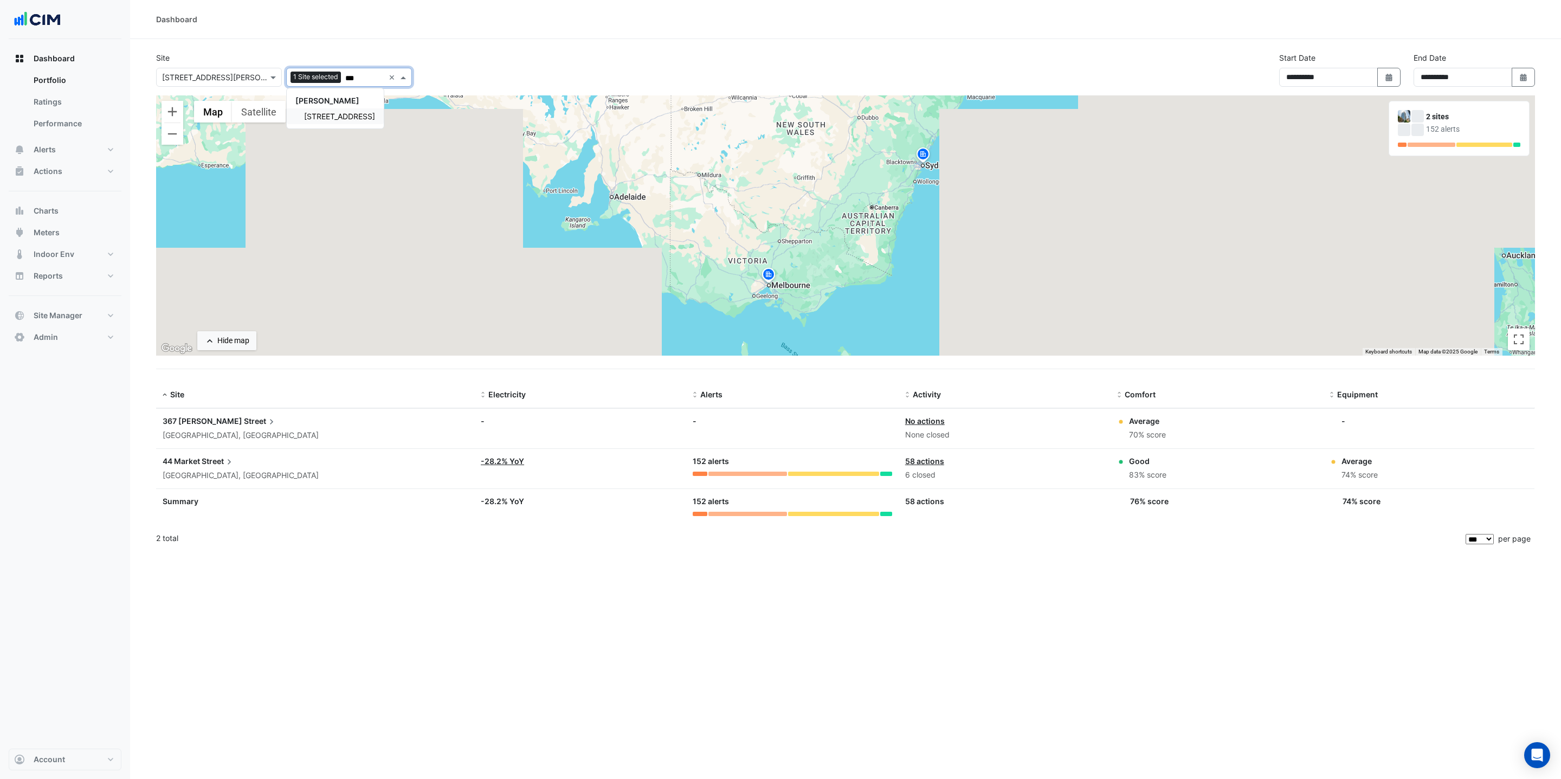
type input "***"
click at [1410, 117] on img at bounding box center [1404, 116] width 12 height 12
click at [768, 273] on img at bounding box center [768, 276] width 17 height 19
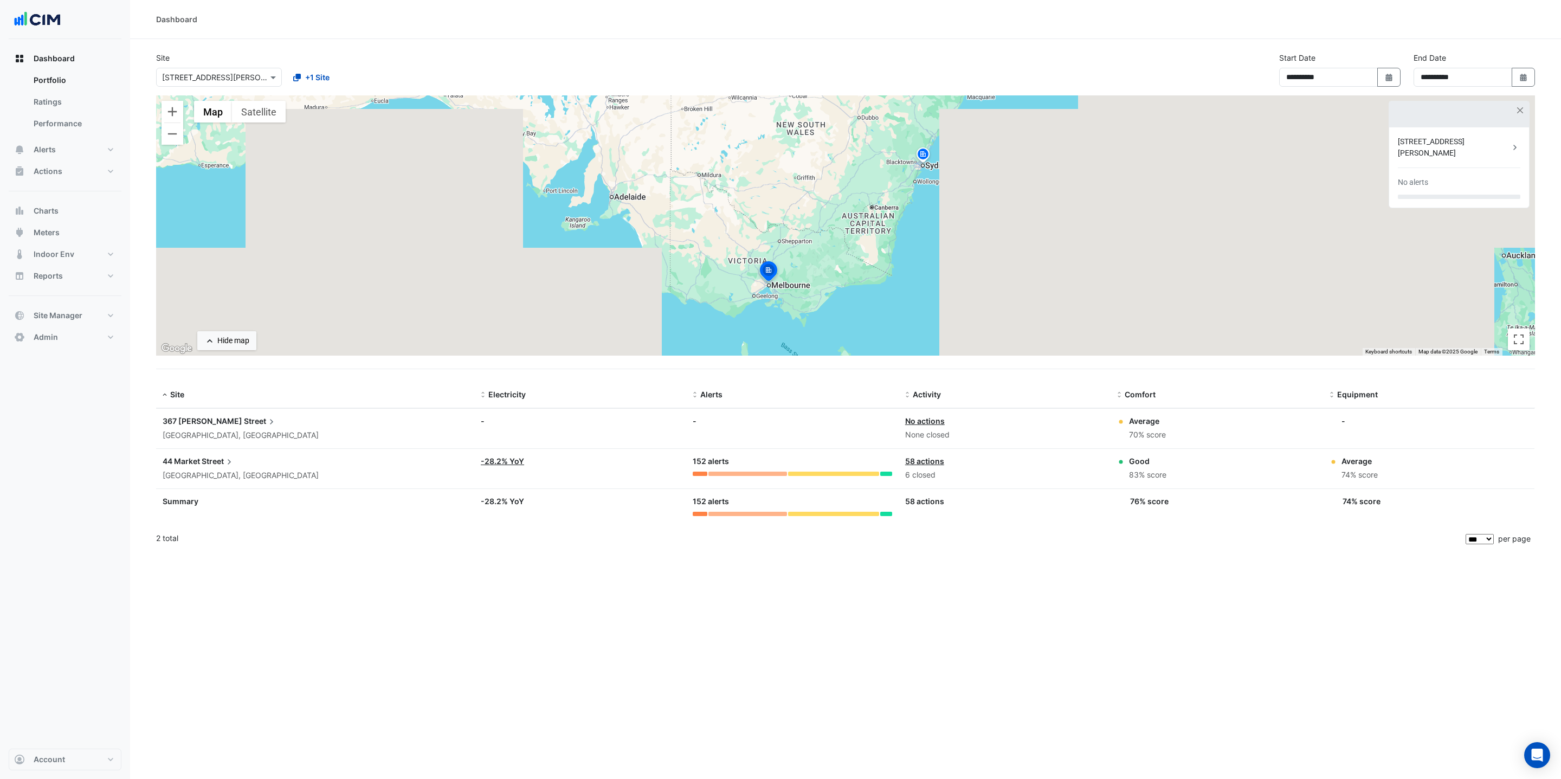
click at [741, 429] on datatable-body-cell "Alerts: -" at bounding box center [792, 429] width 212 height 40
click at [1521, 111] on button "button" at bounding box center [1520, 110] width 9 height 9
click at [1410, 119] on img at bounding box center [1404, 116] width 12 height 12
click at [1460, 149] on div "2 sites 152 alerts" at bounding box center [1460, 128] width 140 height 54
click at [319, 66] on div "Select a Site × 367 Collins Street +1 Site • 44 Market Street" at bounding box center [284, 74] width 260 height 23
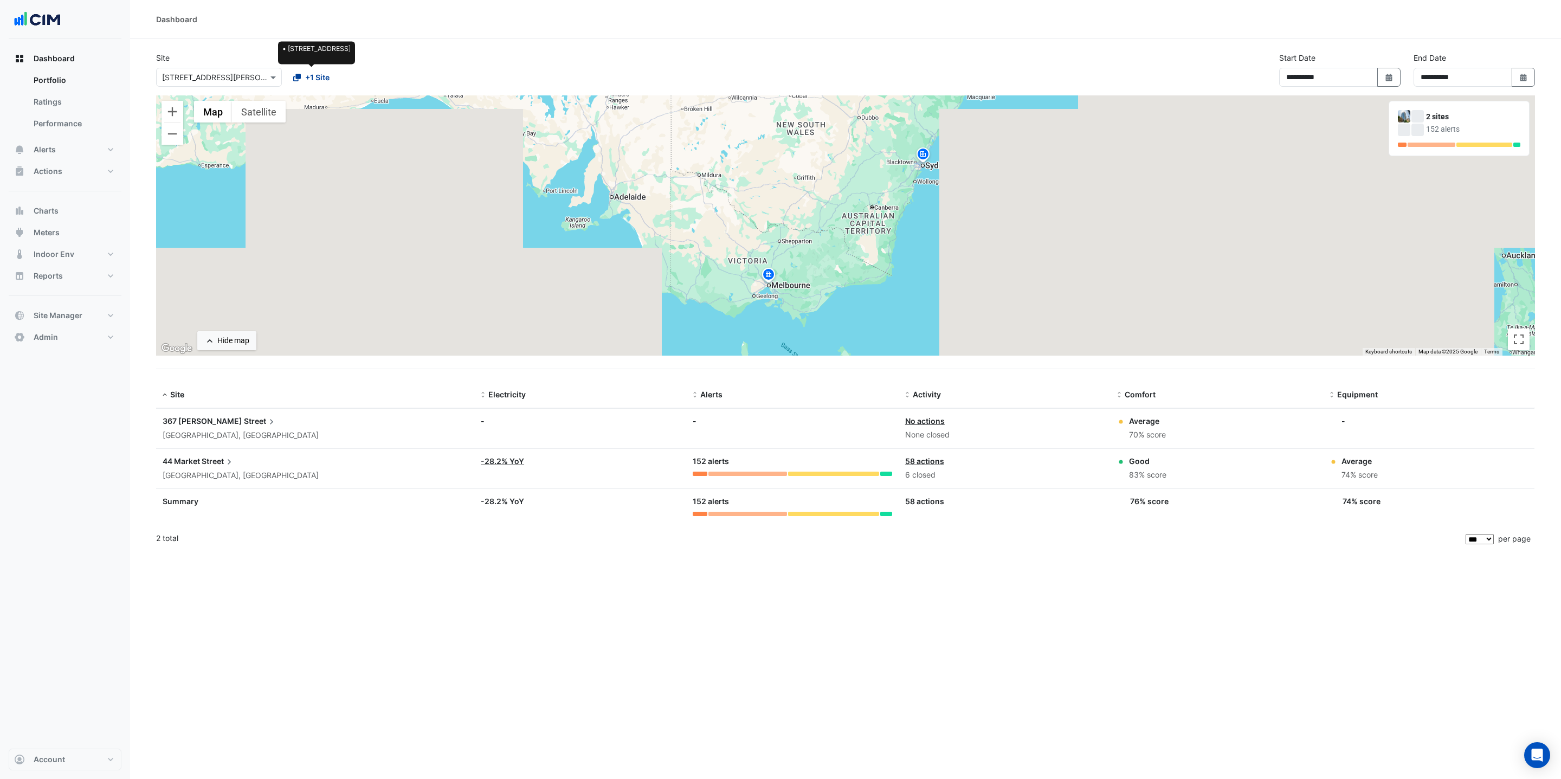
click at [323, 72] on span "+1 Site" at bounding box center [317, 77] width 24 height 11
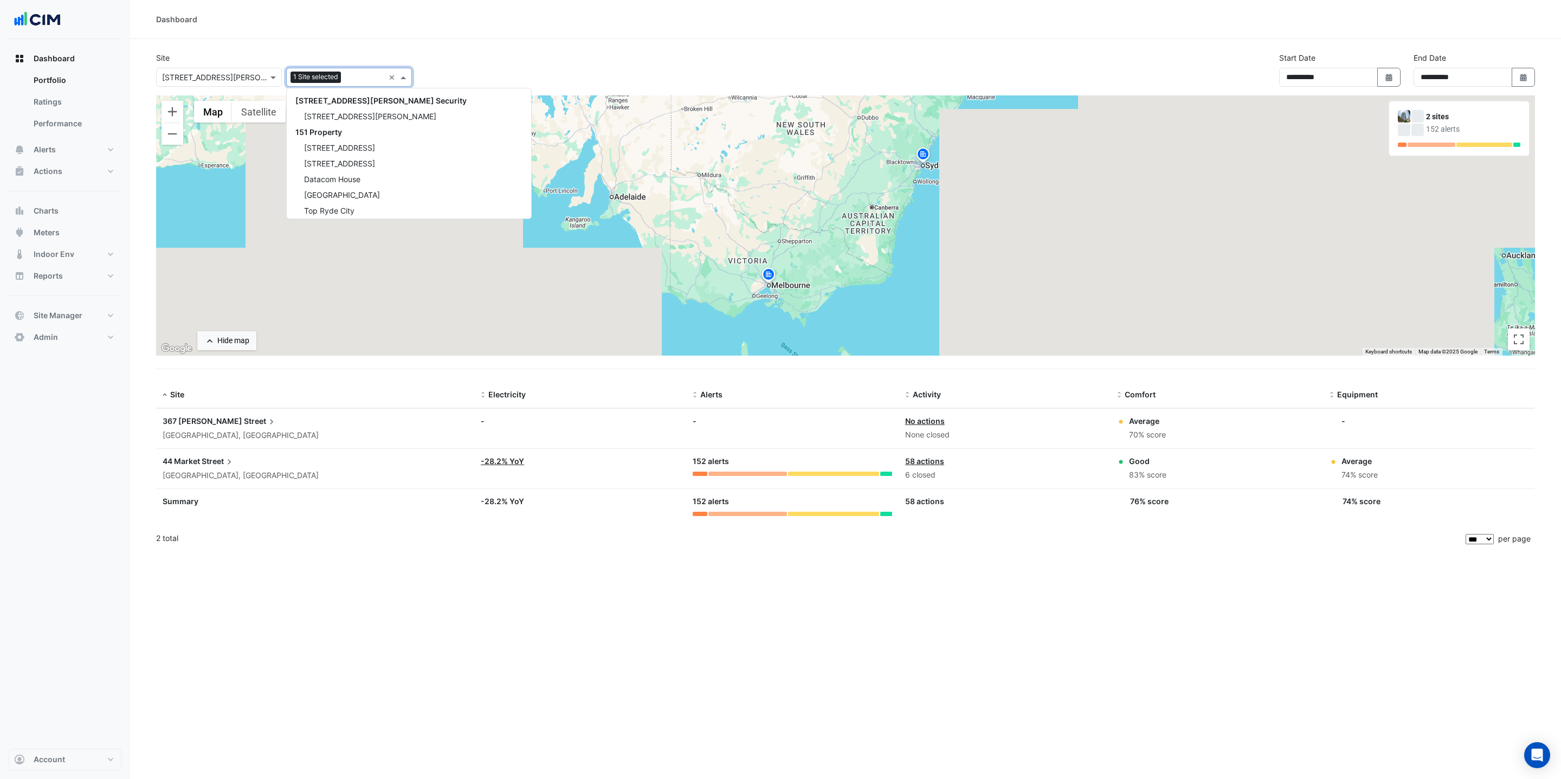
scroll to position [10739, 0]
click at [389, 69] on div "Add sites to compare 1 Site selected ×" at bounding box center [349, 77] width 126 height 19
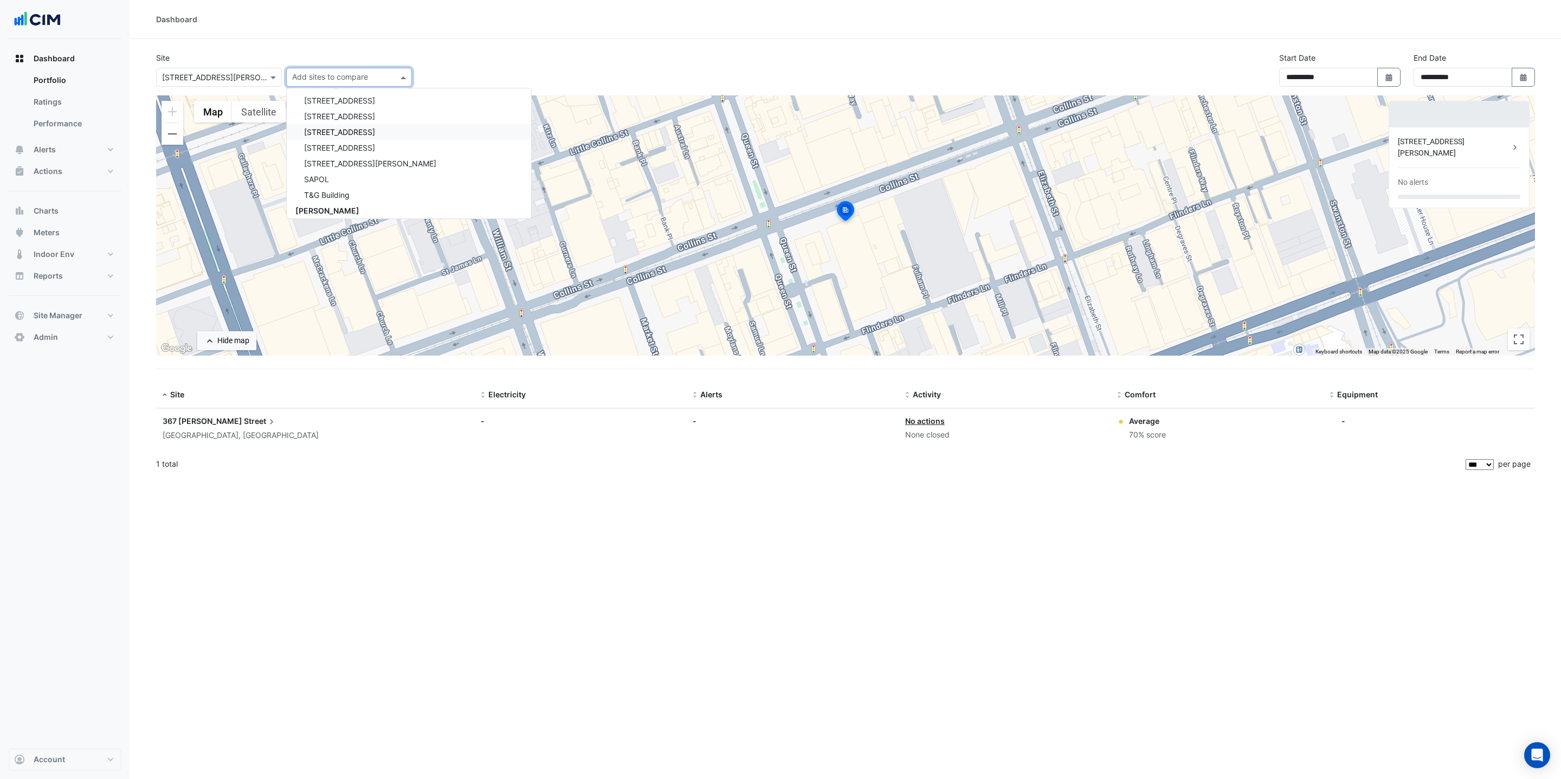
click at [1123, 29] on div "Dashboard" at bounding box center [845, 19] width 1431 height 39
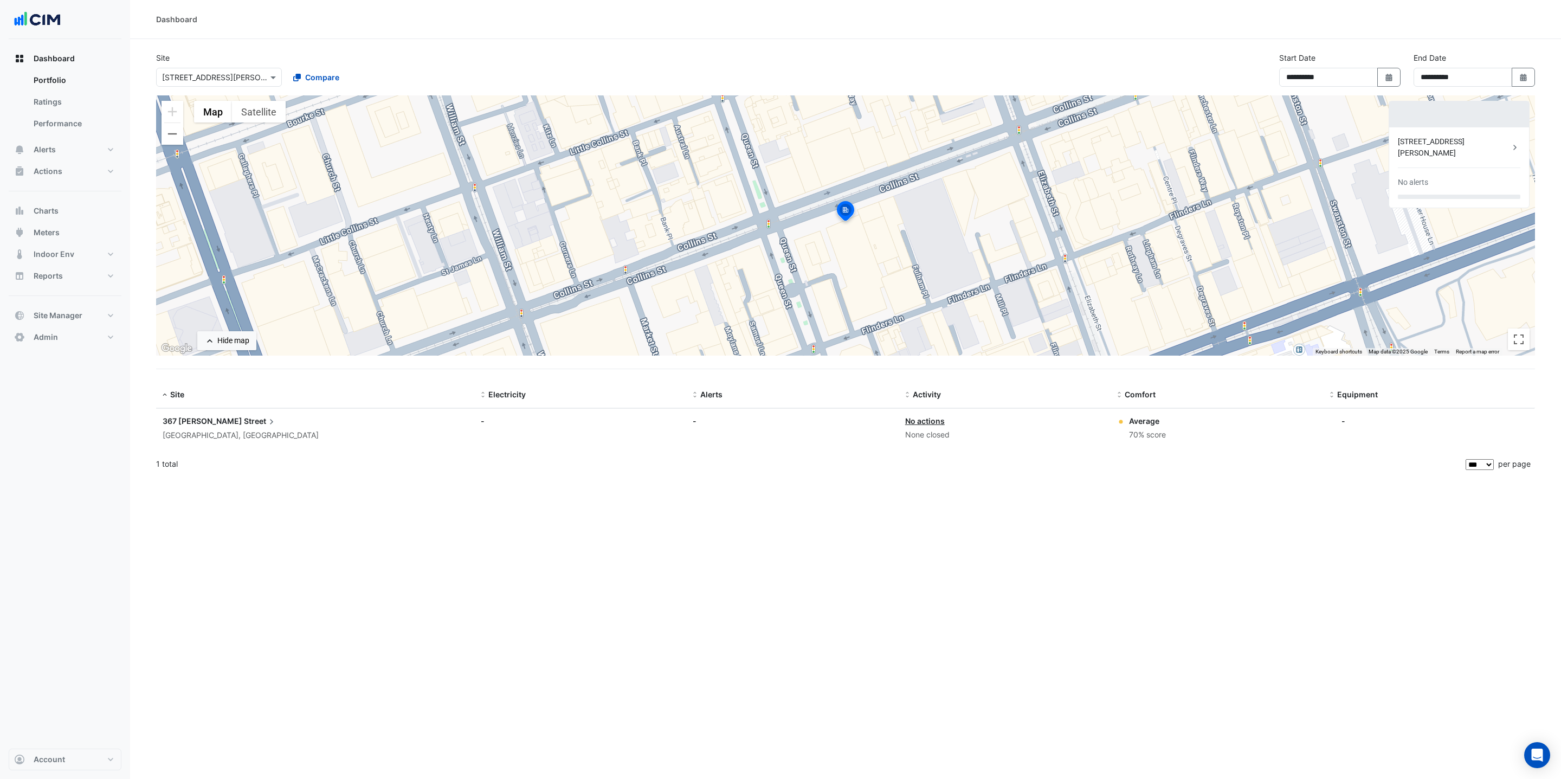
click at [870, 216] on div "To activate drag with keyboard, press Alt + Enter. Once in keyboard drag state,…" at bounding box center [845, 225] width 1379 height 260
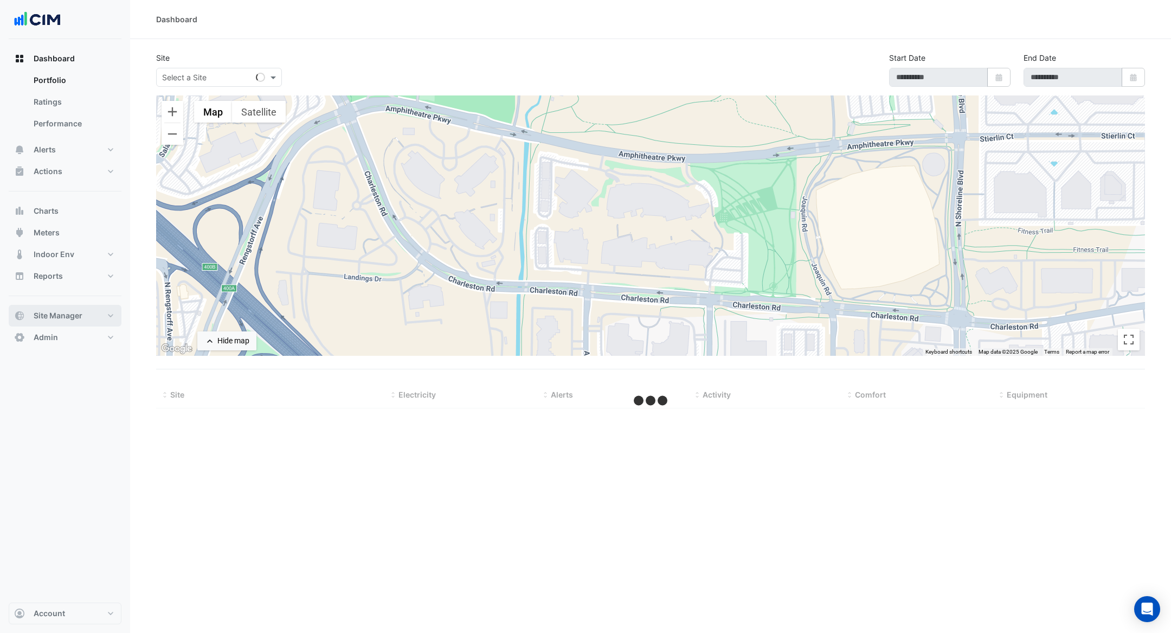
click at [45, 311] on span "Site Manager" at bounding box center [58, 315] width 49 height 11
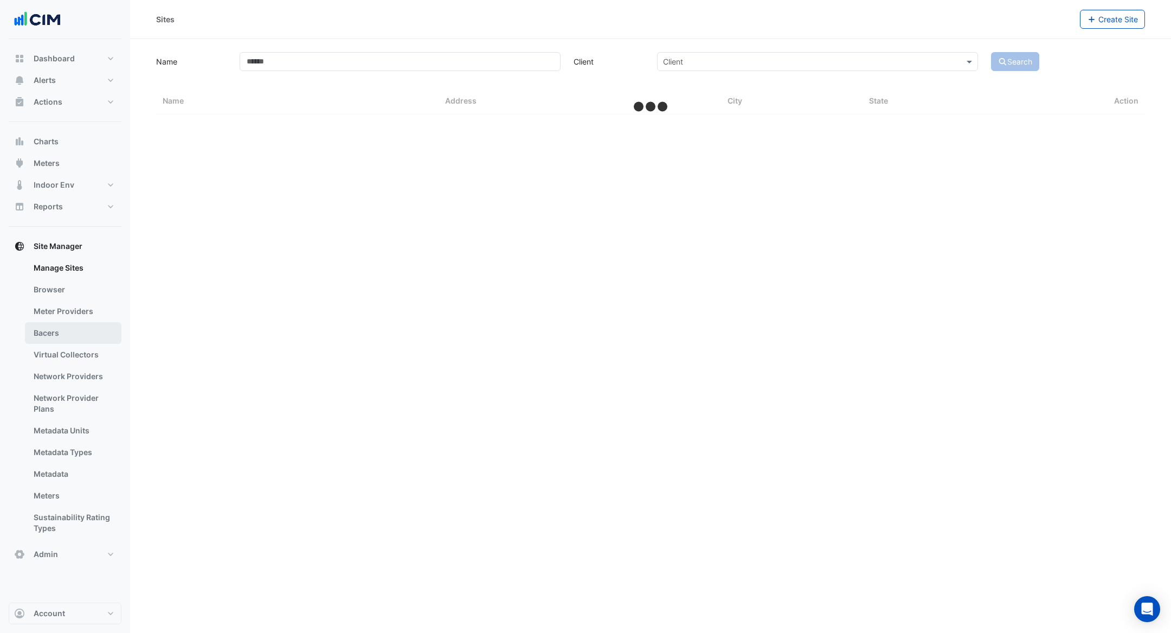
select select "***"
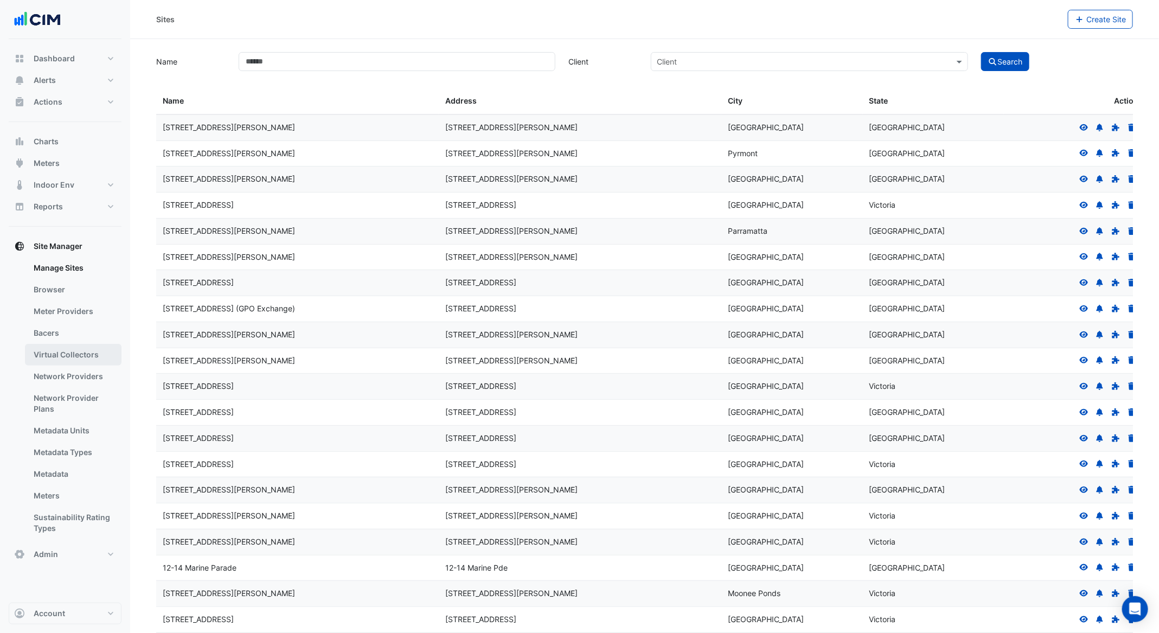
click at [69, 361] on link "Virtual Collectors" at bounding box center [73, 355] width 97 height 22
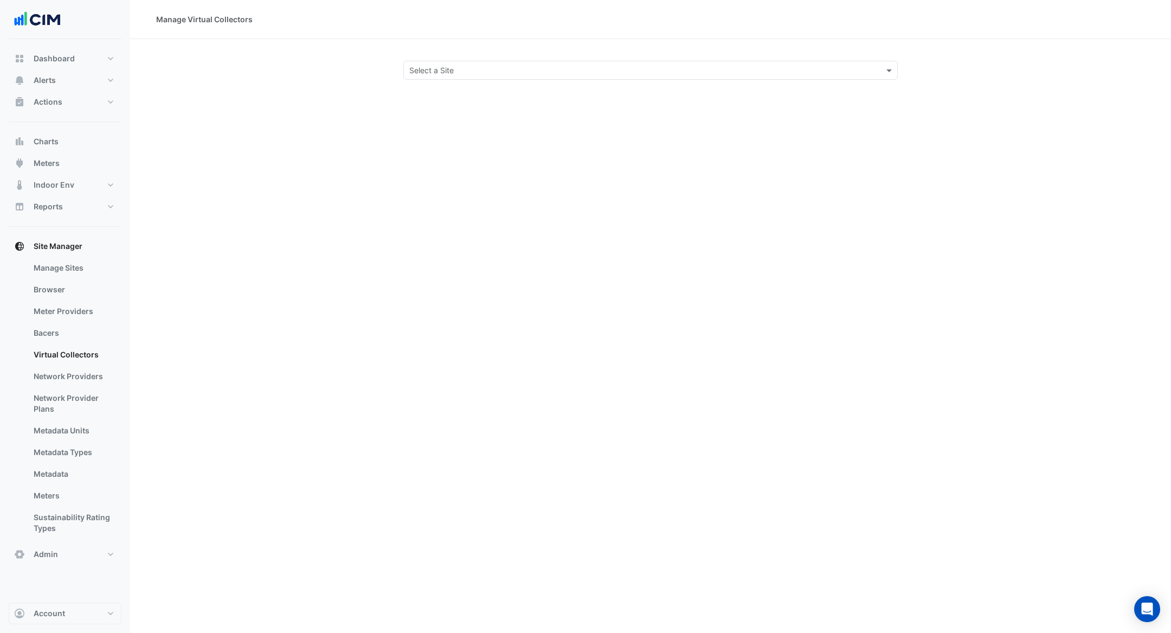
click at [502, 69] on input "text" at bounding box center [639, 70] width 461 height 11
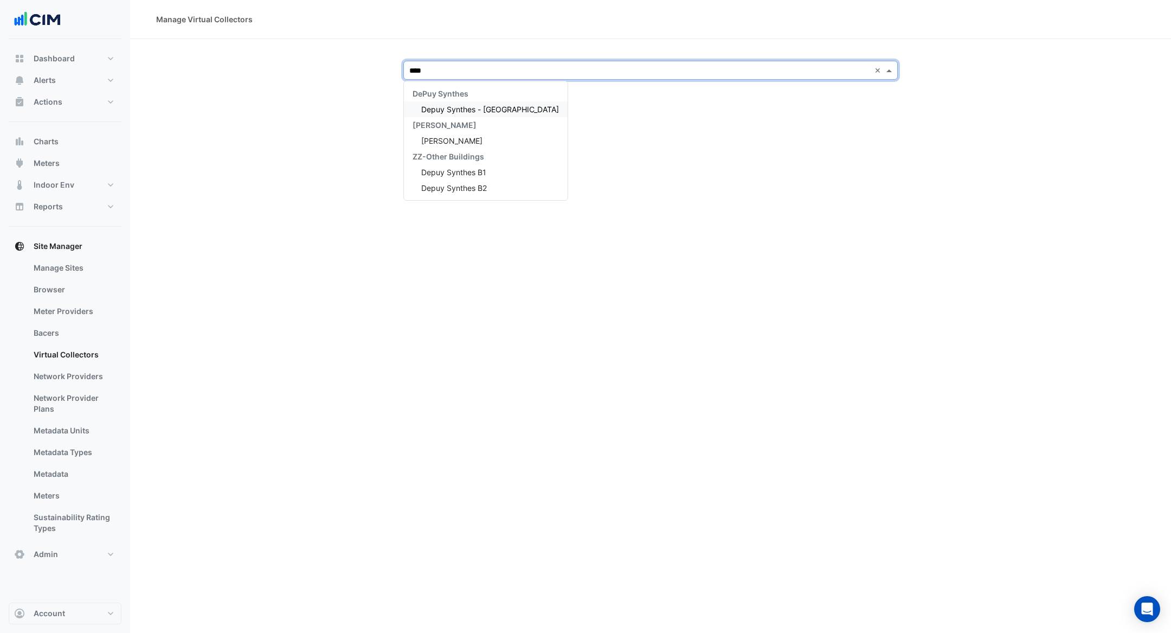
type input "*****"
click at [487, 108] on span "Depuy Synthes - [GEOGRAPHIC_DATA]" at bounding box center [490, 109] width 138 height 9
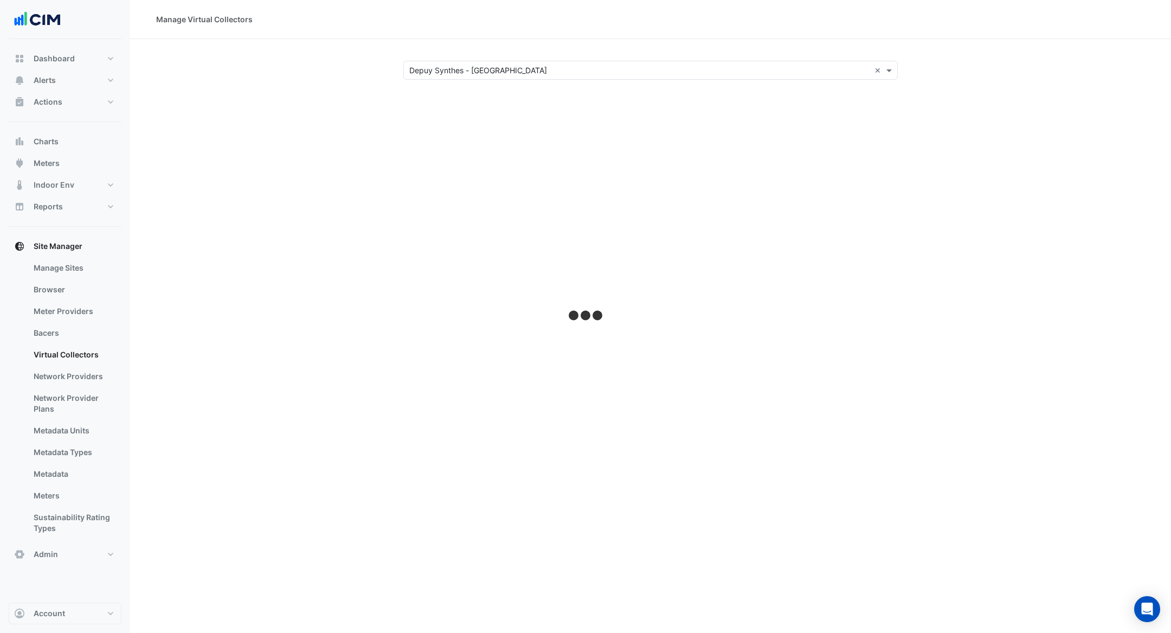
select select "***"
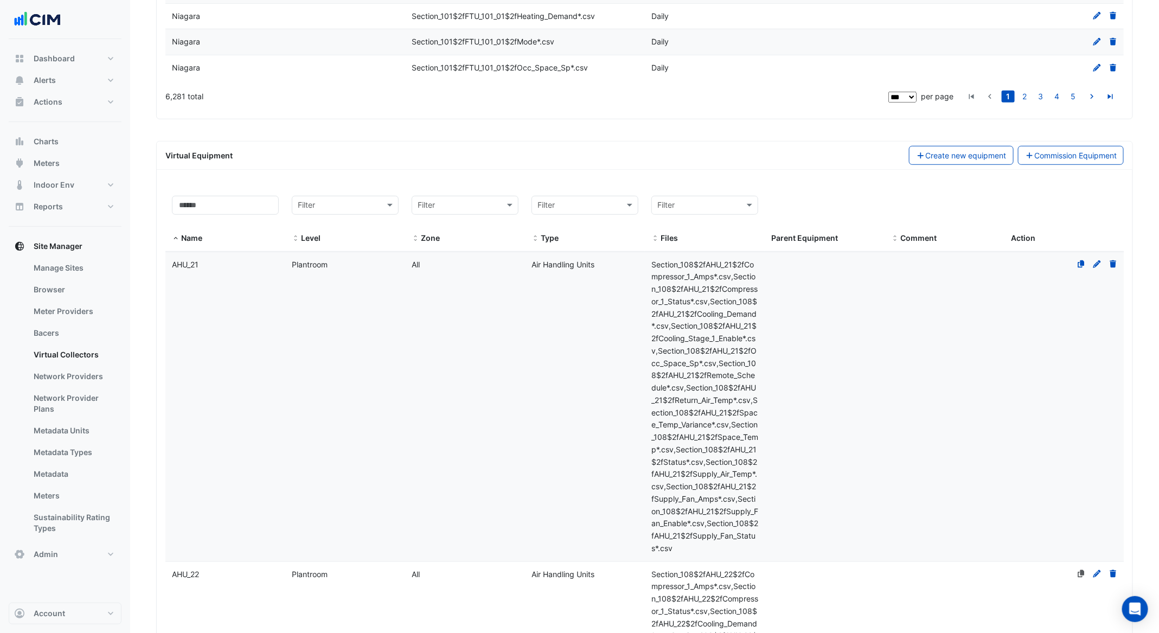
scroll to position [2736, 0]
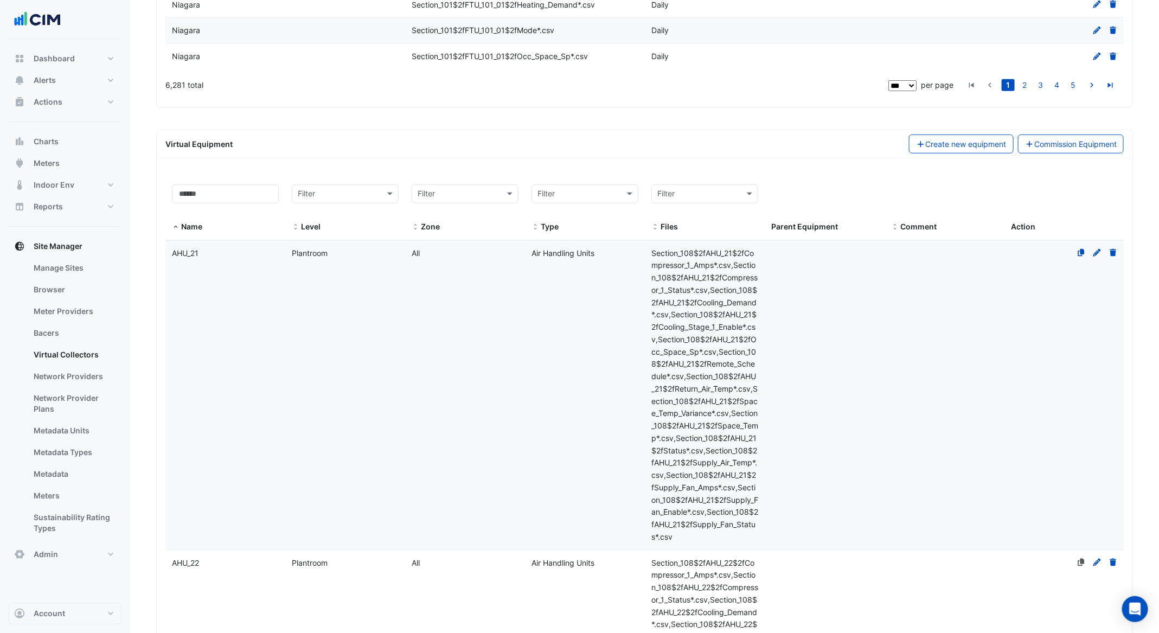
click at [618, 339] on datatable-body-cell "Type Air Handling Units" at bounding box center [585, 395] width 120 height 309
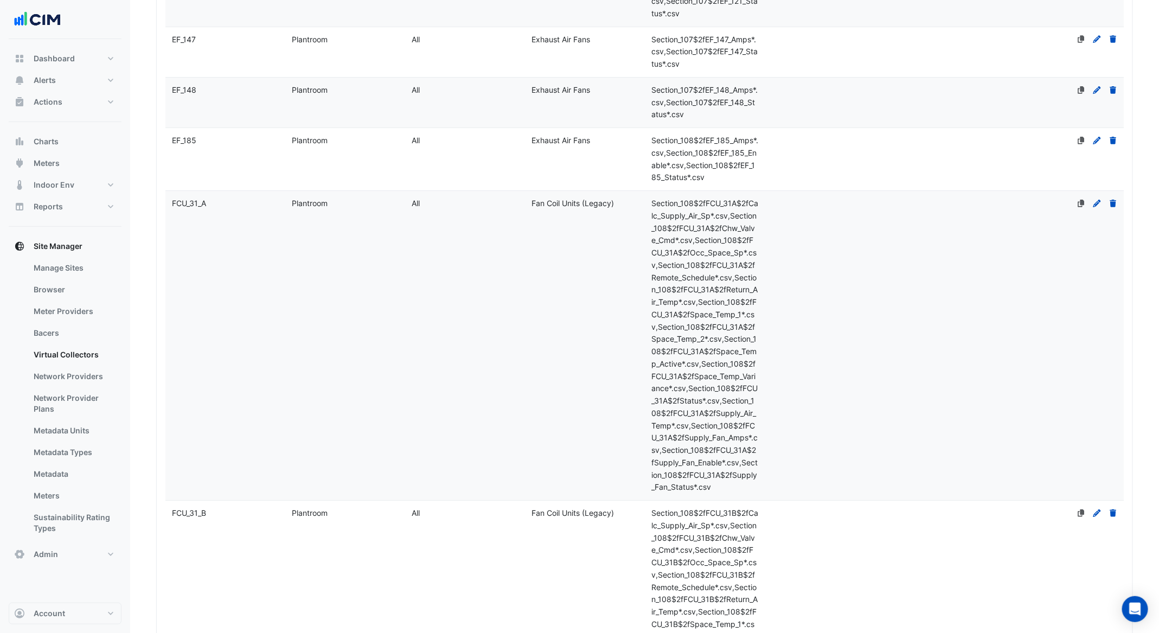
scroll to position [4374, 0]
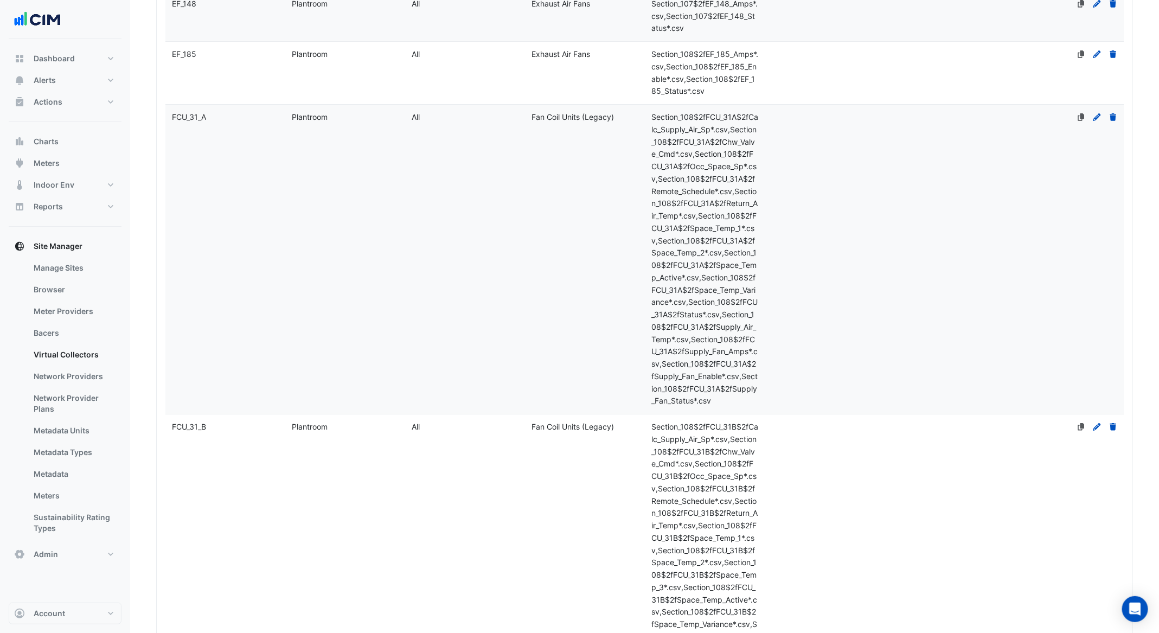
select select "***"
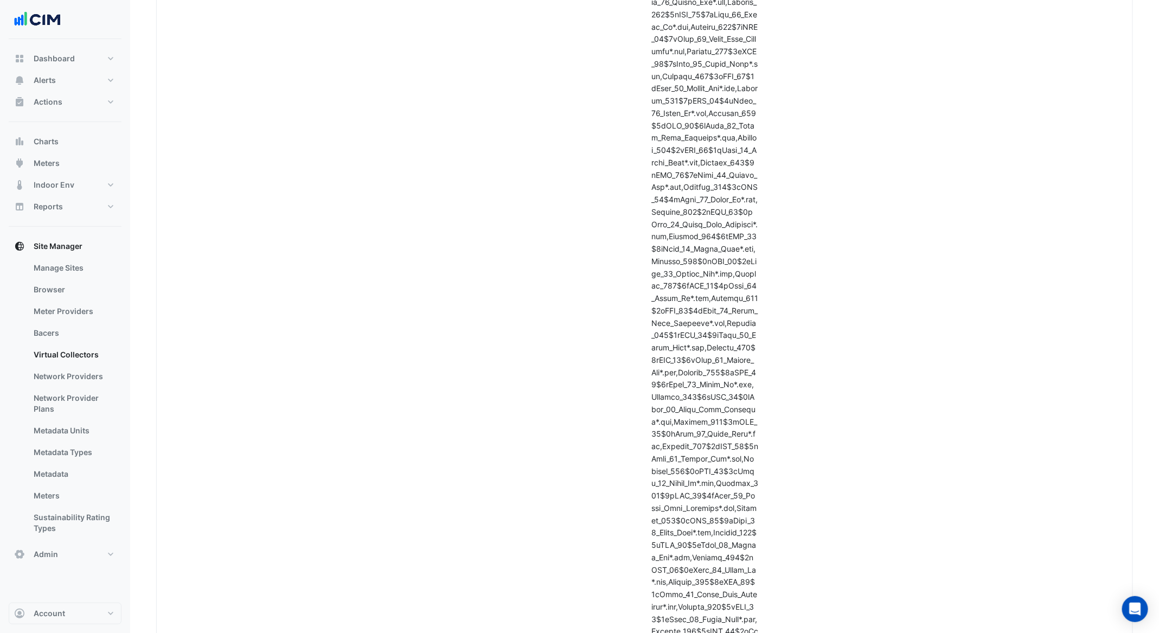
scroll to position [19327, 0]
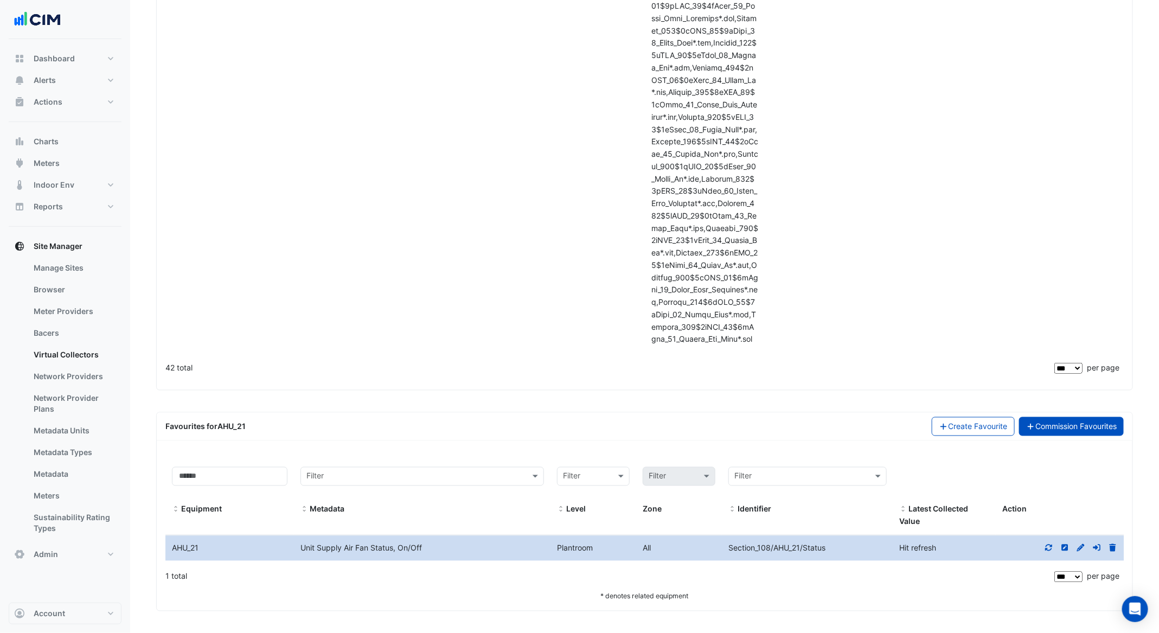
click at [1072, 427] on link "Commission Favourites" at bounding box center [1071, 426] width 105 height 19
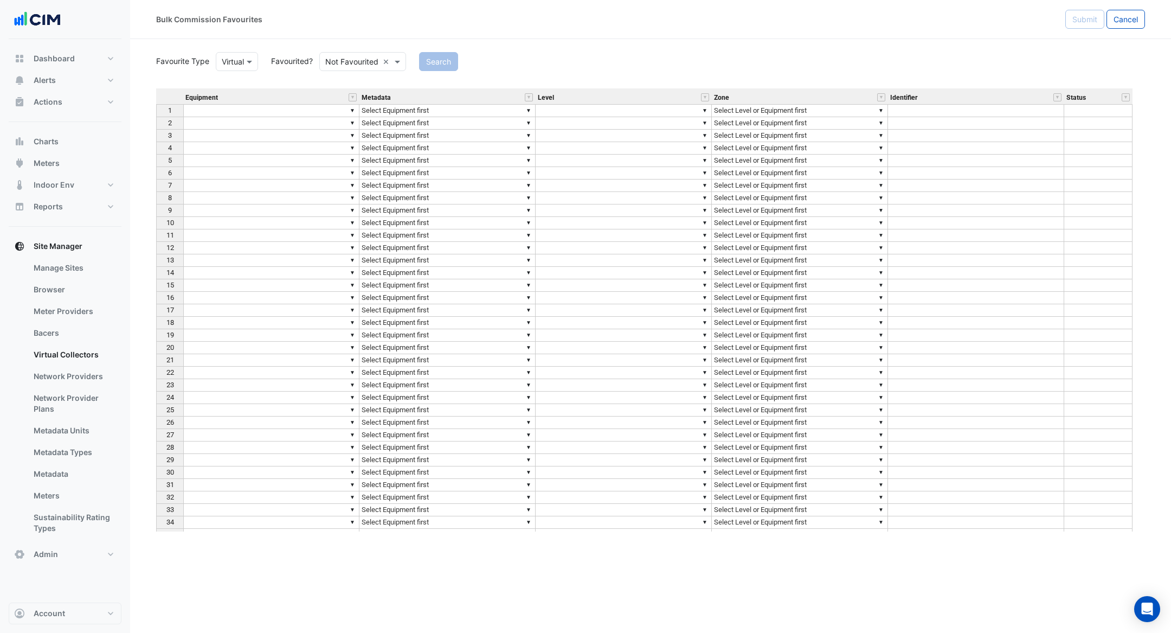
click at [249, 112] on td "▼" at bounding box center [271, 110] width 176 height 13
click at [156, 115] on div "Equipment Metadata Level Zone Identifier Status 1 ▼ ▼ Select Equipment first ▼ …" at bounding box center [156, 345] width 0 height 515
type textarea "**********"
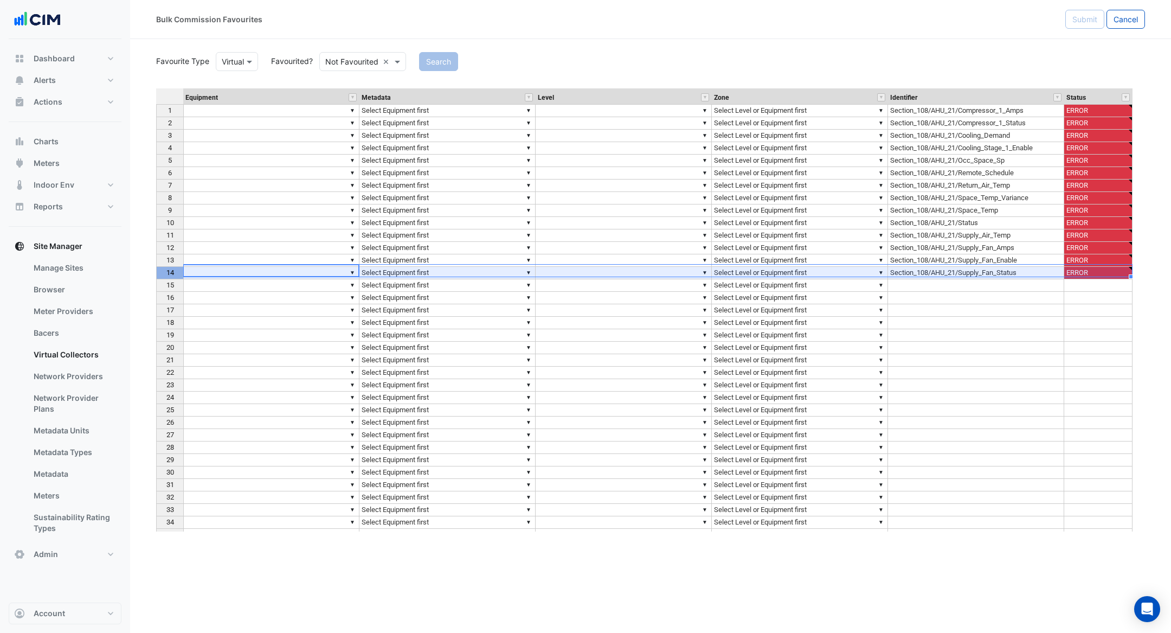
click at [176, 274] on div "14" at bounding box center [170, 272] width 22 height 11
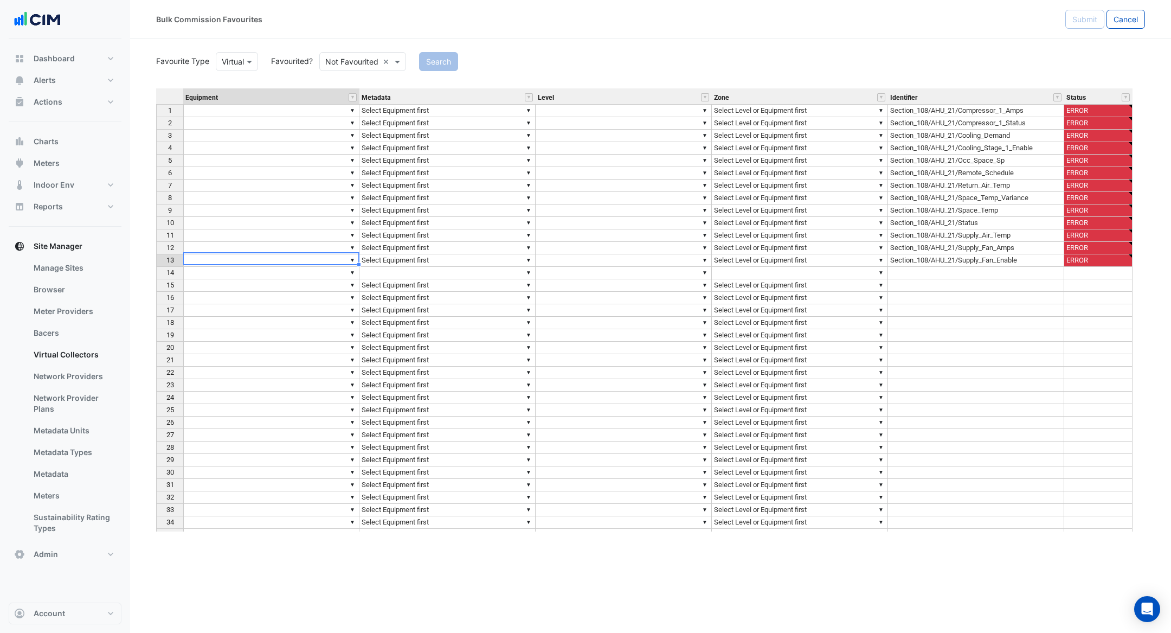
click at [225, 257] on td "▼" at bounding box center [271, 260] width 176 height 12
click at [238, 111] on td "▼" at bounding box center [271, 110] width 176 height 13
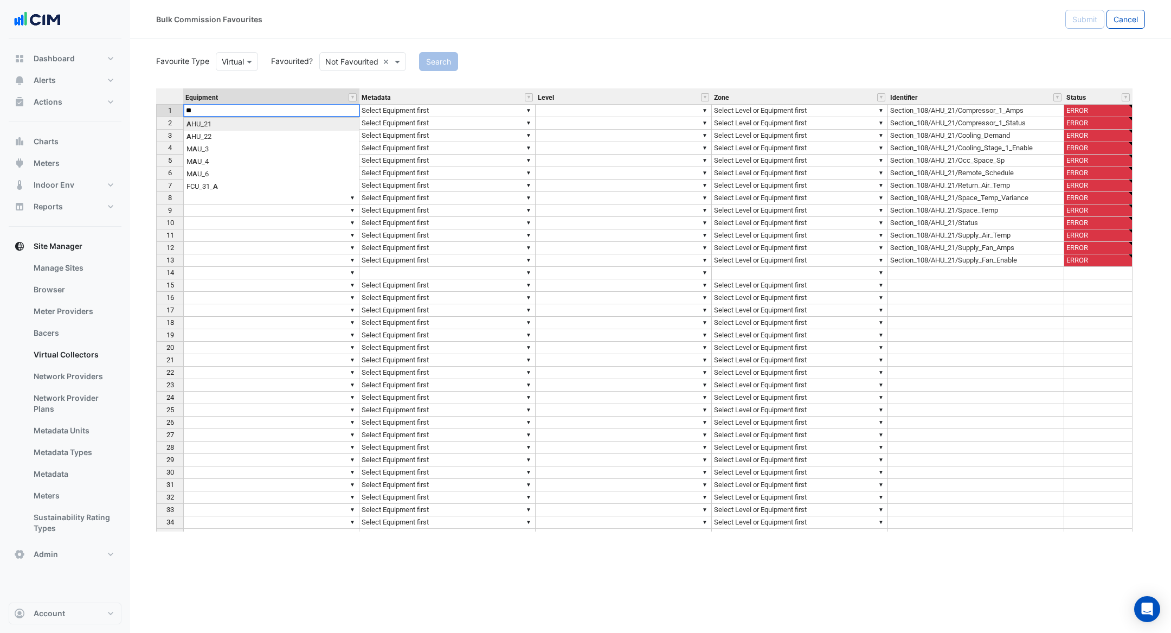
scroll to position [0, 12]
type textarea "******"
click at [282, 110] on td "▼ AHU_21" at bounding box center [271, 110] width 176 height 13
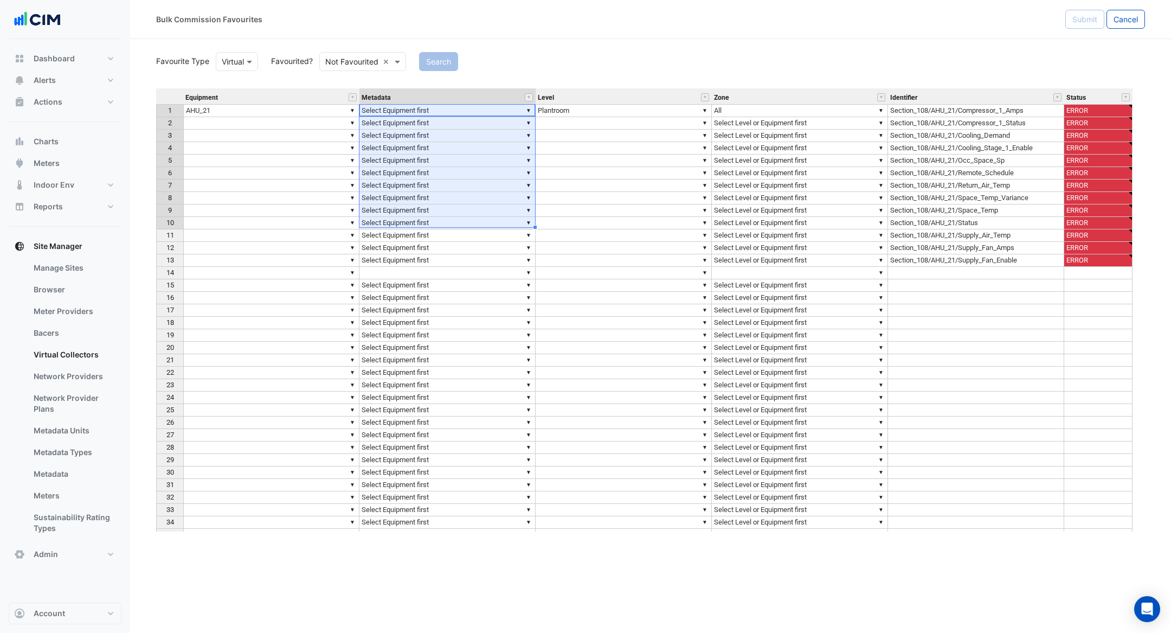
drag, startPoint x: 361, startPoint y: 116, endPoint x: 350, endPoint y: 224, distance: 108.5
click at [356, 233] on tbody "1 ▼ AHU_21 ▼ Select Equipment first ▼ Plantroom ▼ All Section_108/AHU_21/Compre…" at bounding box center [644, 353] width 976 height 499
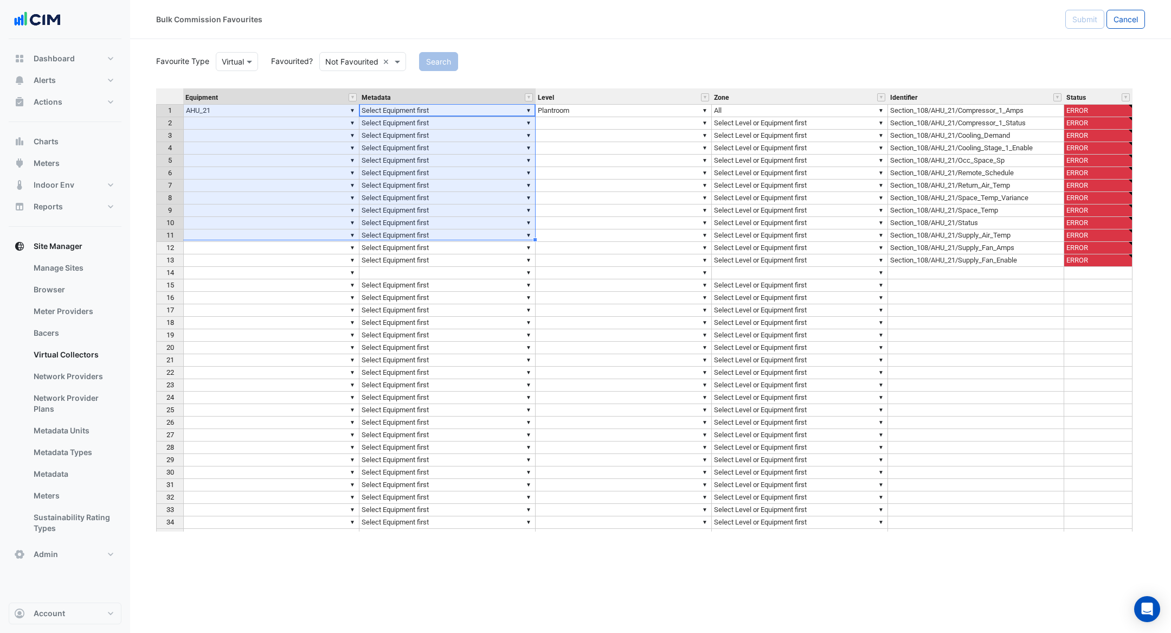
click at [314, 111] on td "▼ AHU_21" at bounding box center [271, 110] width 176 height 13
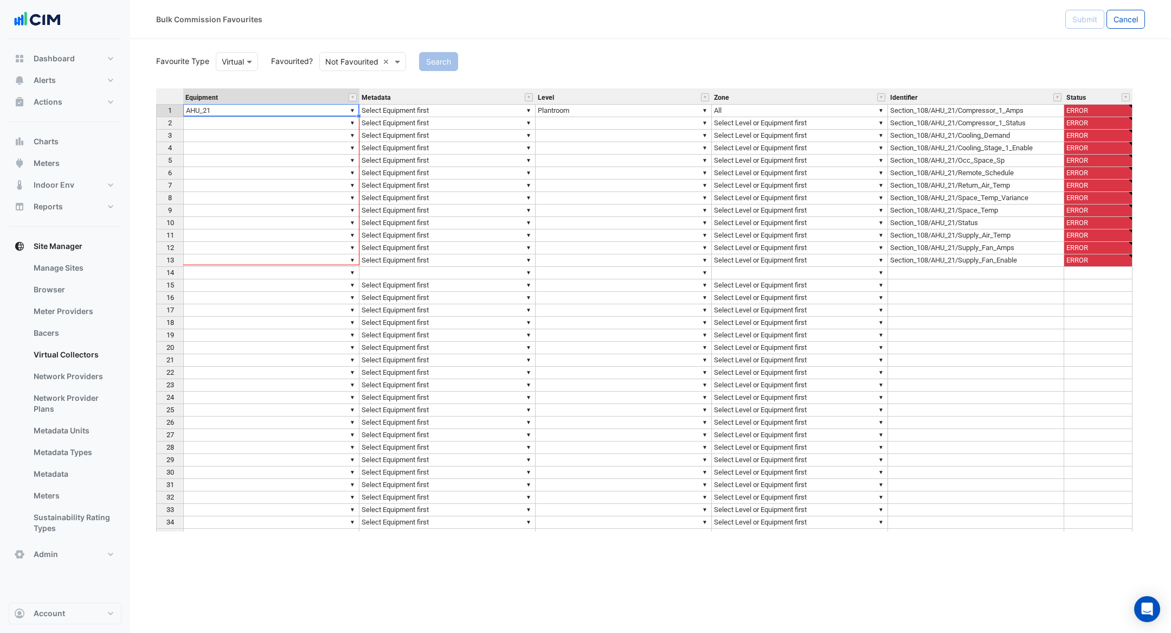
drag, startPoint x: 358, startPoint y: 115, endPoint x: 356, endPoint y: 251, distance: 136.1
click at [156, 253] on div "Equipment Metadata Level Zone Identifier Status 1 ▼ AHU_21 ▼ Select Equipment f…" at bounding box center [156, 345] width 0 height 515
type textarea "******"
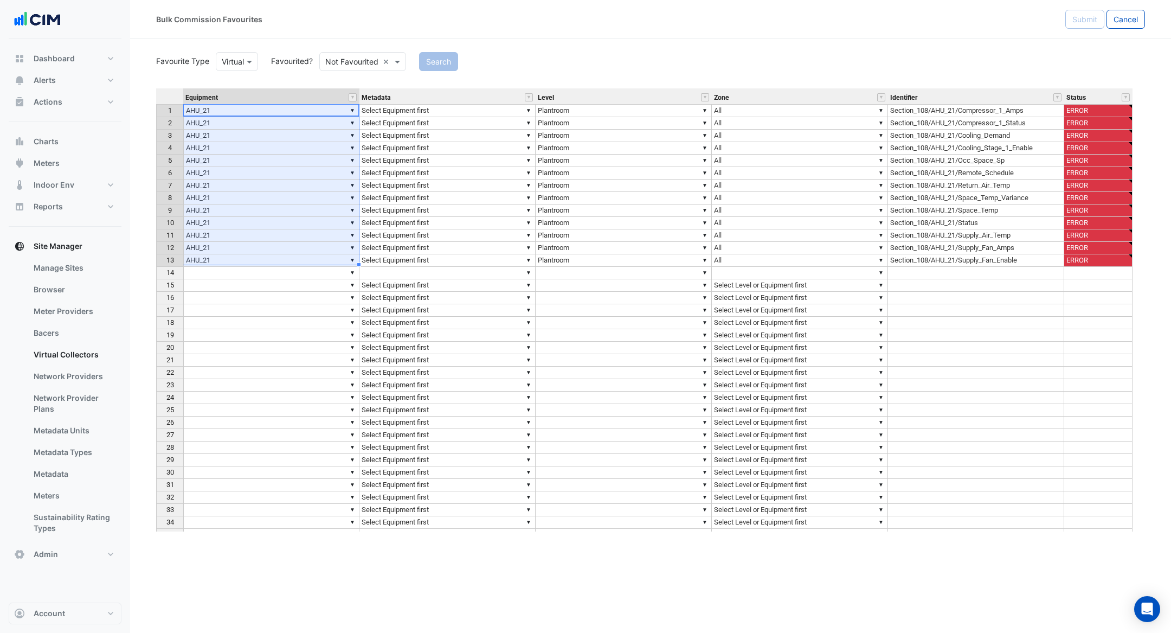
click at [448, 110] on td "▼ Select Equipment first" at bounding box center [447, 110] width 176 height 13
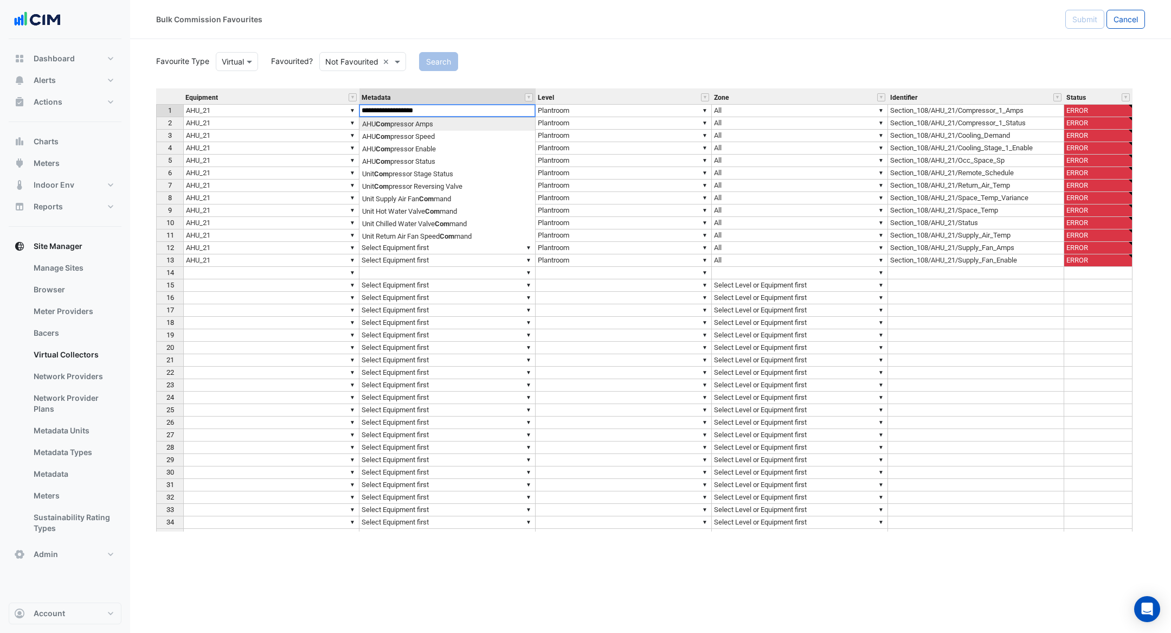
click at [444, 119] on div "Equipment Metadata Level Zone Identifier Status 1 ▼ AHU_21 ▼ Select Equipment f…" at bounding box center [650, 309] width 989 height 443
type textarea "**********"
click at [447, 126] on td "▼ Select Equipment first" at bounding box center [447, 123] width 176 height 12
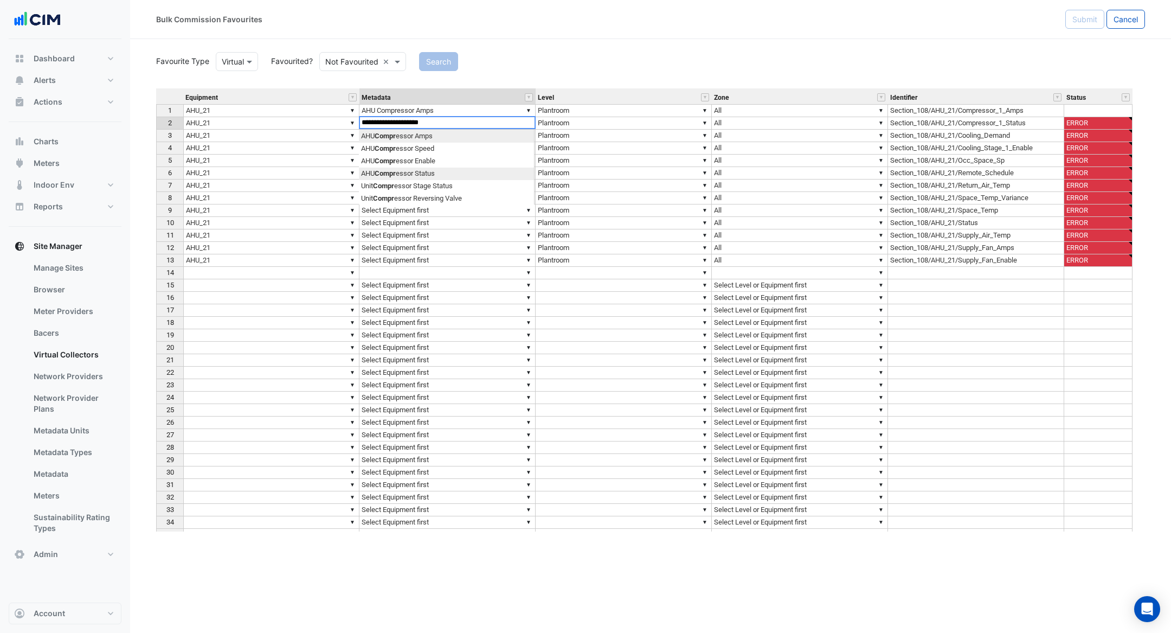
click at [445, 170] on div "Equipment Metadata Level Zone Identifier Status 1 ▼ AHU_21 ▼ AHU Compressor Amp…" at bounding box center [650, 309] width 989 height 443
type textarea "**********"
click at [451, 133] on td "▼ Select Equipment first" at bounding box center [447, 136] width 176 height 12
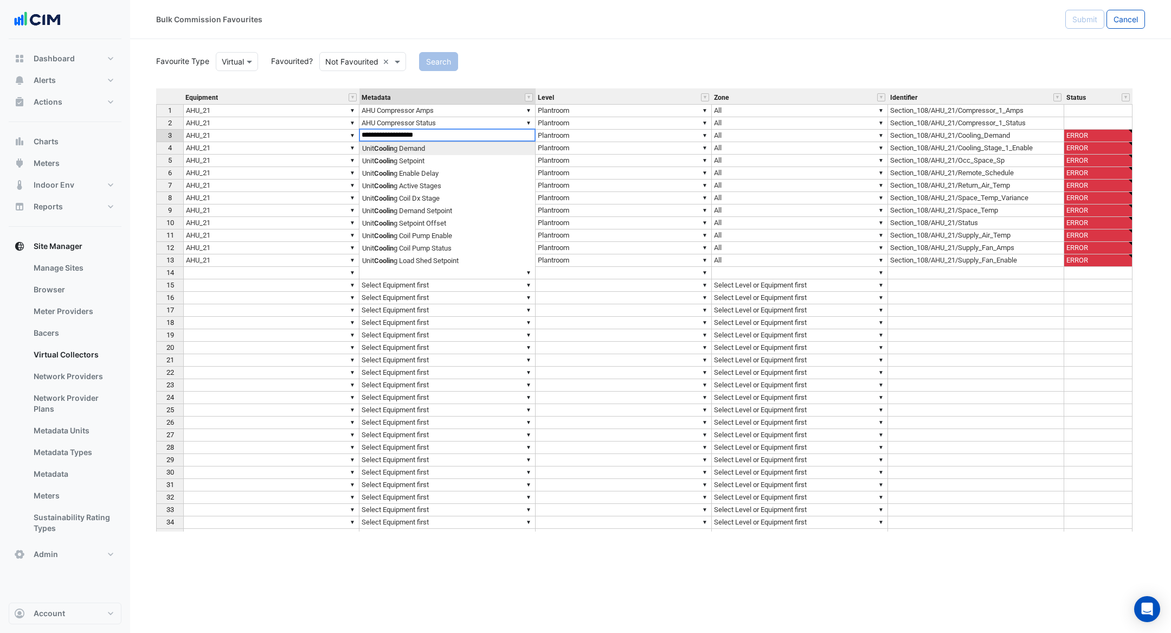
click at [427, 151] on div "Equipment Metadata Level Zone Identifier Status 1 ▼ AHU_21 ▼ AHU Compressor Amp…" at bounding box center [650, 309] width 989 height 443
type textarea "**********"
click at [407, 137] on td "▼ Unit Cooling Demand" at bounding box center [447, 136] width 176 height 12
drag, startPoint x: 459, startPoint y: 138, endPoint x: 311, endPoint y: 137, distance: 148.0
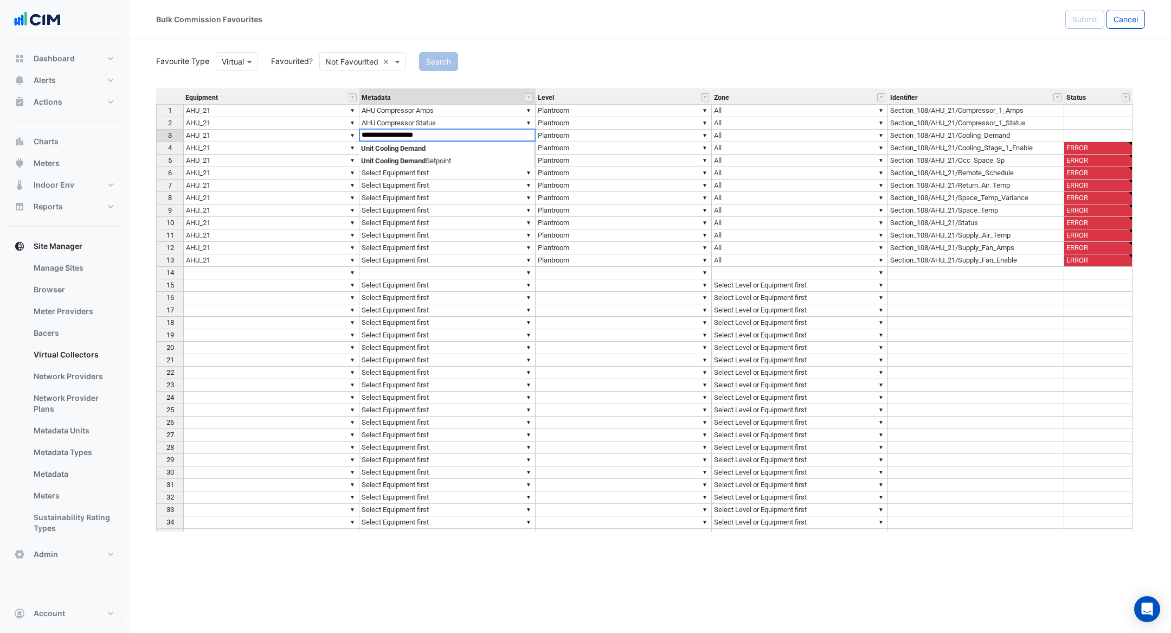
click at [311, 137] on div "Equipment Metadata Level Zone Identifier Status 1 ▼ AHU_21 ▼ AHU Compressor Amp…" at bounding box center [650, 309] width 989 height 443
click at [429, 144] on div "Equipment Metadata Level Zone Identifier Status 1 ▼ AHU_21 ▼ AHU Compressor Amp…" at bounding box center [650, 309] width 989 height 443
type textarea "**********"
click at [432, 145] on td "▼ Select Equipment first" at bounding box center [447, 148] width 176 height 12
click at [434, 147] on td "▼ Select Equipment first" at bounding box center [447, 148] width 176 height 12
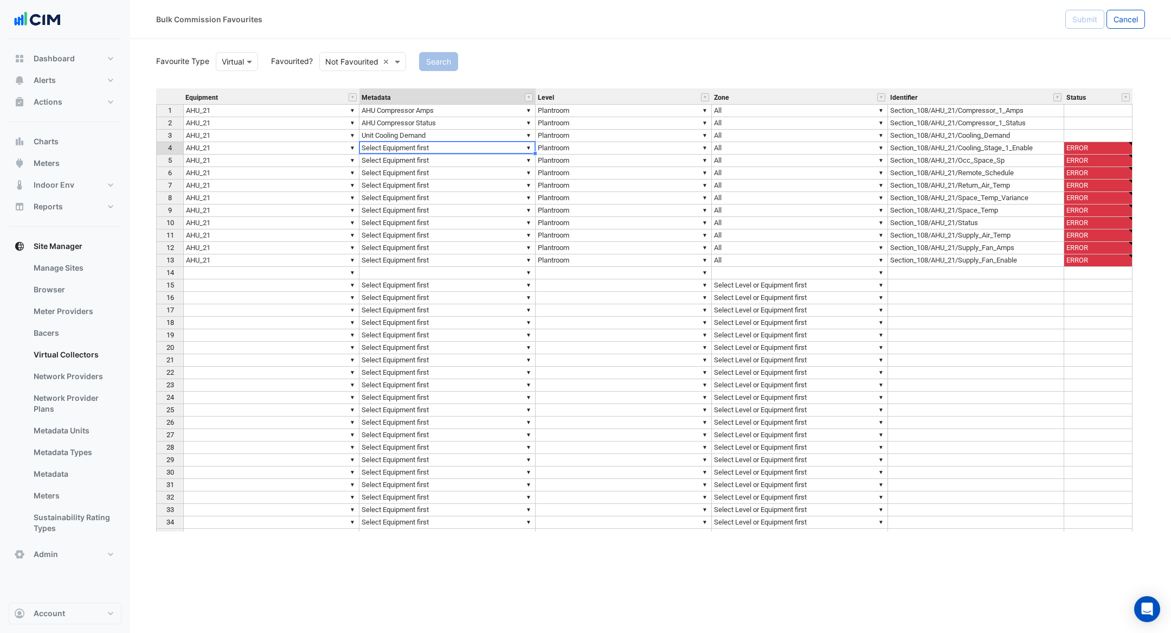
click at [434, 147] on td "▼ Select Equipment first" at bounding box center [447, 148] width 176 height 12
drag, startPoint x: 410, startPoint y: 142, endPoint x: 271, endPoint y: 119, distance: 141.1
click at [271, 119] on div "Equipment Metadata Level Zone Identifier Status 1 ▼ AHU_21 ▼ AHU Compressor Amp…" at bounding box center [650, 309] width 989 height 443
type textarea "*"
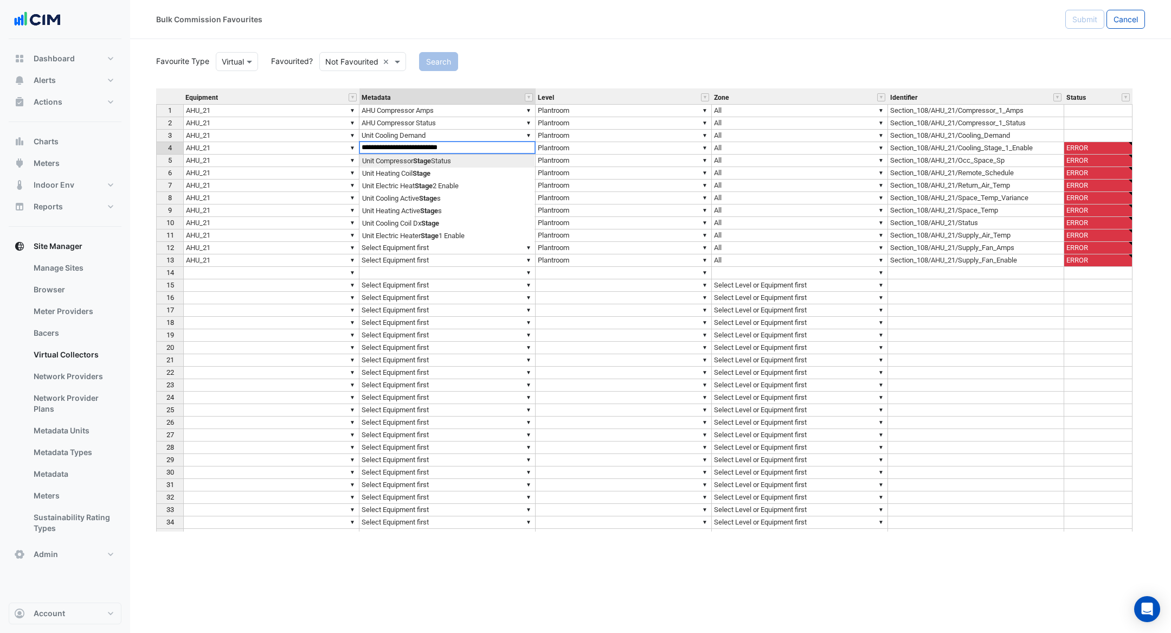
click at [503, 163] on div "Equipment Metadata Level Zone Identifier Status 1 ▼ AHU_21 ▼ AHU Compressor Amp…" at bounding box center [650, 309] width 989 height 443
type textarea "**********"
click at [485, 162] on td "▼ Select Equipment first" at bounding box center [447, 161] width 176 height 12
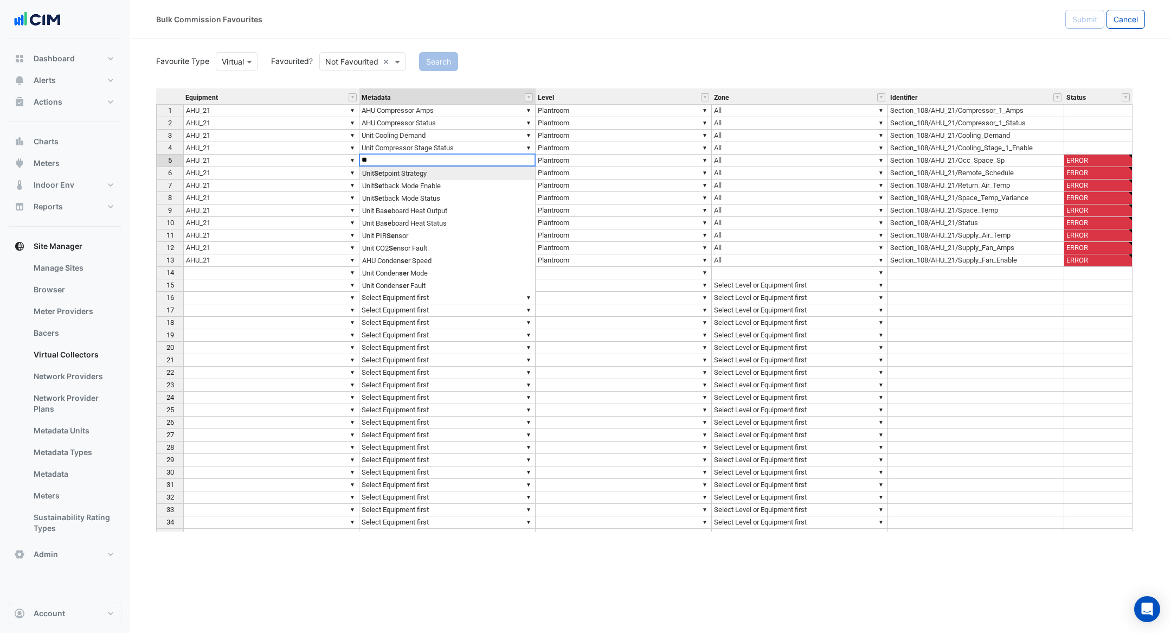
type textarea "*"
click at [482, 192] on div "Equipment Metadata Level Zone Identifier Status 1 ▼ AHU_21 ▼ AHU Compressor Amp…" at bounding box center [650, 309] width 989 height 443
type textarea "**********"
click at [483, 176] on td "▼ Select Equipment first" at bounding box center [447, 173] width 176 height 12
click at [480, 184] on td "▼ Select Equipment first" at bounding box center [447, 185] width 176 height 12
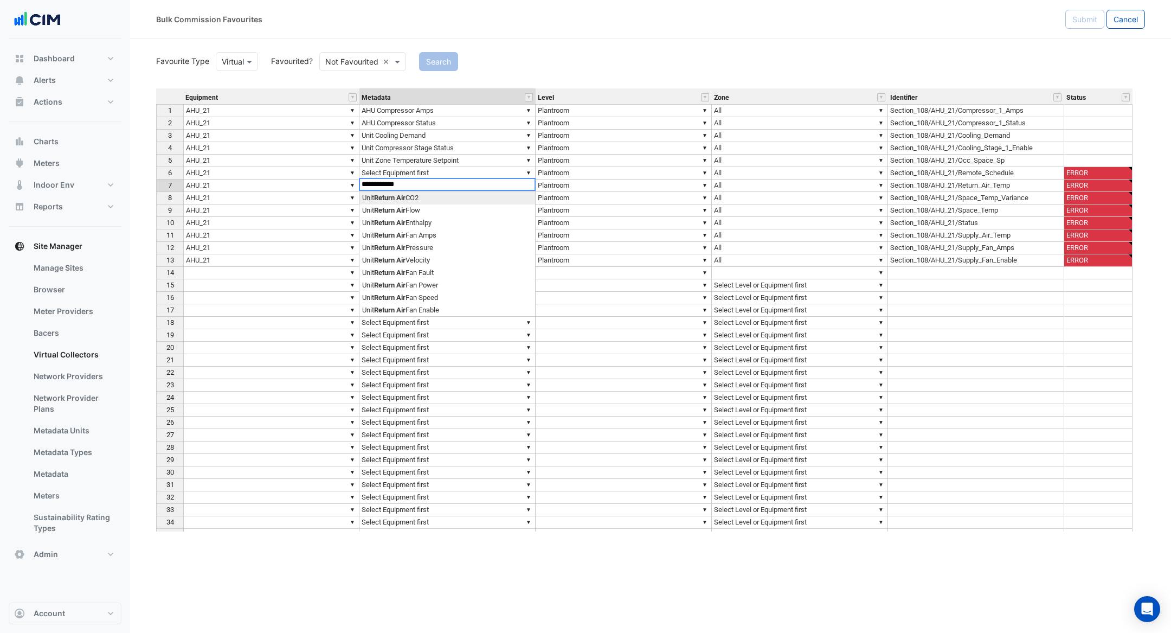
scroll to position [0, 12]
click at [502, 216] on div "Equipment Metadata Level Zone Identifier Status 1 ▼ AHU_21 ▼ AHU Compressor Amp…" at bounding box center [650, 309] width 989 height 443
type textarea "**********"
click at [464, 213] on td "▼ Select Equipment first" at bounding box center [447, 210] width 176 height 12
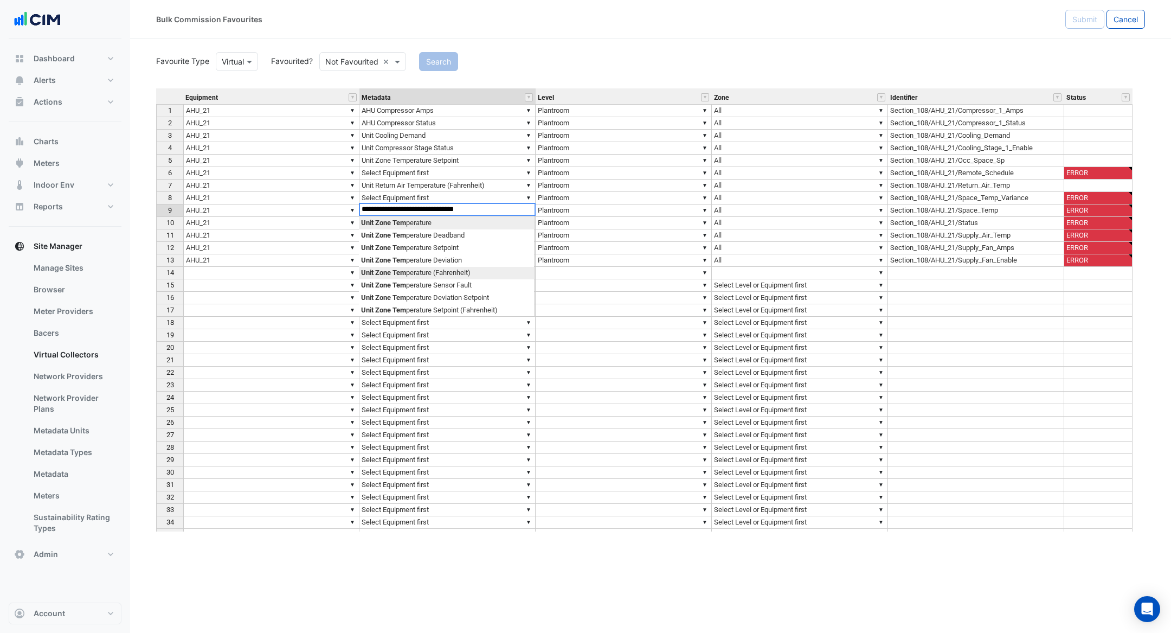
click at [490, 271] on div "Equipment Metadata Level Zone Identifier Status 1 ▼ AHU_21 ▼ AHU Compressor Amp…" at bounding box center [650, 309] width 989 height 443
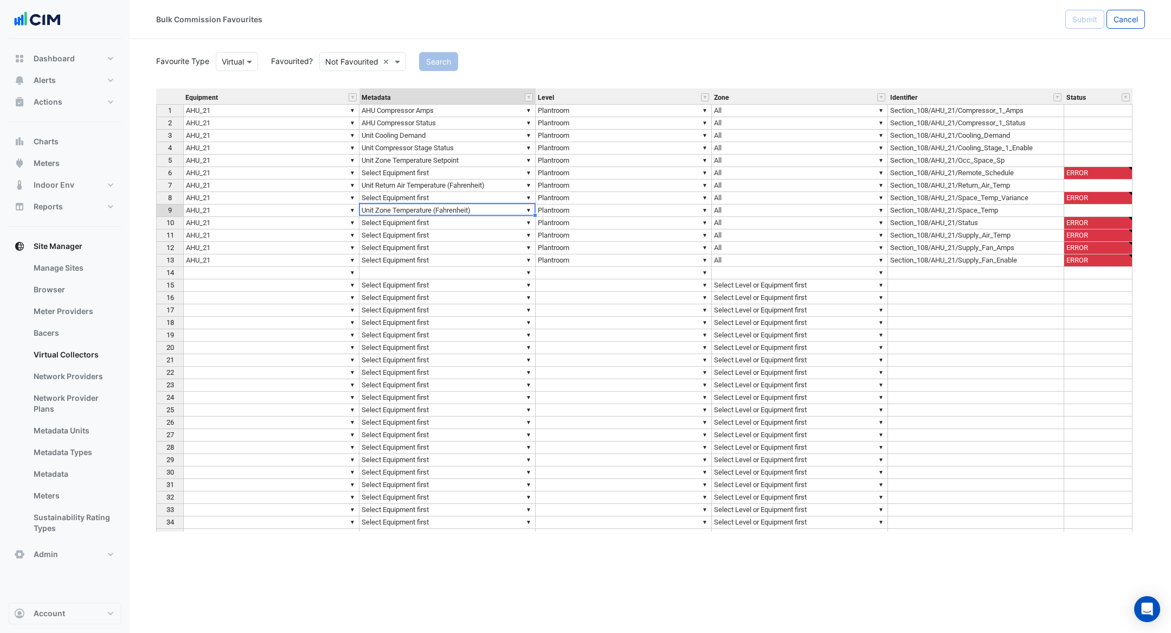
type textarea "**********"
click at [481, 220] on td "▼ Select Equipment first" at bounding box center [447, 223] width 176 height 12
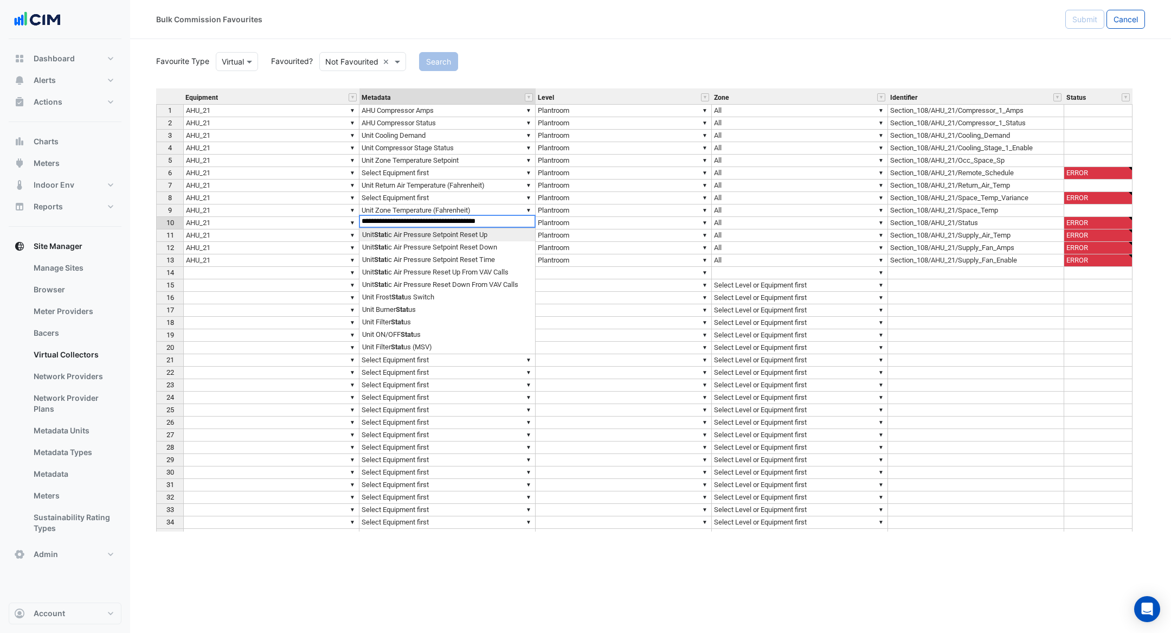
click at [156, 252] on div "Equipment Metadata Level Zone Identifier Status 1 ▼ AHU_21 ▼ AHU Compressor Amp…" at bounding box center [156, 345] width 0 height 515
type textarea "*********"
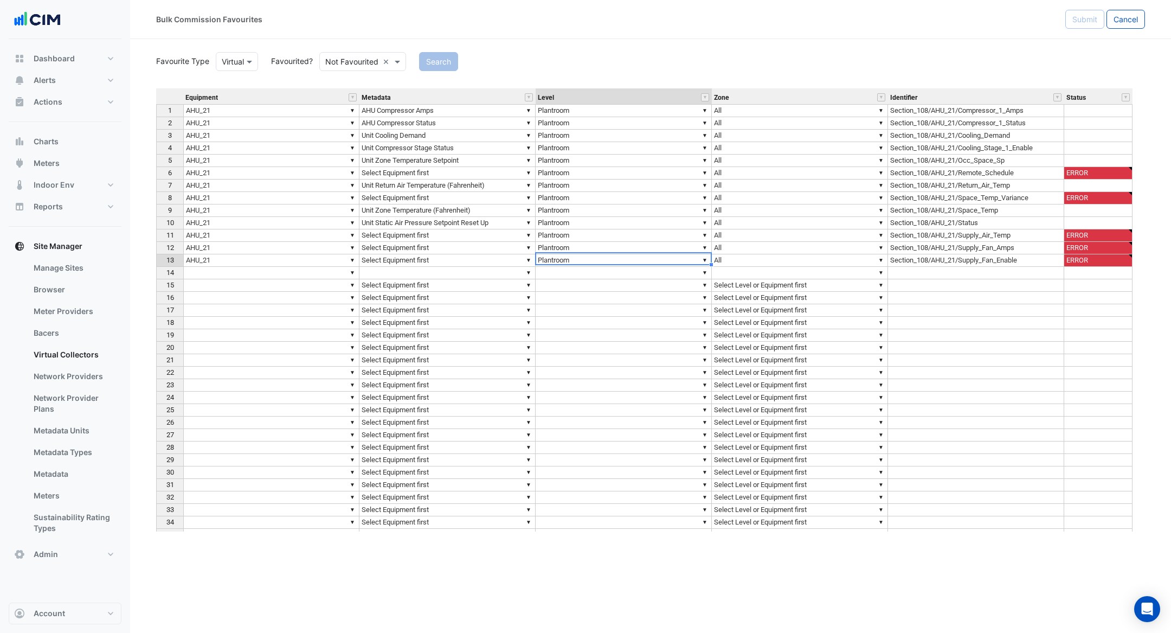
click at [461, 226] on td "▼ Unit Static Air Pressure Setpoint Reset Up" at bounding box center [447, 223] width 176 height 12
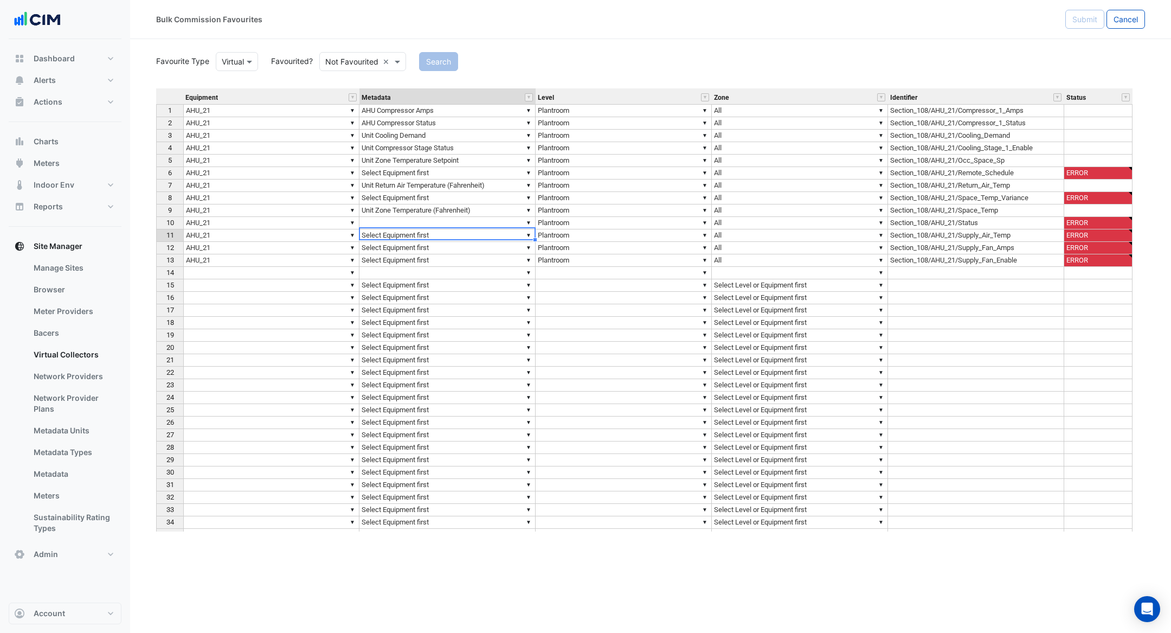
click at [474, 235] on td "▼ Select Equipment first" at bounding box center [447, 235] width 176 height 12
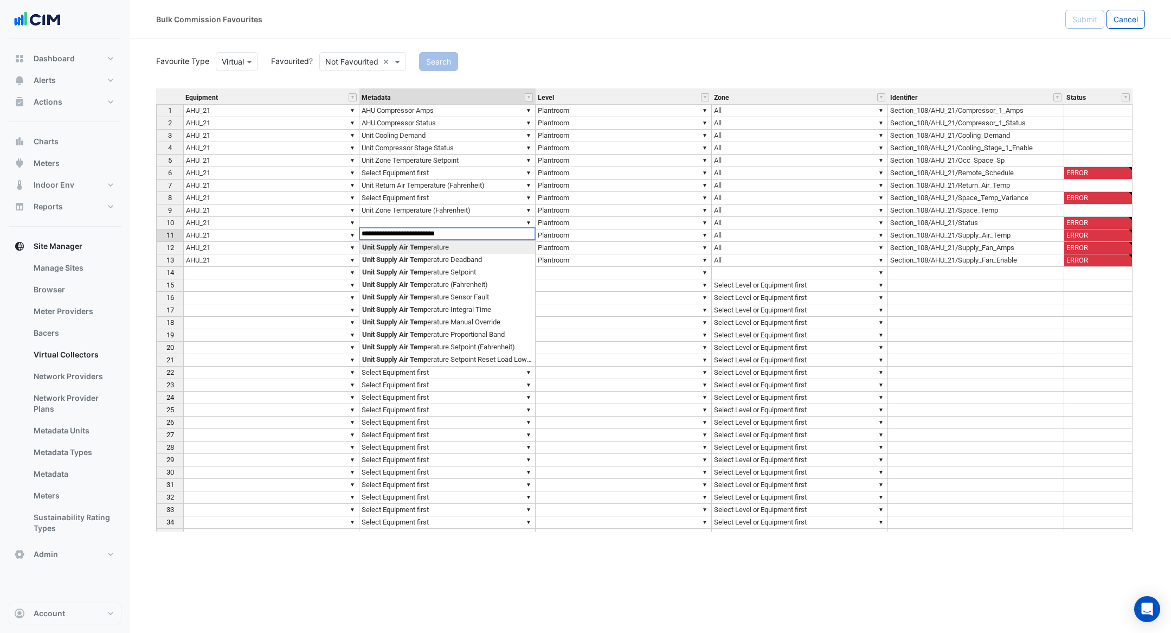
click at [438, 249] on div "Equipment Metadata Level Zone Identifier Status 1 ▼ AHU_21 ▼ AHU Compressor Amp…" at bounding box center [650, 309] width 989 height 443
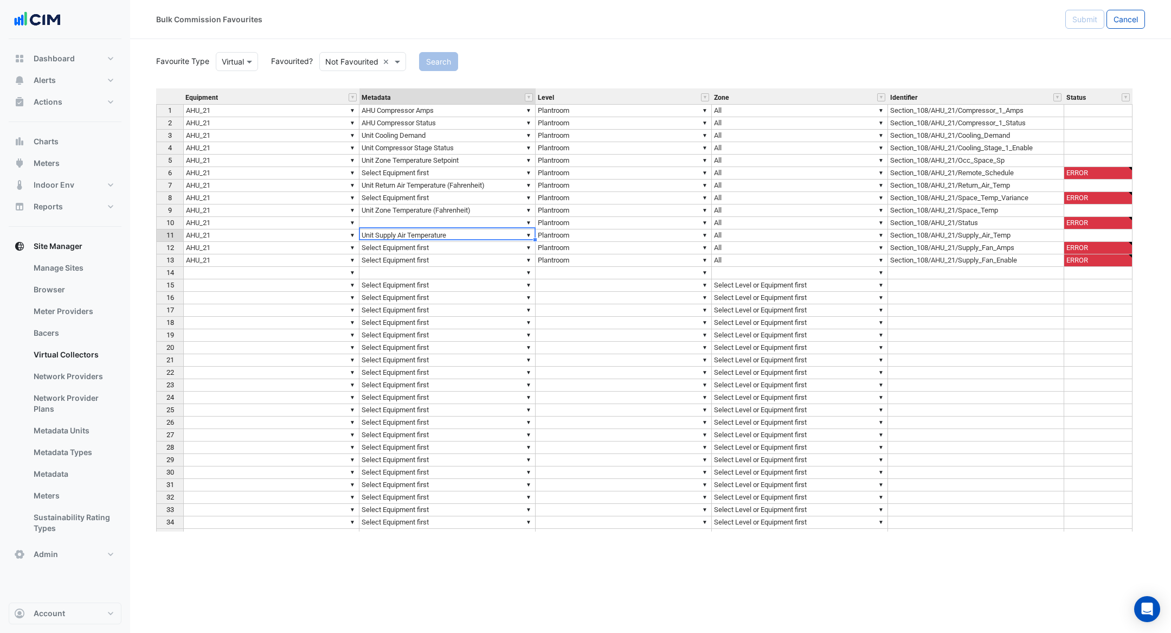
type textarea "**********"
click at [464, 248] on td "▼ Select Equipment first" at bounding box center [447, 248] width 176 height 12
type textarea "*"
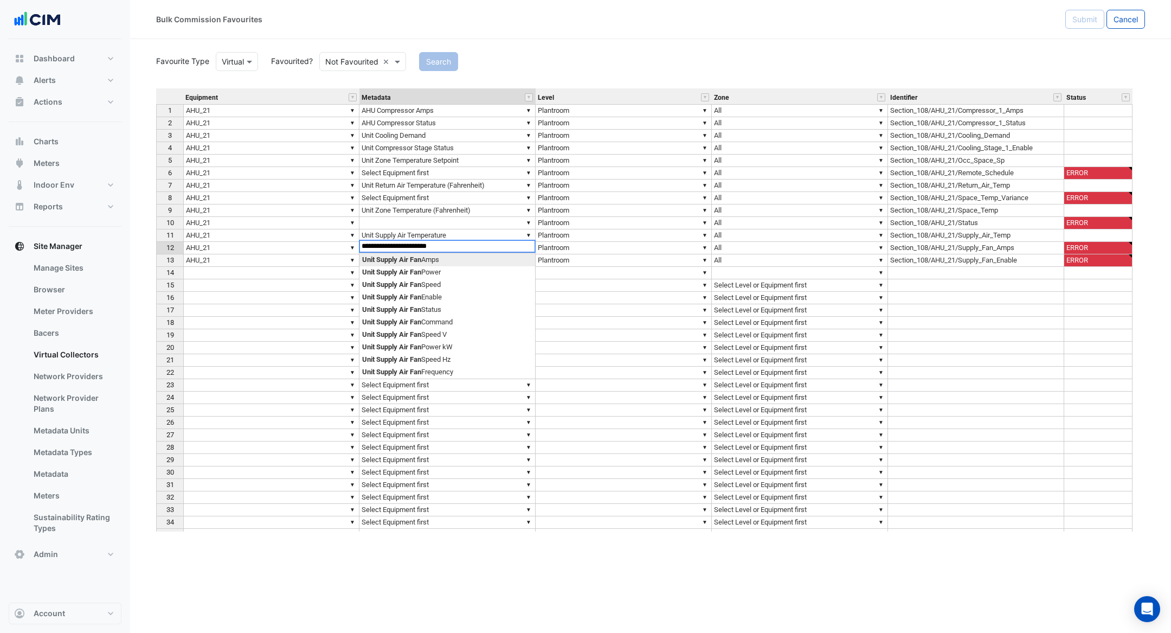
click at [441, 261] on div "Equipment Metadata Level Zone Identifier Status 1 ▼ AHU_21 ▼ AHU Compressor Amp…" at bounding box center [650, 309] width 989 height 443
type textarea "**********"
click at [483, 256] on td "▼ Select Equipment first" at bounding box center [447, 260] width 176 height 12
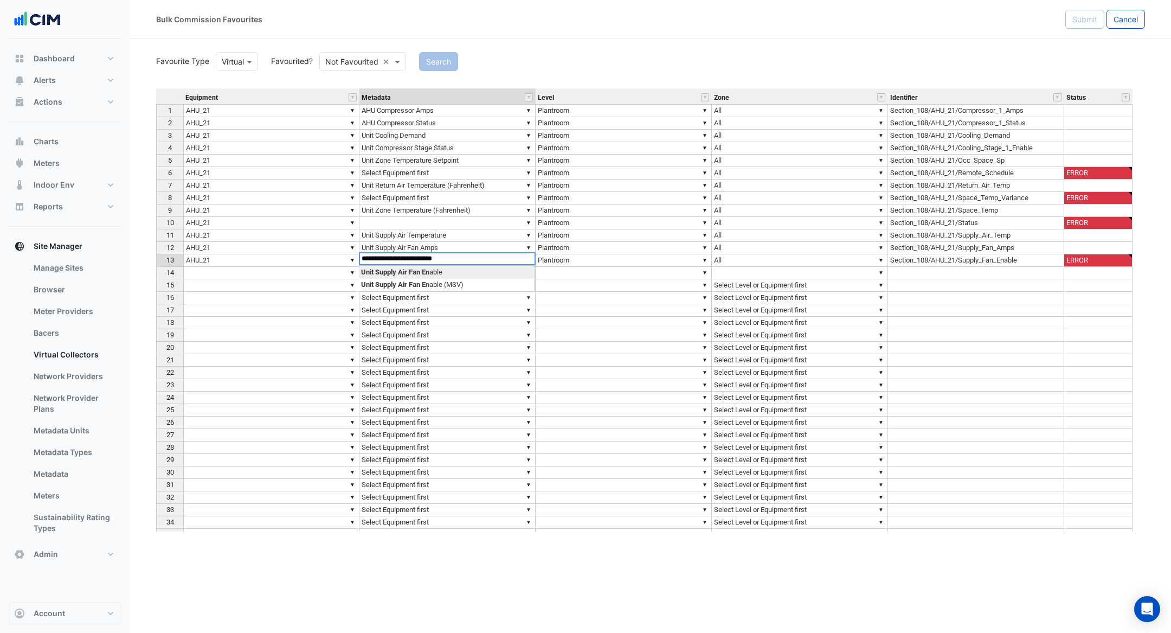
click at [473, 274] on div "Equipment Metadata Level Zone Identifier Status 1 ▼ AHU_21 ▼ AHU Compressor Amp…" at bounding box center [650, 309] width 989 height 443
type textarea "**********"
click at [446, 219] on td "▼" at bounding box center [447, 223] width 176 height 12
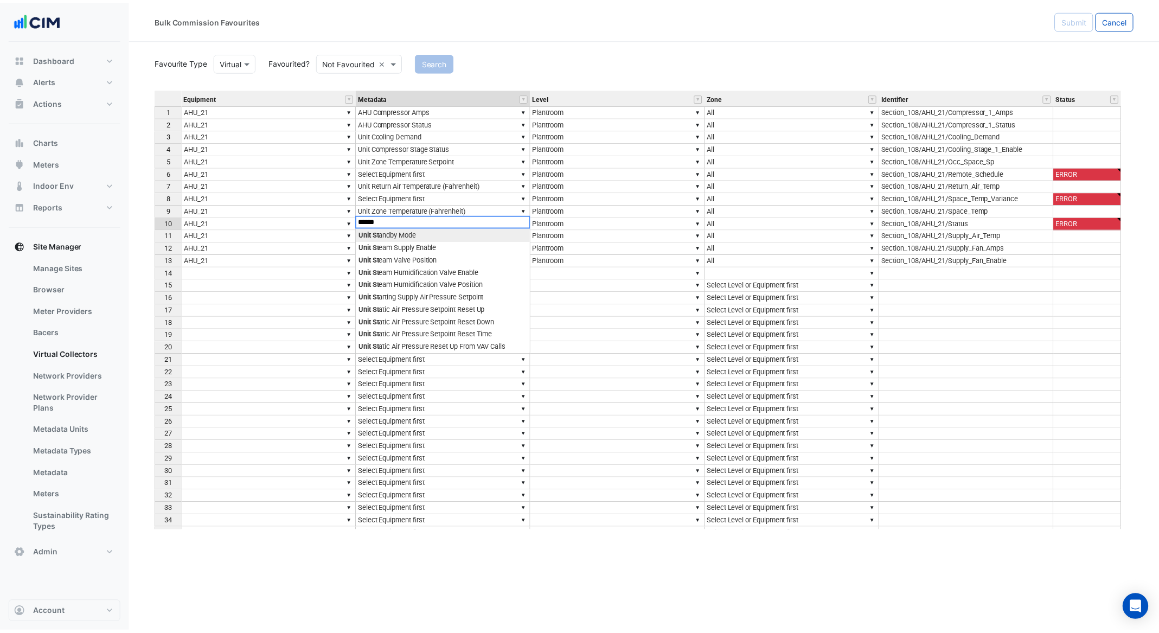
scroll to position [0, 0]
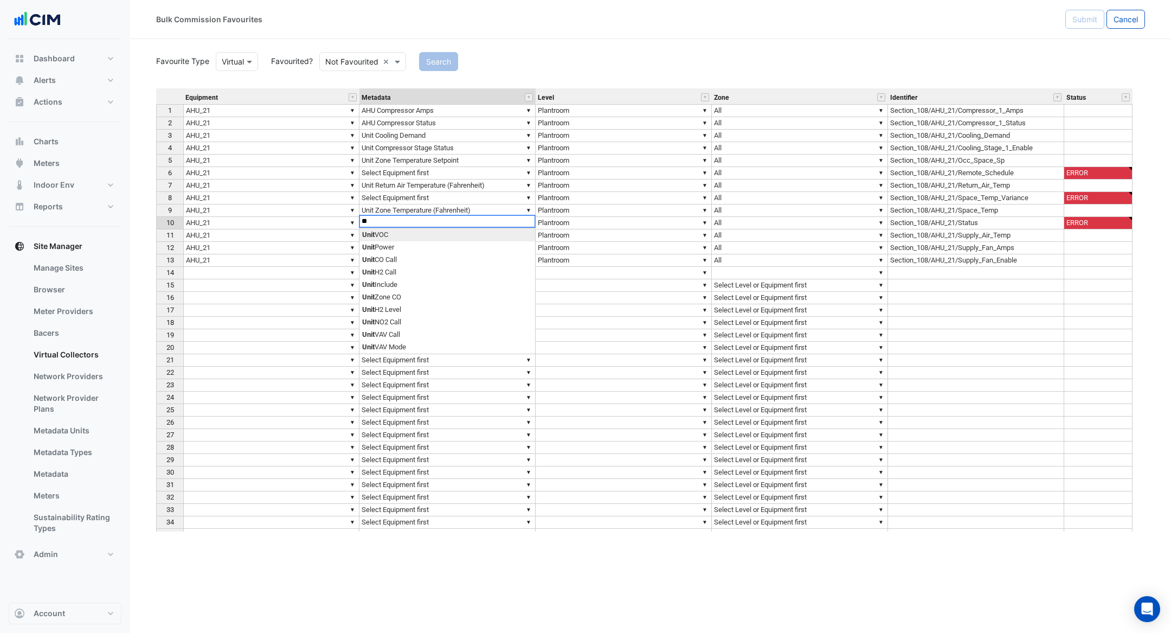
type textarea "*"
click at [465, 266] on div "Equipment Metadata Level Zone Identifier Status 1 ▼ AHU_21 ▼ AHU Compressor Amp…" at bounding box center [650, 309] width 989 height 443
type textarea "**********"
click at [168, 169] on span "6" at bounding box center [170, 173] width 4 height 8
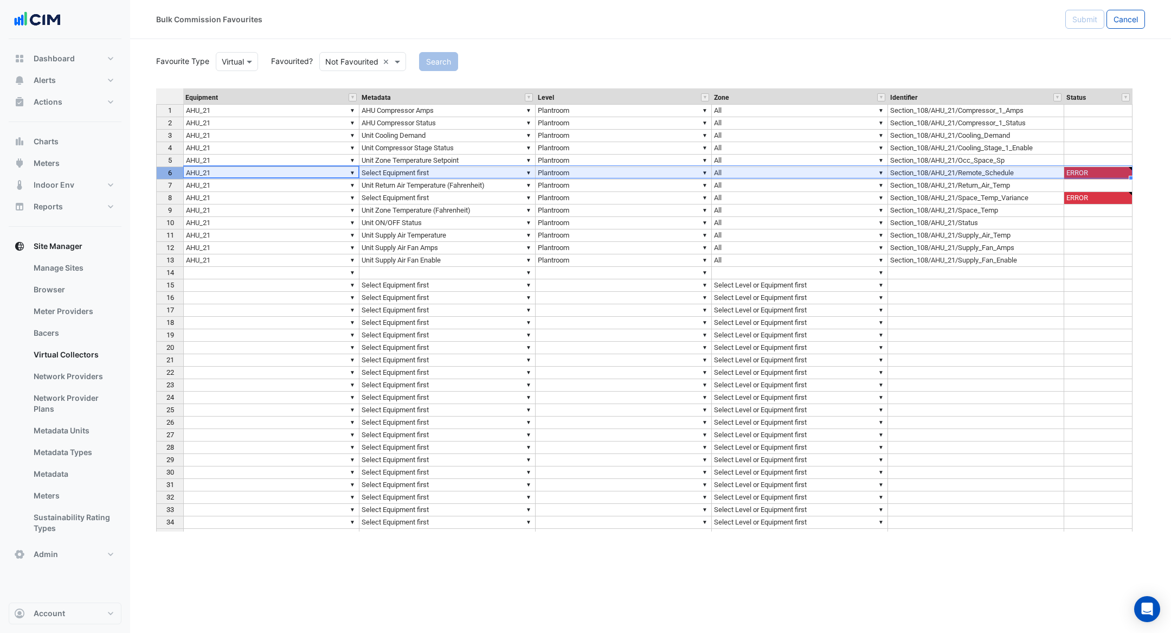
click at [175, 200] on div "8" at bounding box center [170, 197] width 22 height 11
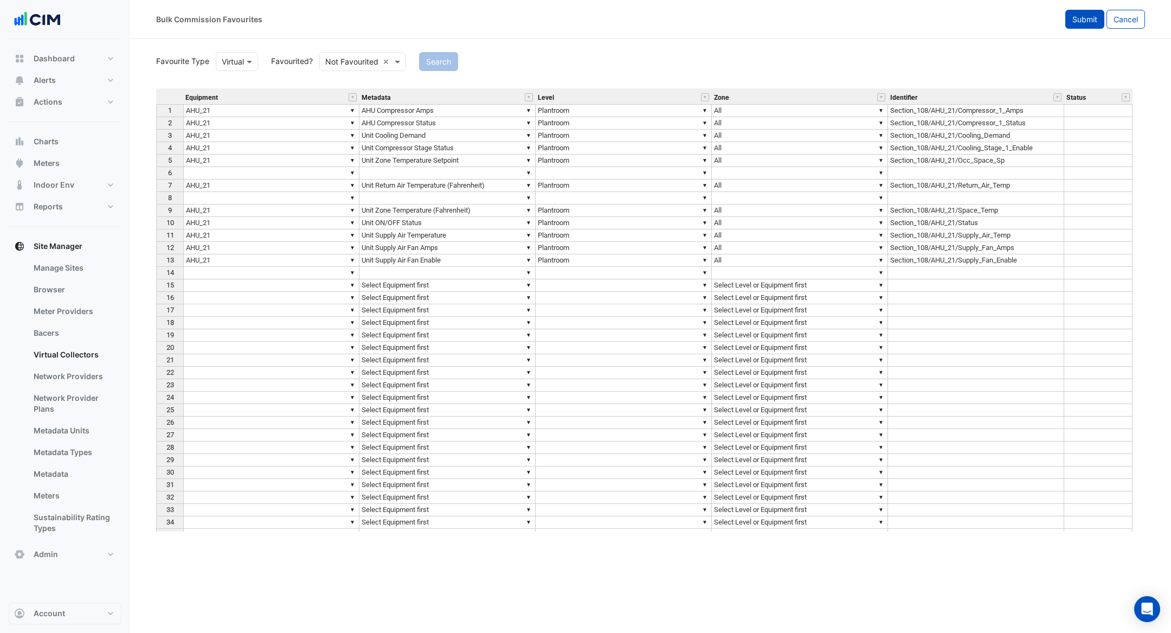
click at [1081, 18] on span "Submit" at bounding box center [1084, 19] width 25 height 9
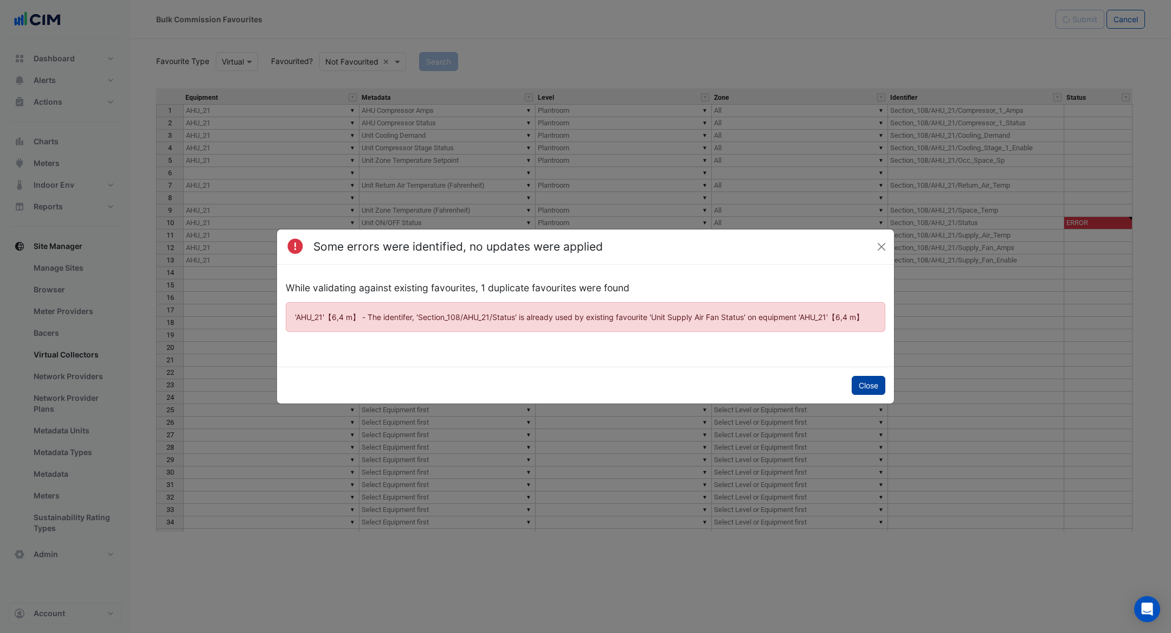
click at [869, 385] on button "Close" at bounding box center [869, 385] width 34 height 19
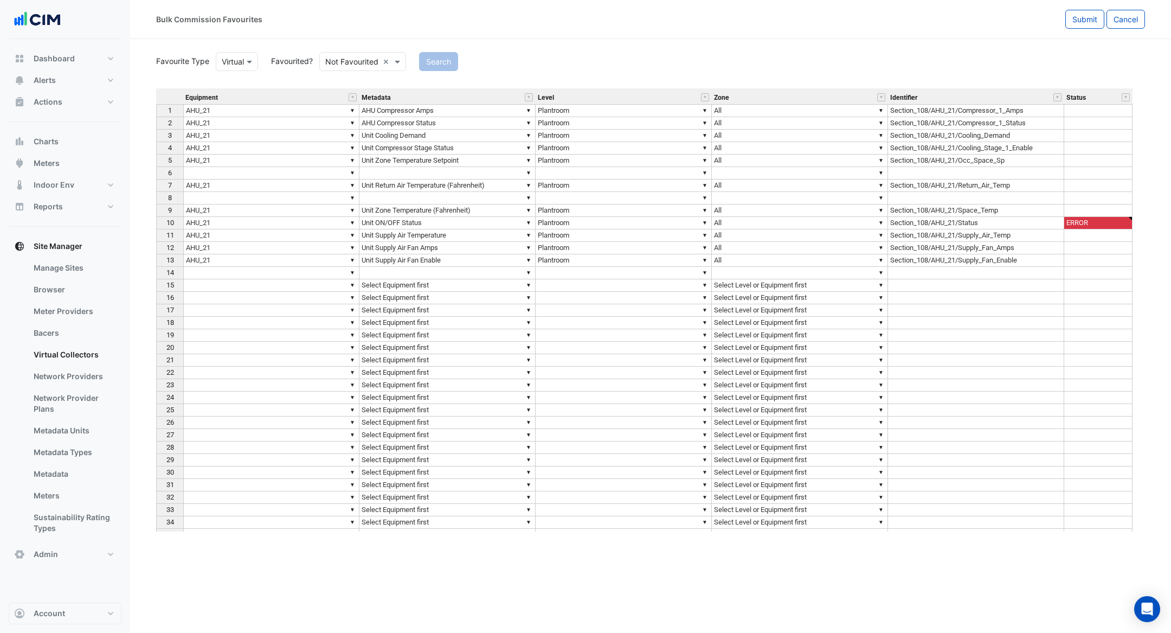
click at [173, 221] on div "10" at bounding box center [170, 222] width 22 height 11
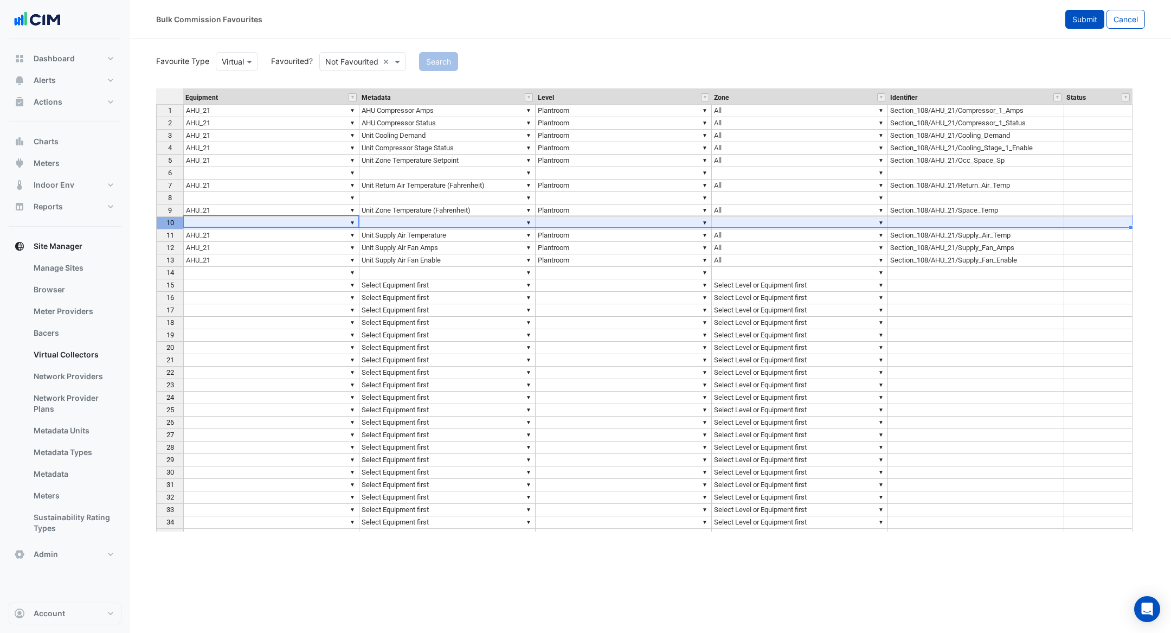
click at [1089, 24] on button "Submit" at bounding box center [1084, 19] width 39 height 19
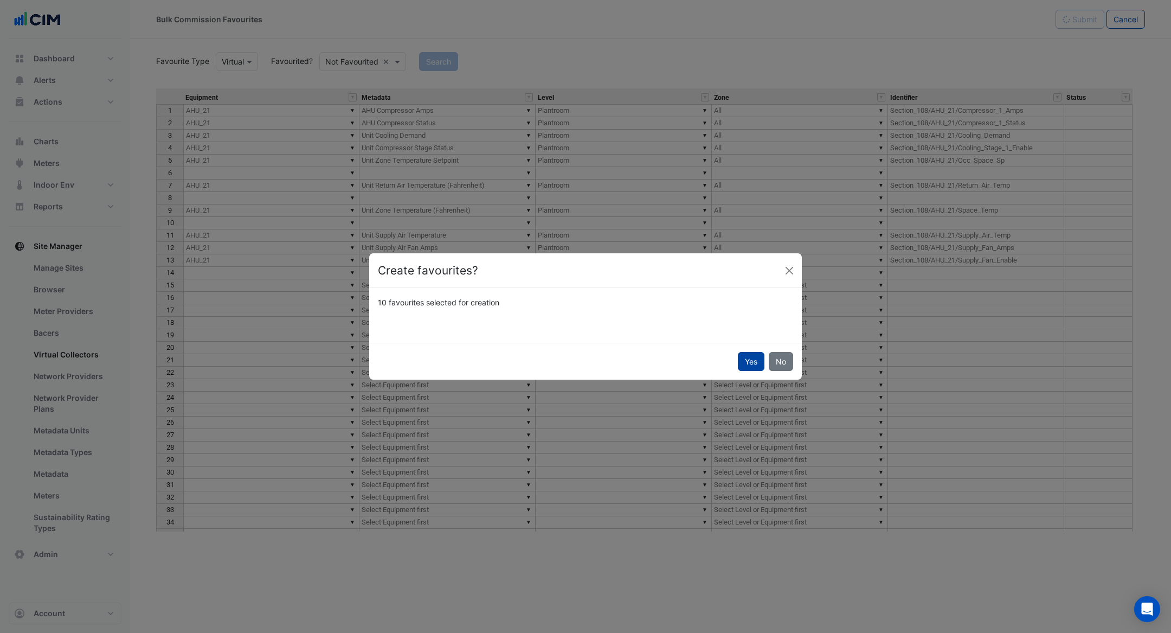
click at [748, 359] on button "Yes" at bounding box center [751, 361] width 27 height 19
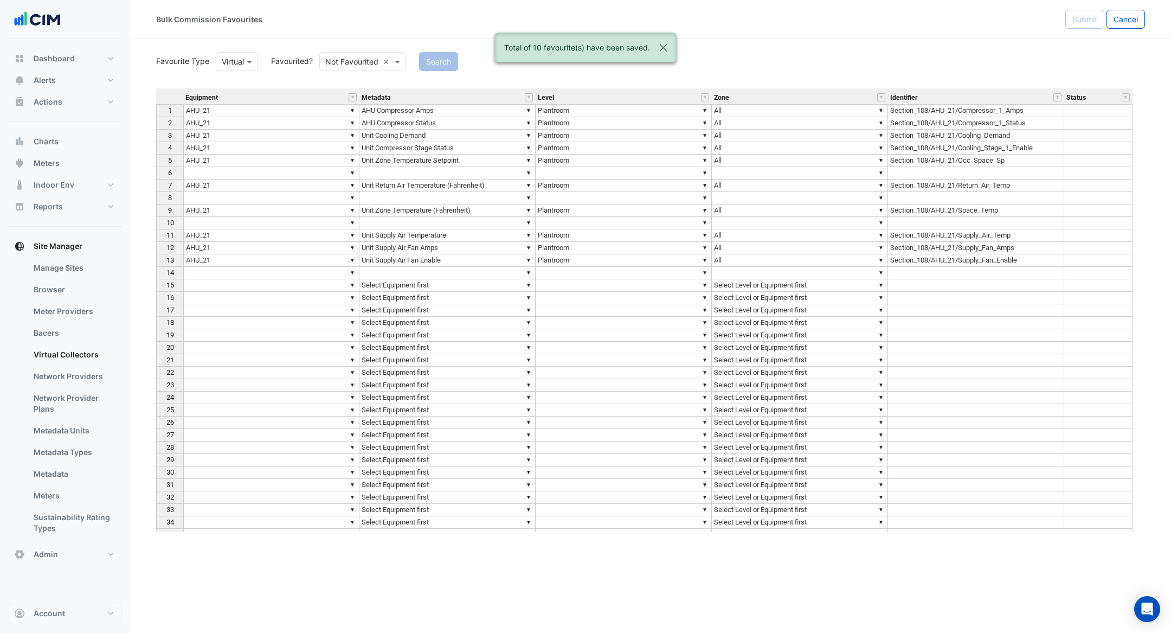
click at [1143, 21] on button "Cancel" at bounding box center [1126, 19] width 38 height 19
select select "***"
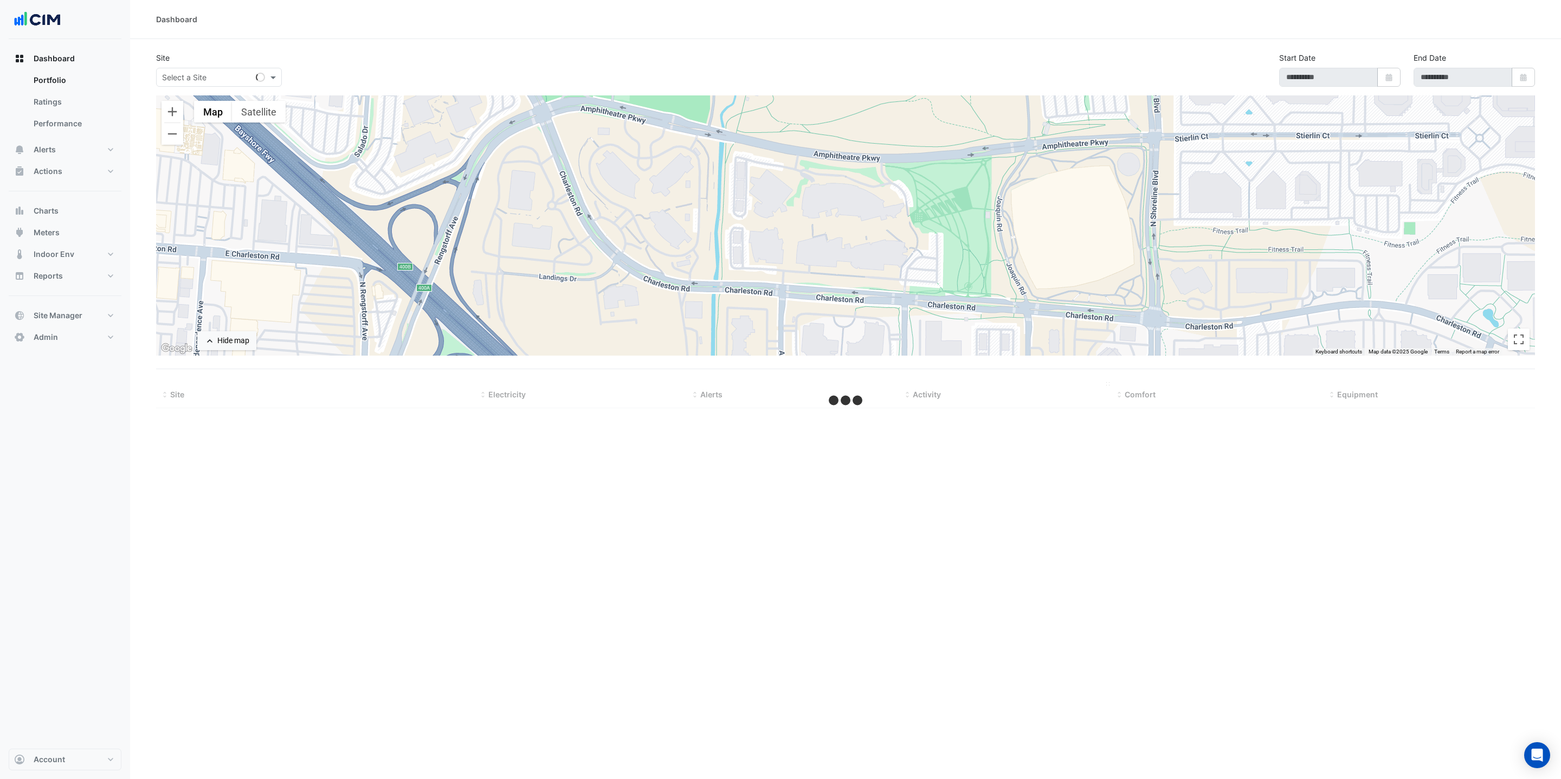
select select "***"
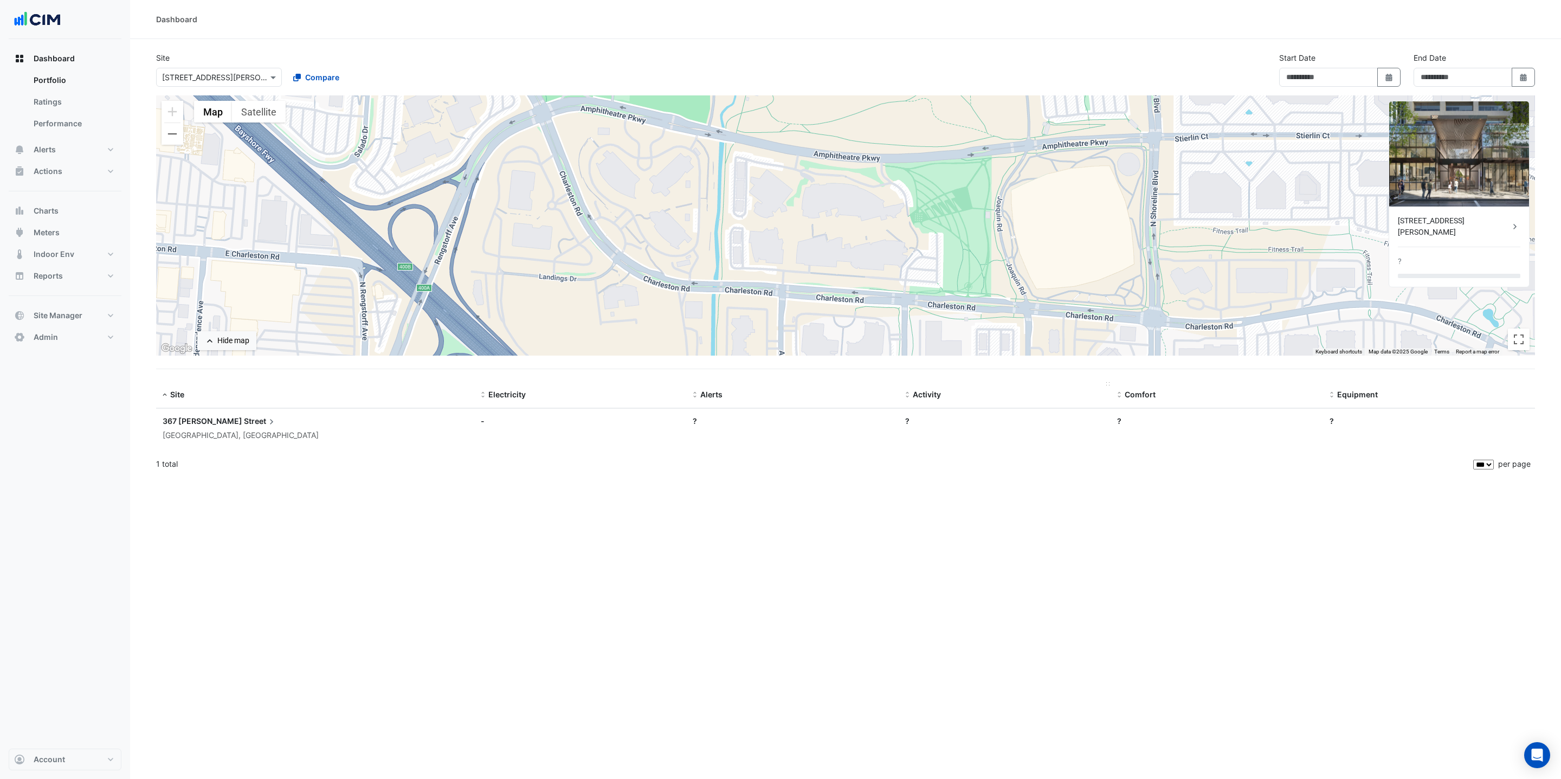
type input "**********"
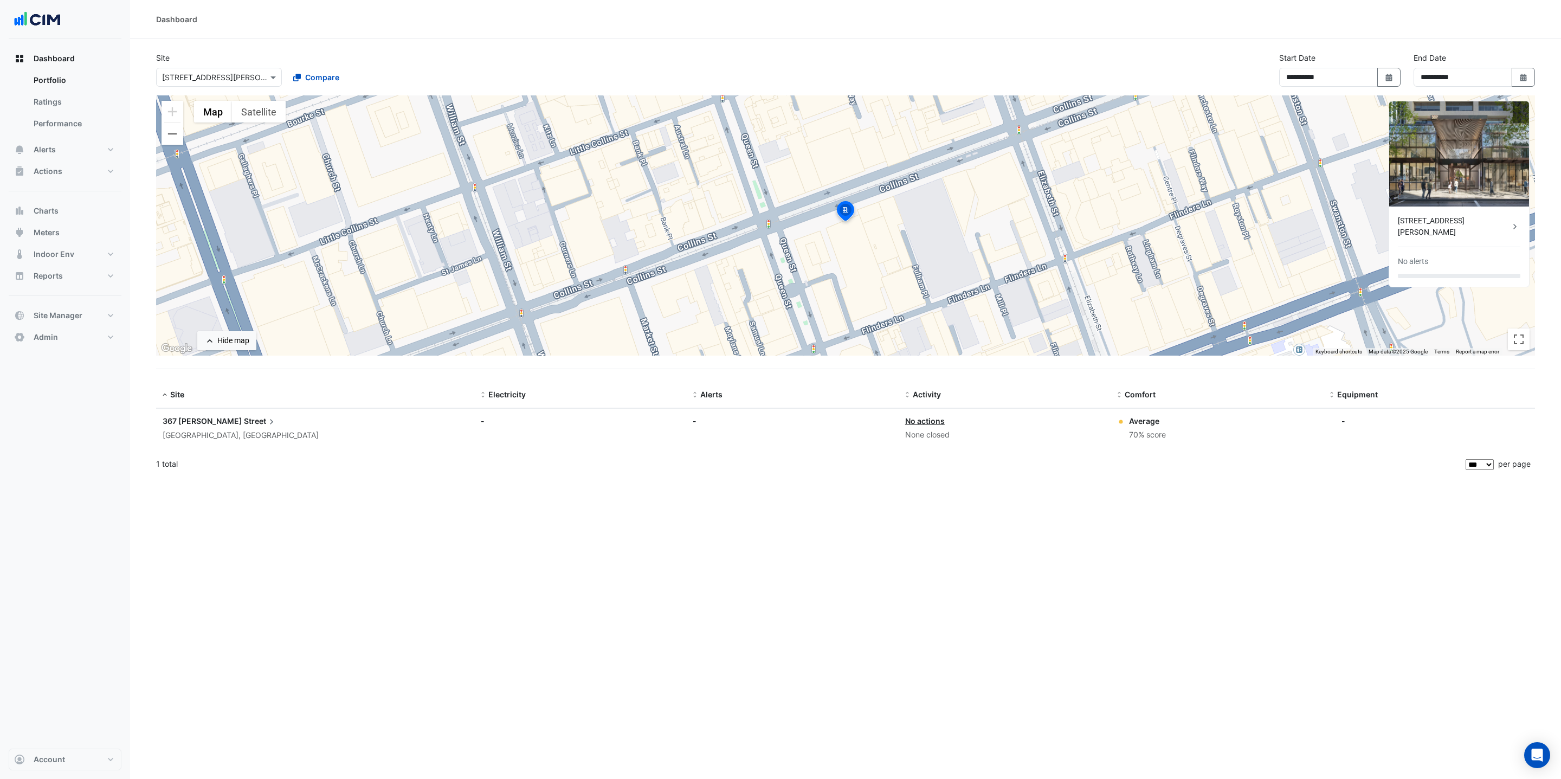
click at [1482, 145] on img at bounding box center [1460, 153] width 140 height 105
click at [1477, 219] on div "[STREET_ADDRESS][PERSON_NAME]" at bounding box center [1454, 226] width 112 height 23
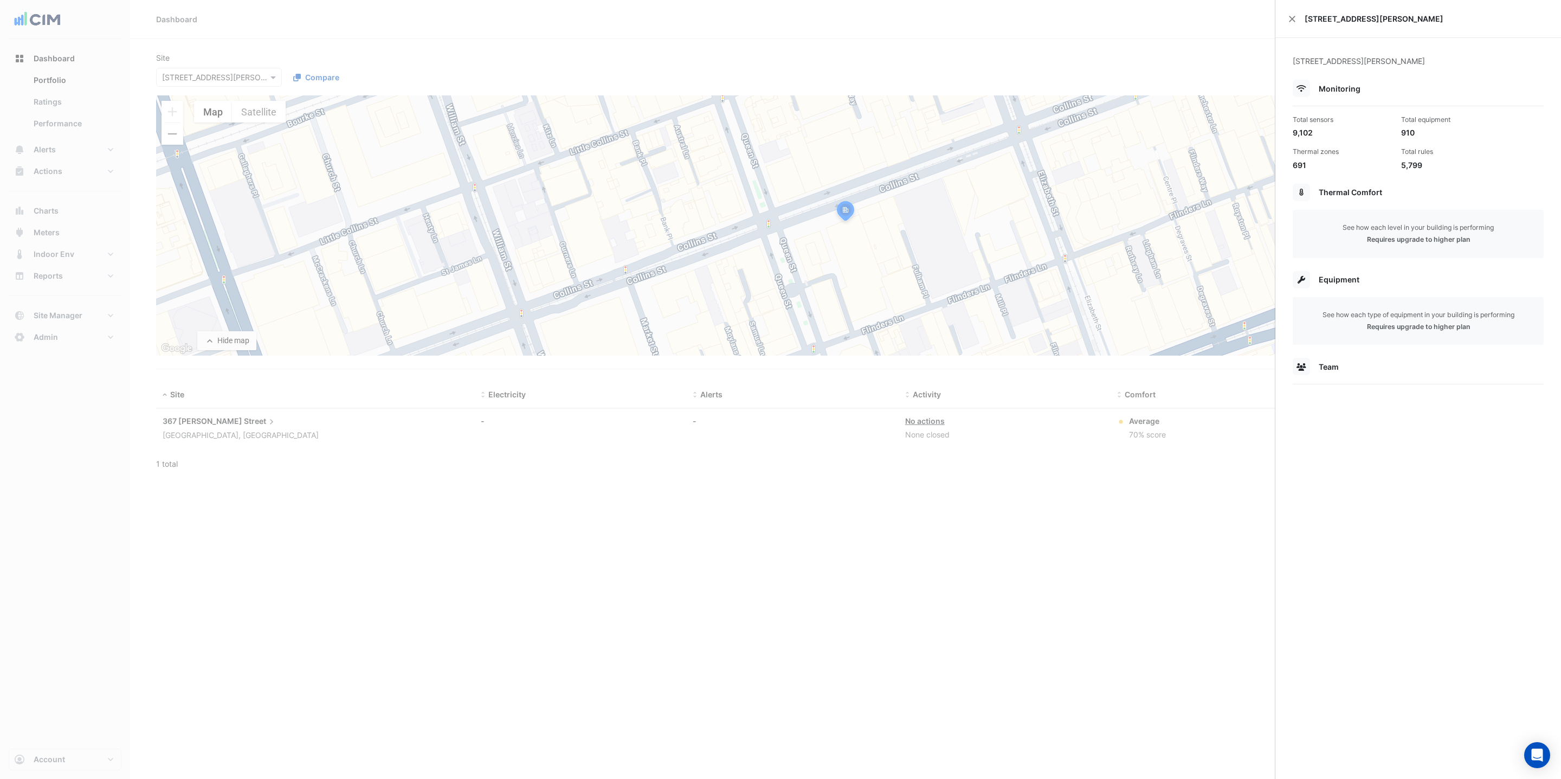
click at [1129, 295] on ngb-offcanvas-backdrop at bounding box center [780, 389] width 1561 height 779
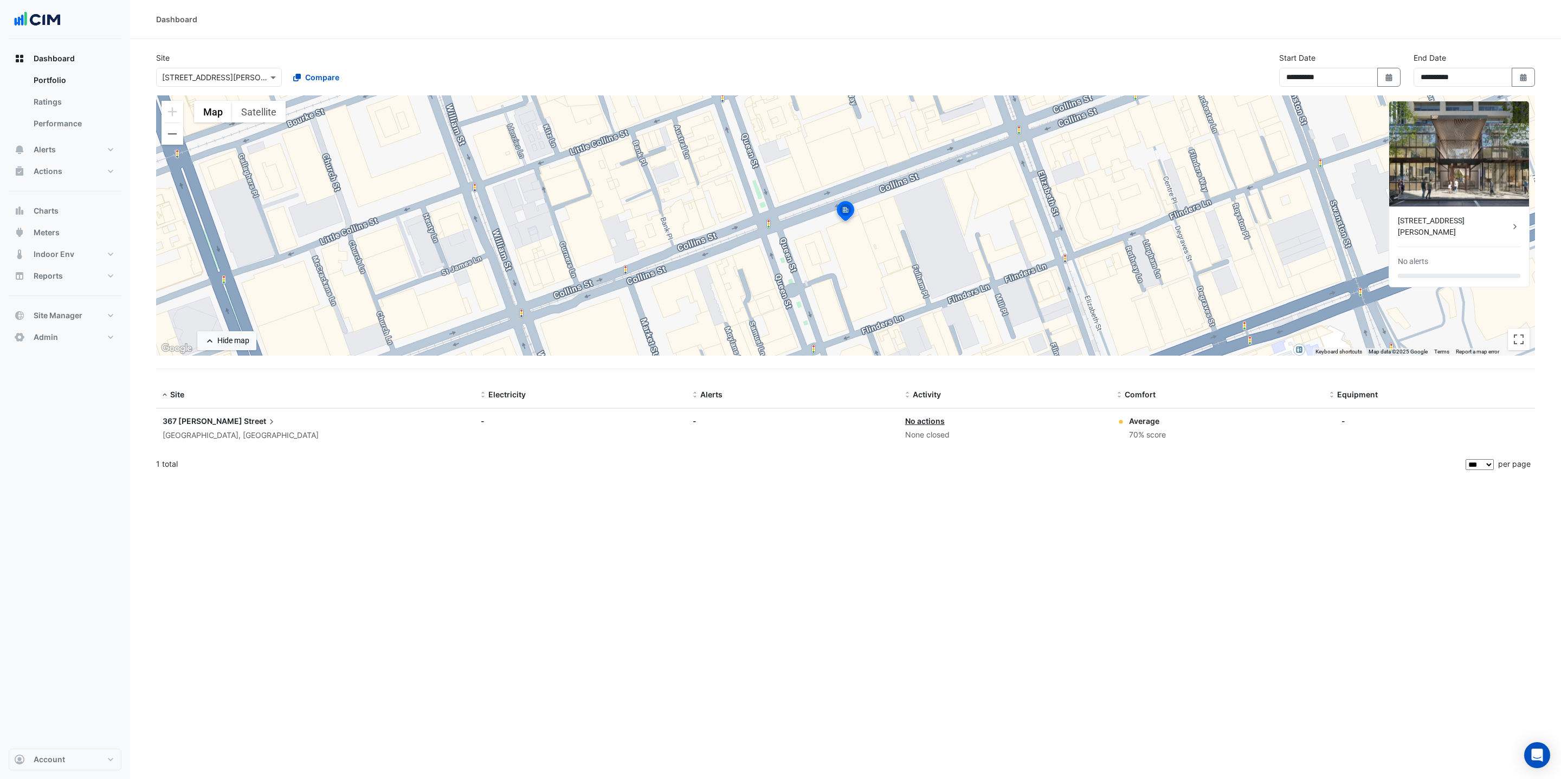
click at [1477, 162] on img at bounding box center [1460, 153] width 140 height 105
